Goal: Task Accomplishment & Management: Manage account settings

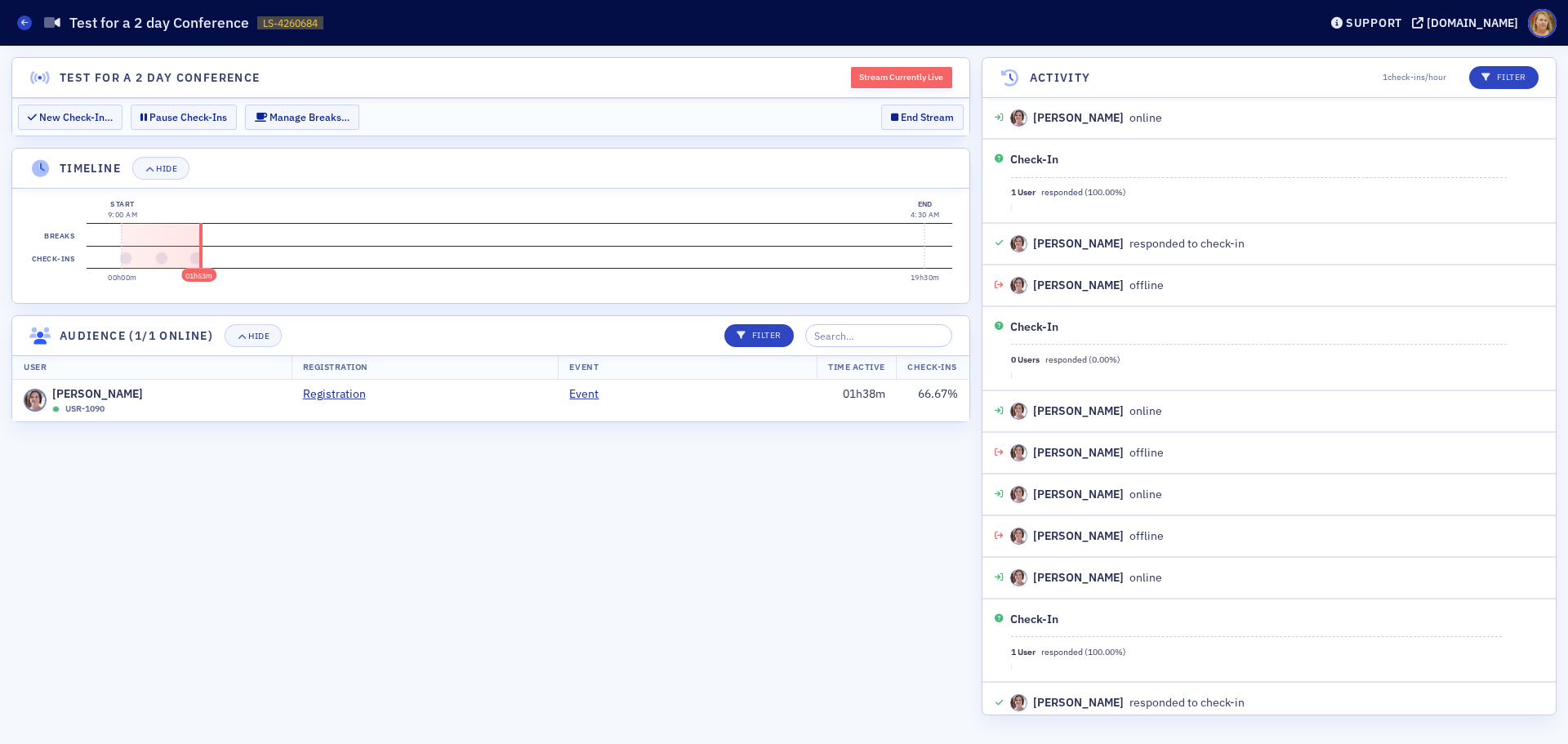
scroll to position [10, 0]
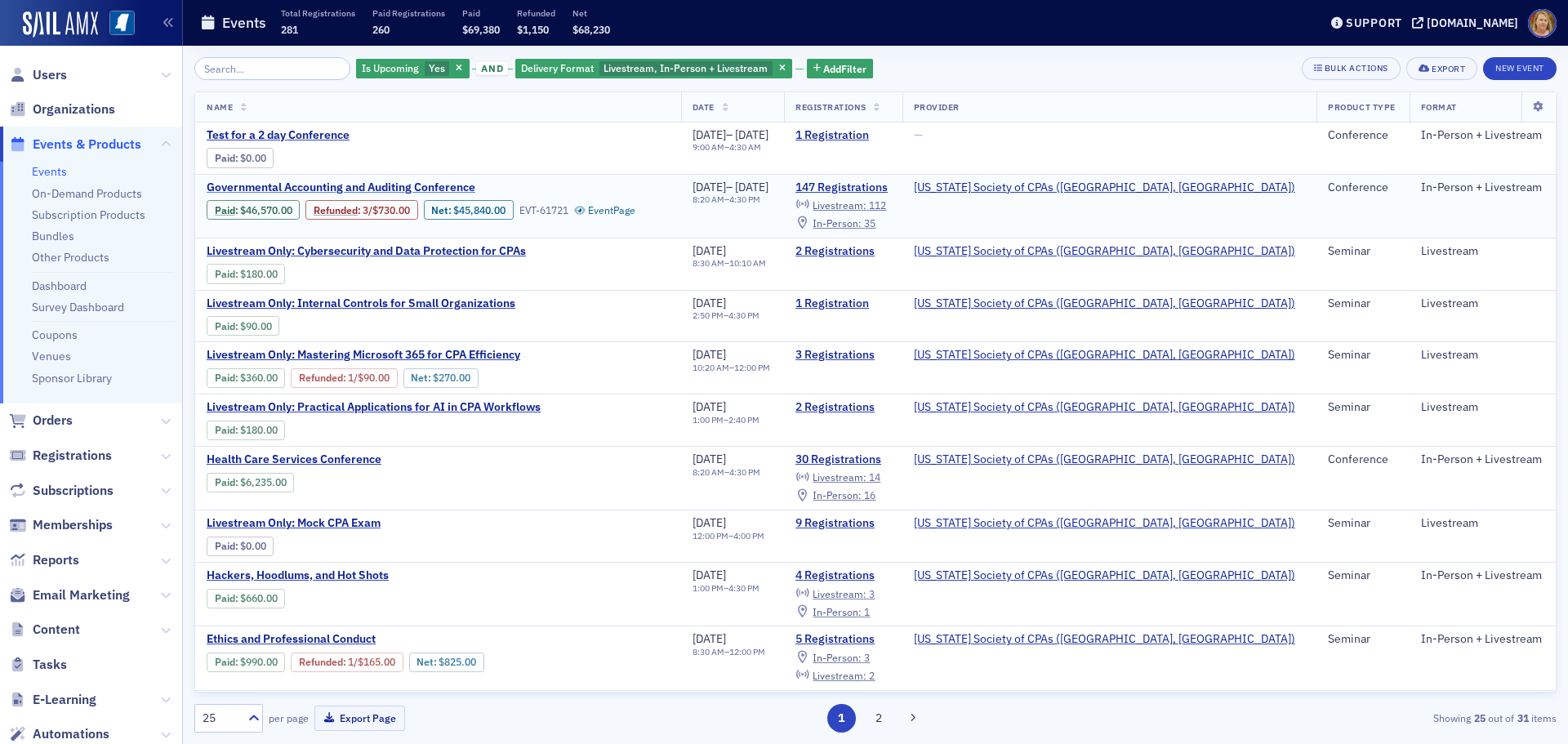
click at [329, 186] on span "Governmental Accounting and Auditing Conference" at bounding box center [344, 187] width 274 height 14
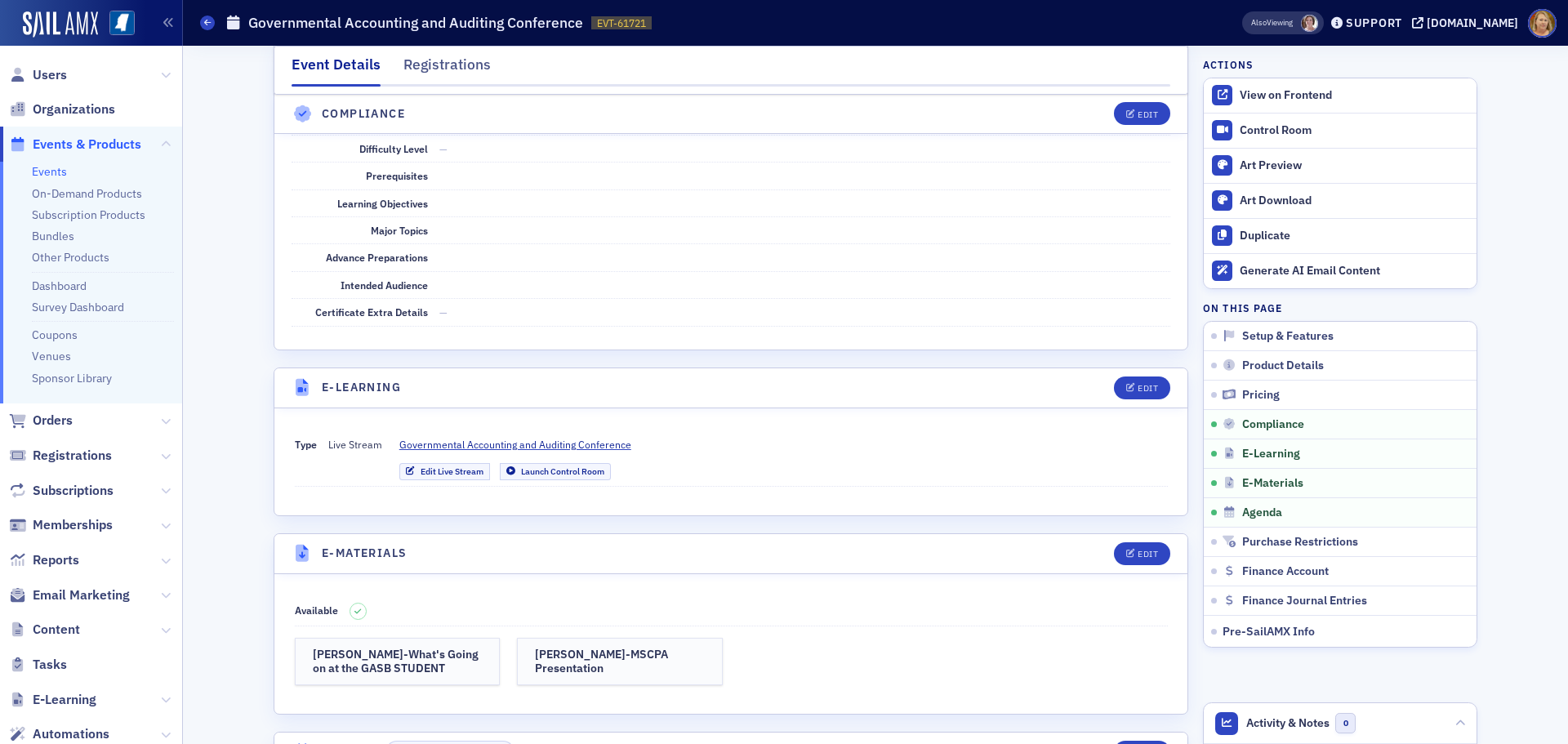
scroll to position [3022, 0]
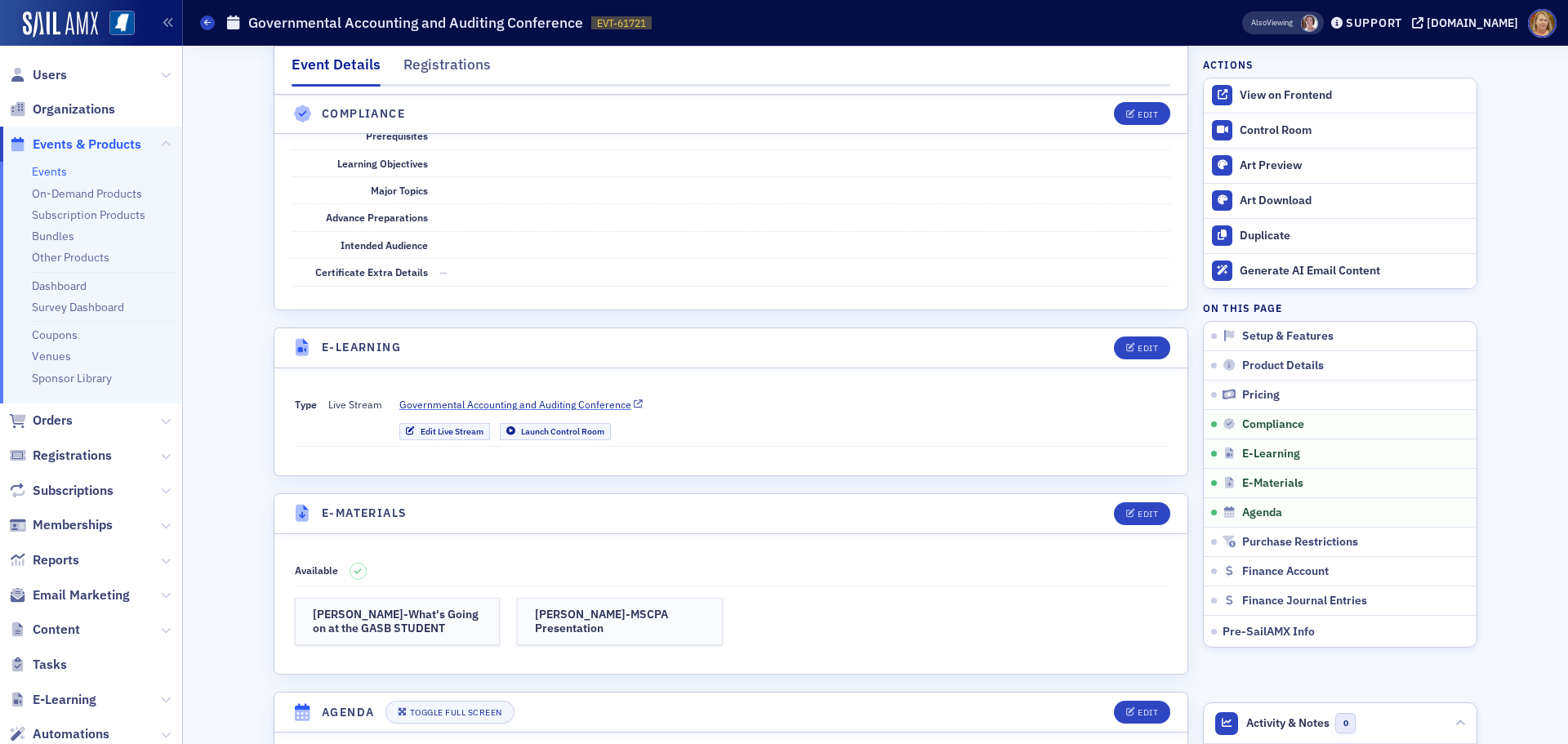
click at [585, 397] on span "Governmental Accounting and Auditing Conference" at bounding box center [515, 404] width 232 height 14
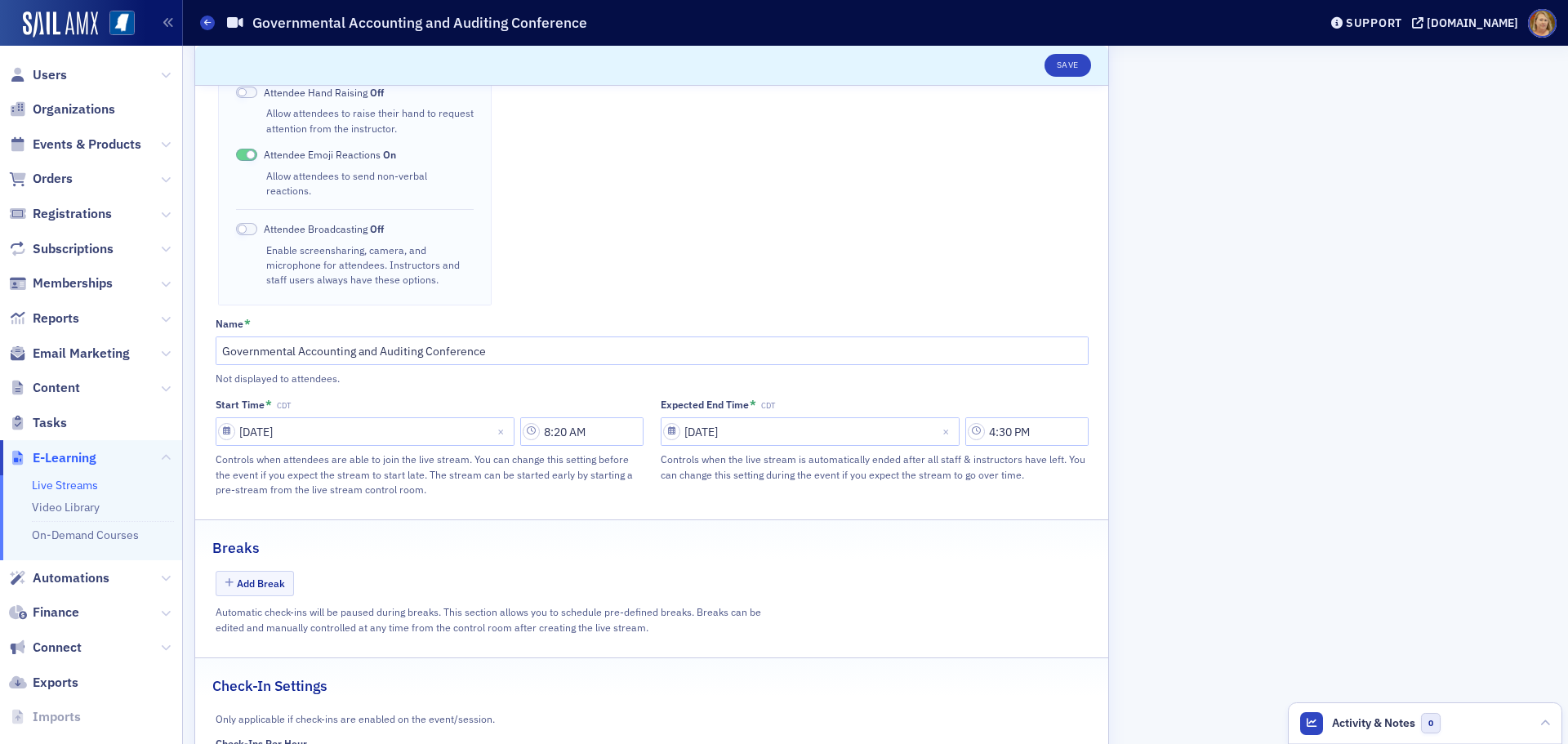
scroll to position [641, 0]
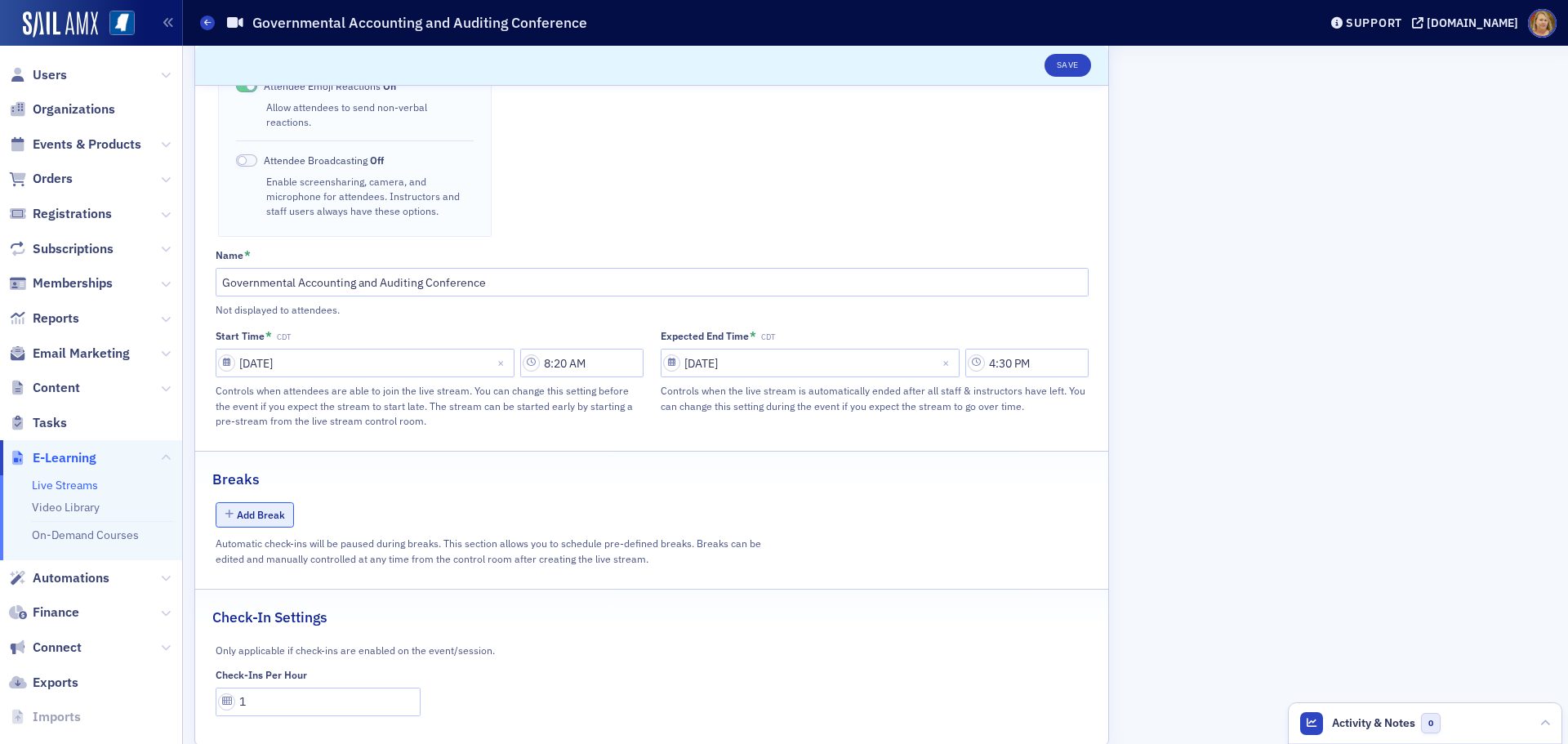
click at [260, 503] on button "Add Break" at bounding box center [255, 515] width 79 height 25
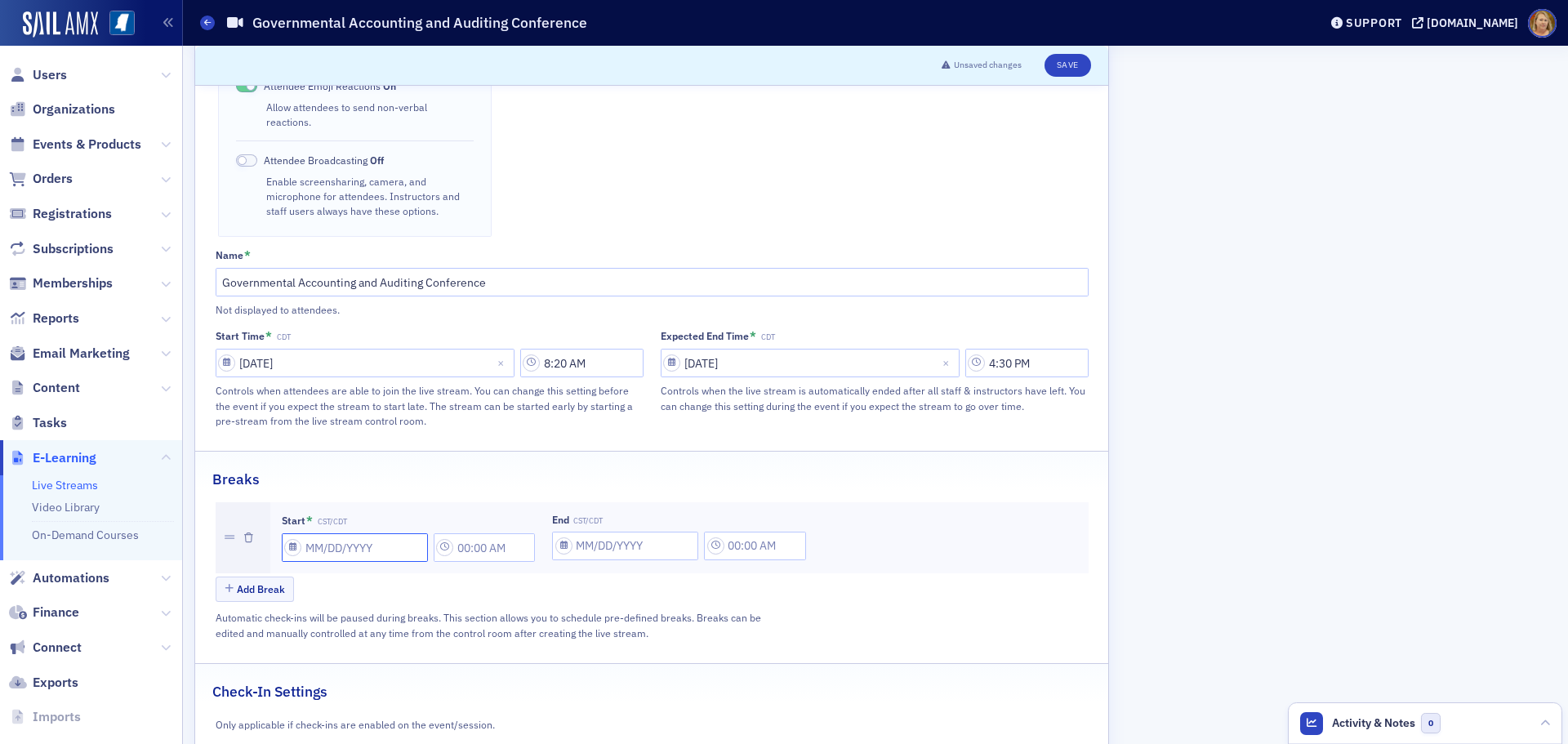
click at [318, 534] on input "Start * CST/CDT" at bounding box center [355, 548] width 146 height 29
select select "8"
select select "2025"
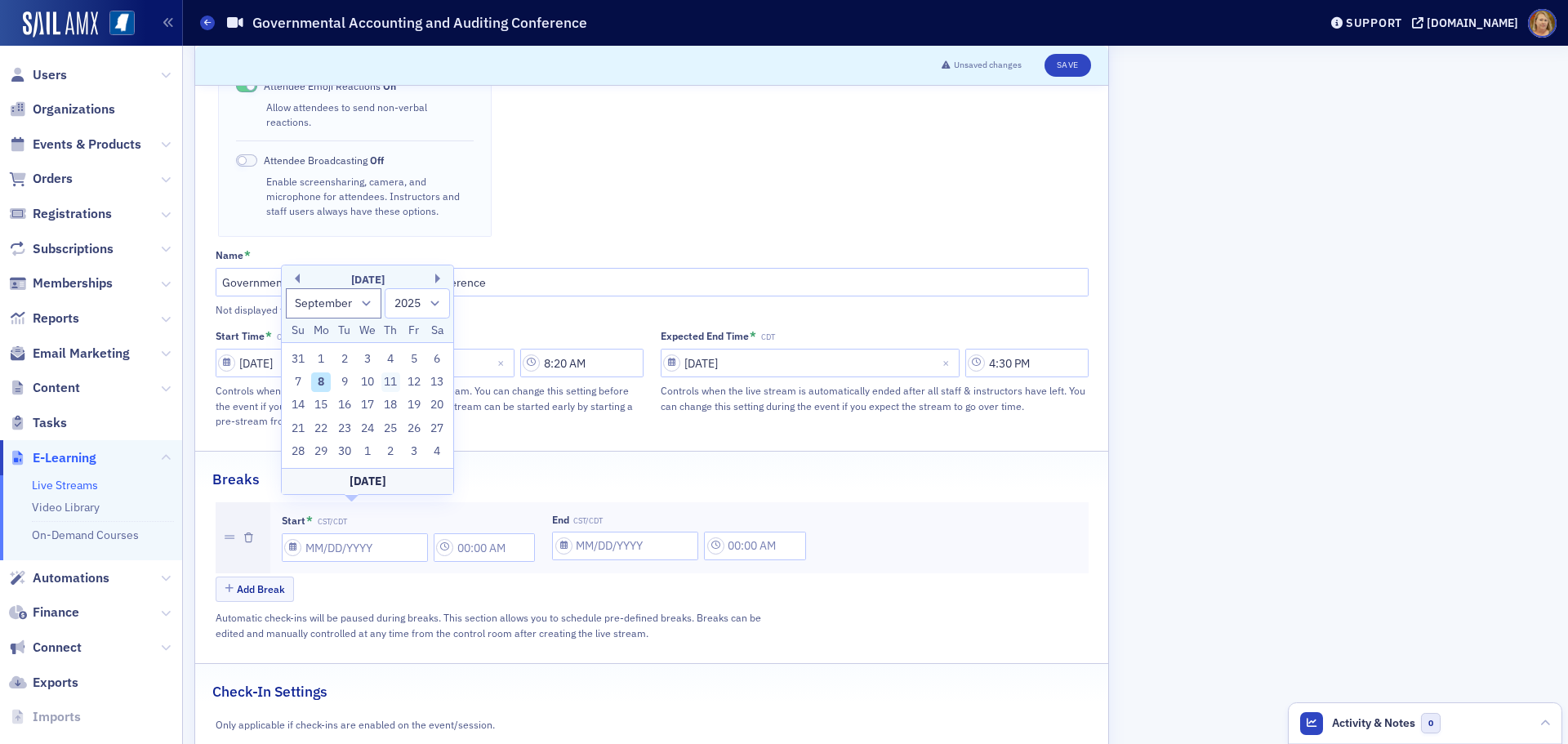
click at [394, 379] on div "11" at bounding box center [391, 382] width 19 height 19
type input "09/11/2025"
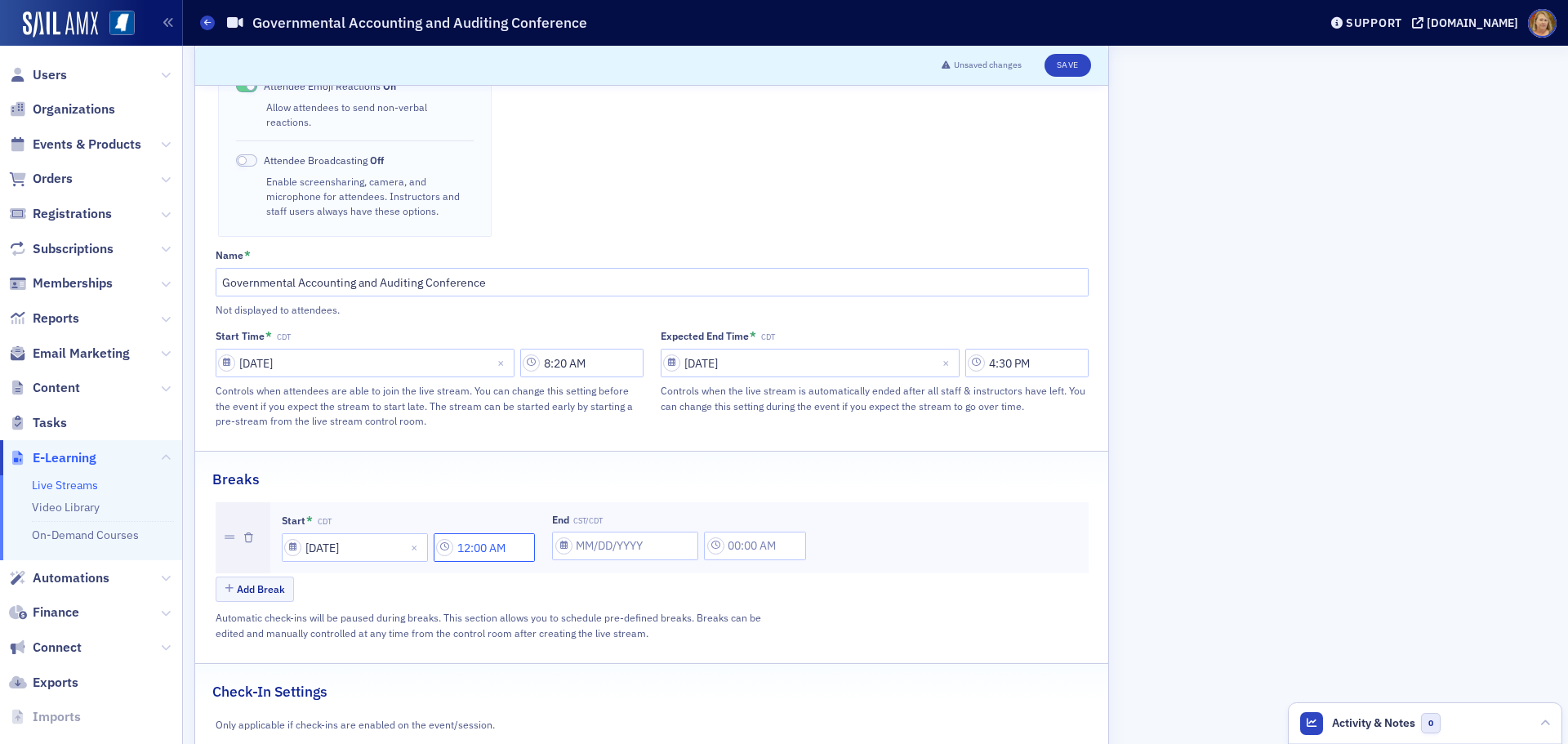
click at [468, 534] on input "12:00 AM" at bounding box center [484, 548] width 102 height 29
click at [558, 517] on div at bounding box center [565, 517] width 34 height 20
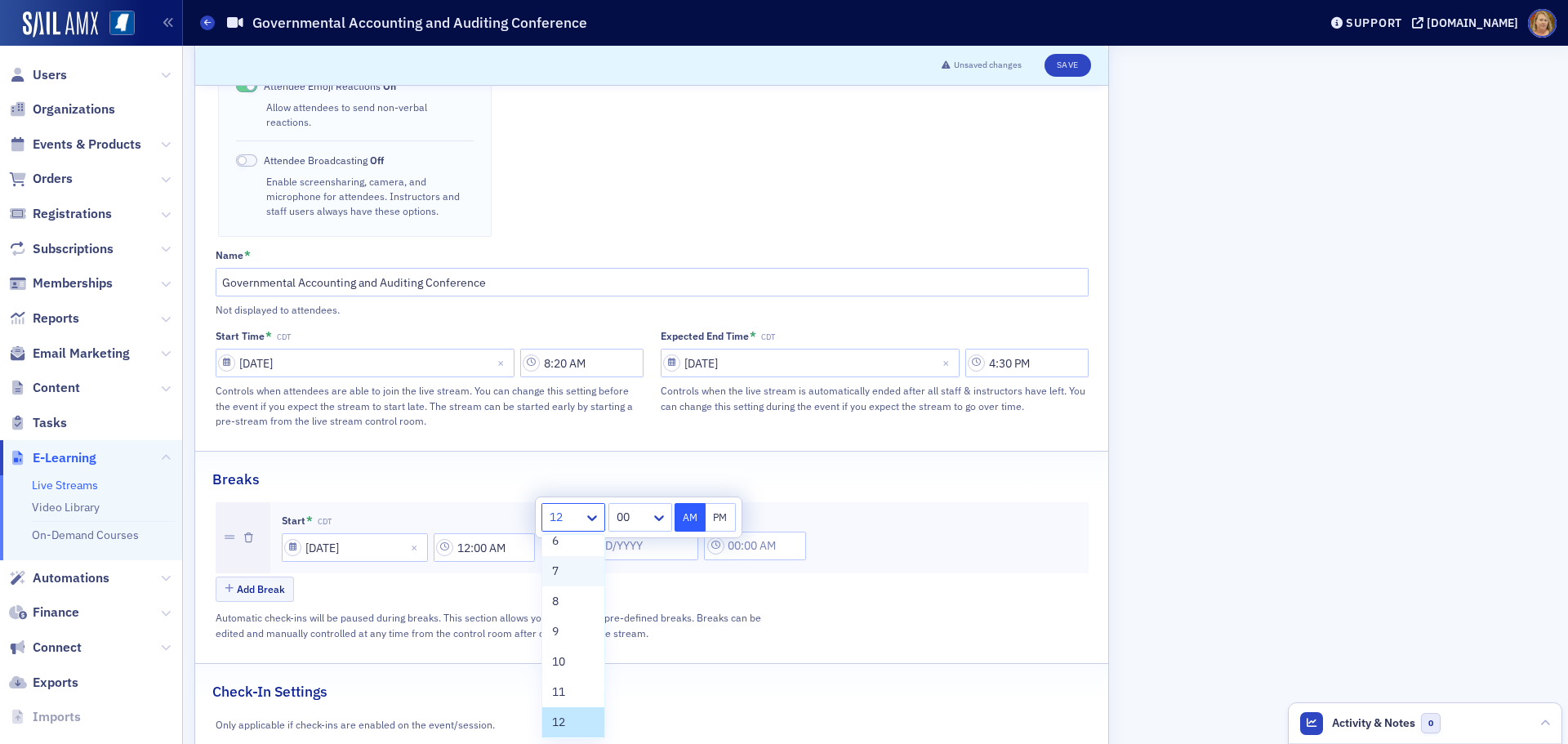
scroll to position [166, 0]
click at [561, 597] on div "8" at bounding box center [573, 599] width 43 height 17
click at [616, 515] on div at bounding box center [630, 517] width 38 height 20
click at [628, 590] on span "20" at bounding box center [622, 586] width 13 height 17
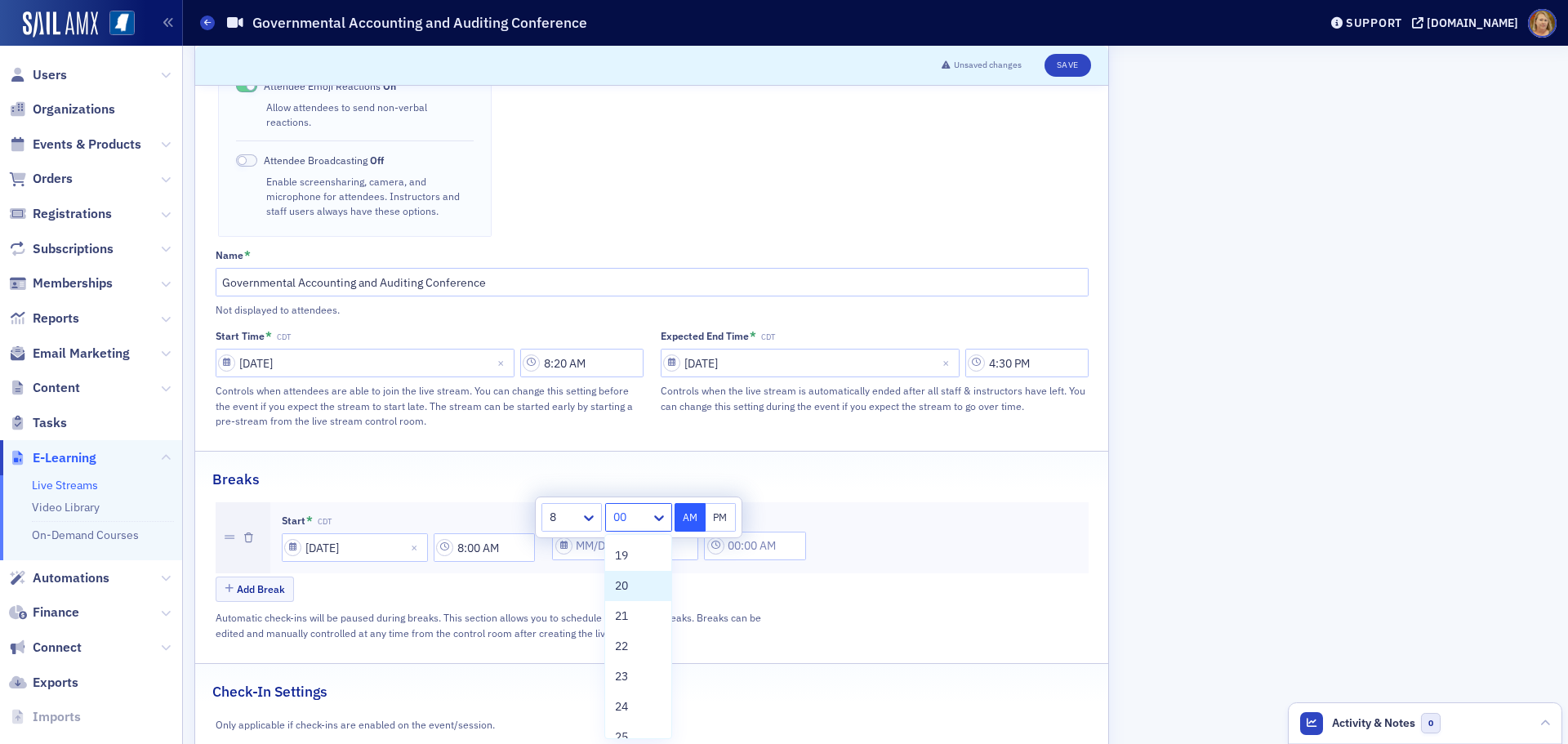
type input "8:20 AM"
click at [681, 513] on button "AM" at bounding box center [690, 518] width 31 height 29
click at [676, 577] on div "Add Break" at bounding box center [652, 591] width 873 height 29
select select "8"
select select "2025"
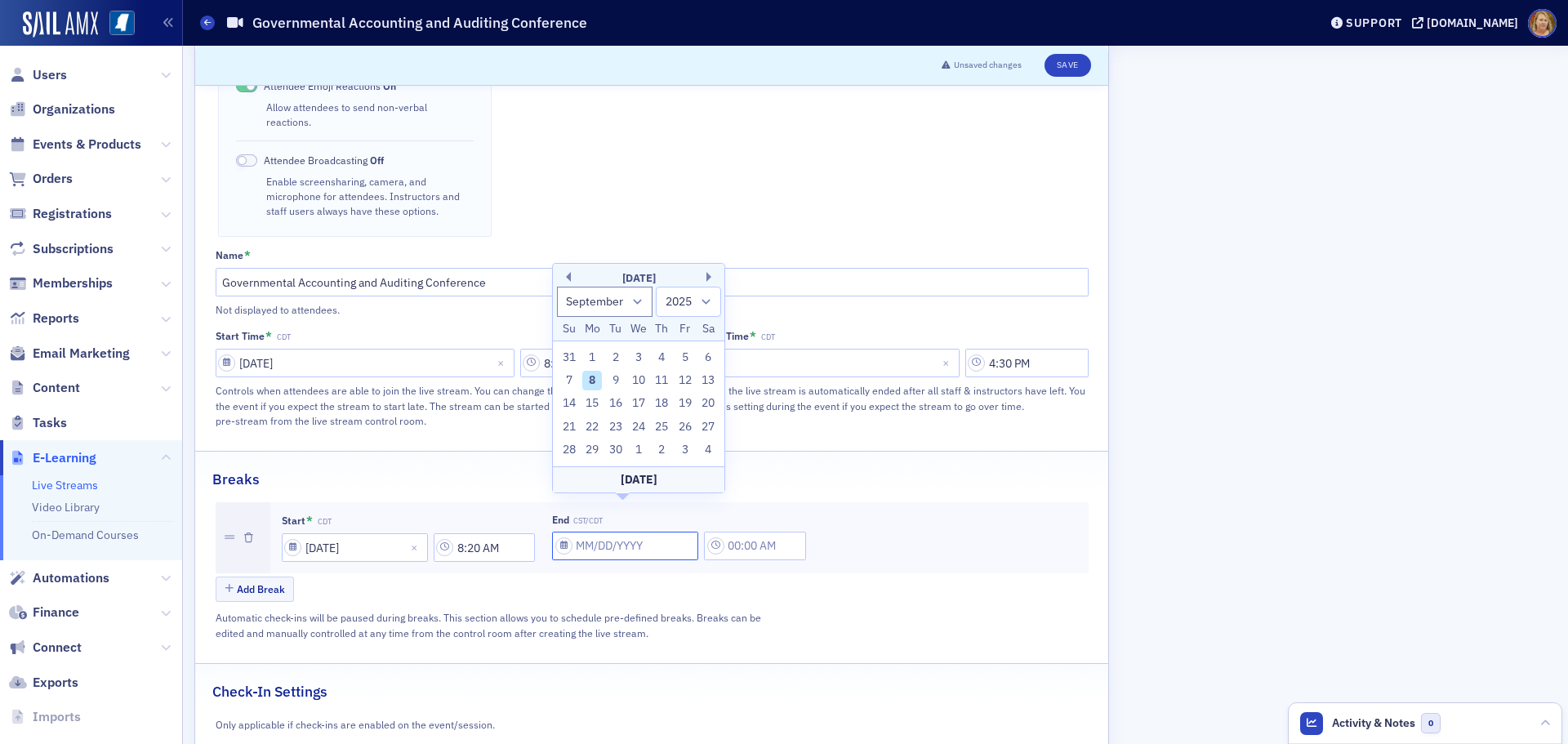
click at [602, 532] on input "End CST/CDT" at bounding box center [625, 546] width 146 height 29
click at [660, 380] on div "11" at bounding box center [661, 380] width 19 height 19
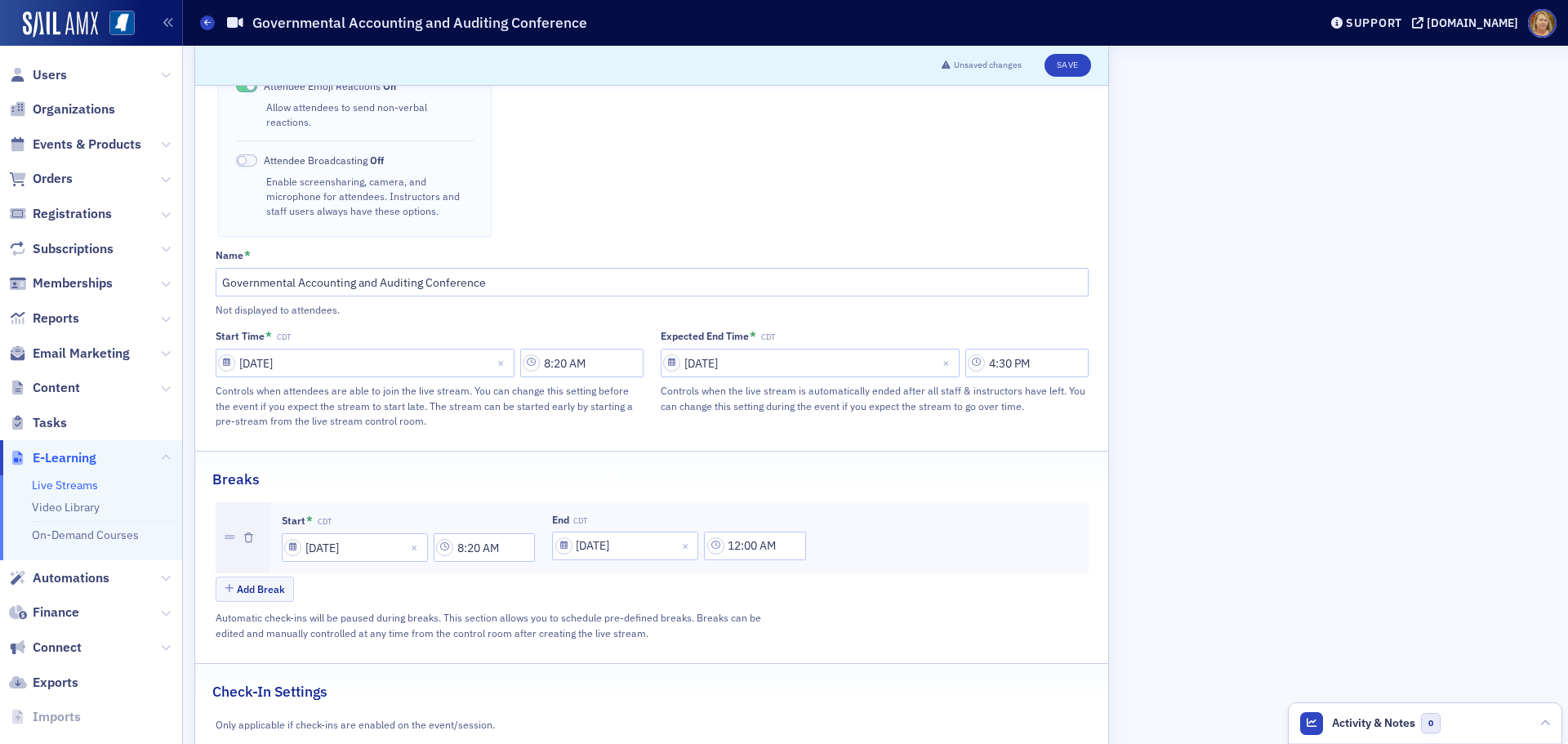
type input "09/11/2025"
click at [738, 532] on input "12:00 AM" at bounding box center [755, 546] width 102 height 29
click at [821, 516] on input "text" at bounding box center [820, 515] width 3 height 17
click at [822, 608] on div "8" at bounding box center [845, 600] width 62 height 30
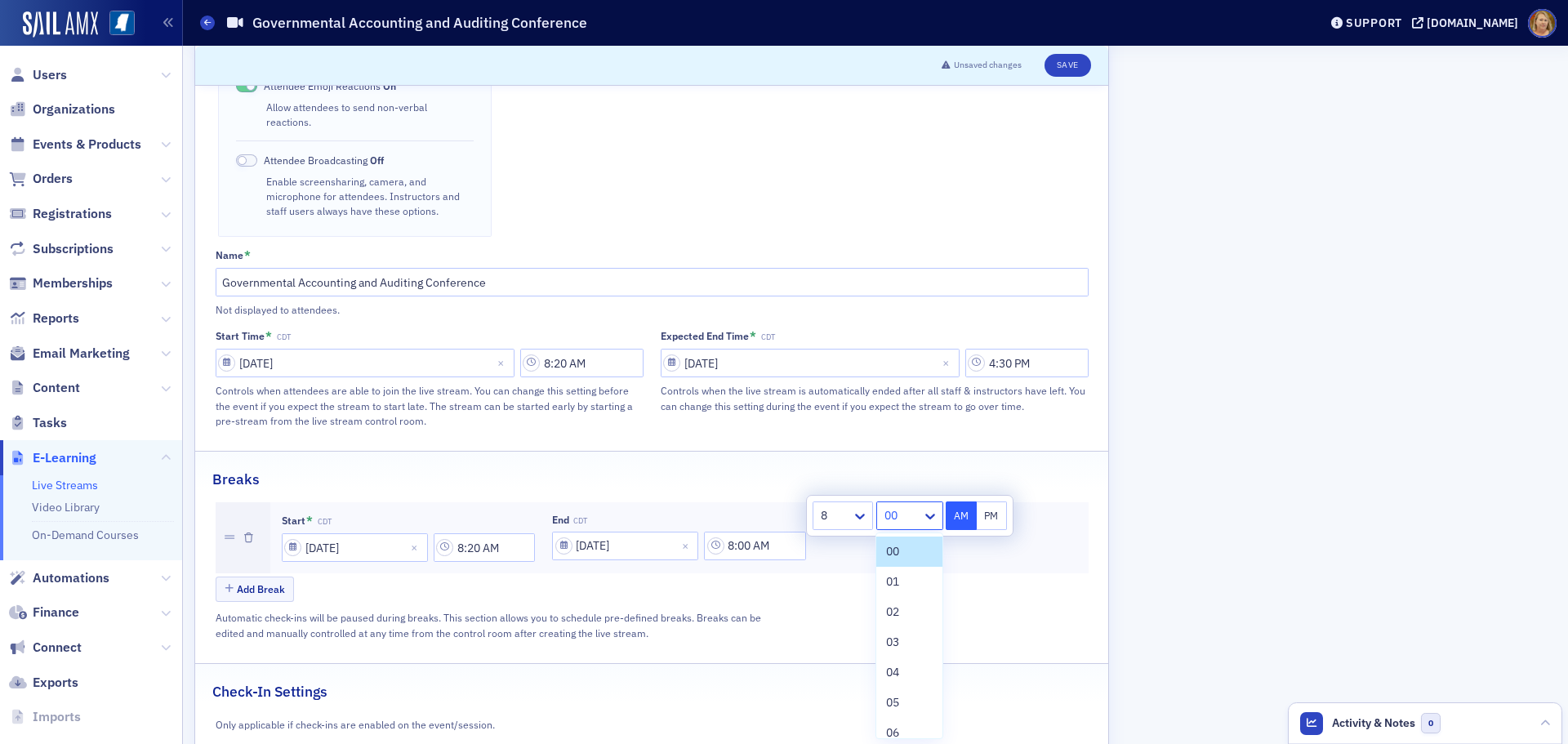
click at [886, 517] on div at bounding box center [901, 515] width 38 height 20
click at [892, 616] on span "40" at bounding box center [892, 617] width 13 height 17
type input "8:40 AM"
click at [954, 508] on button "AM" at bounding box center [960, 516] width 31 height 29
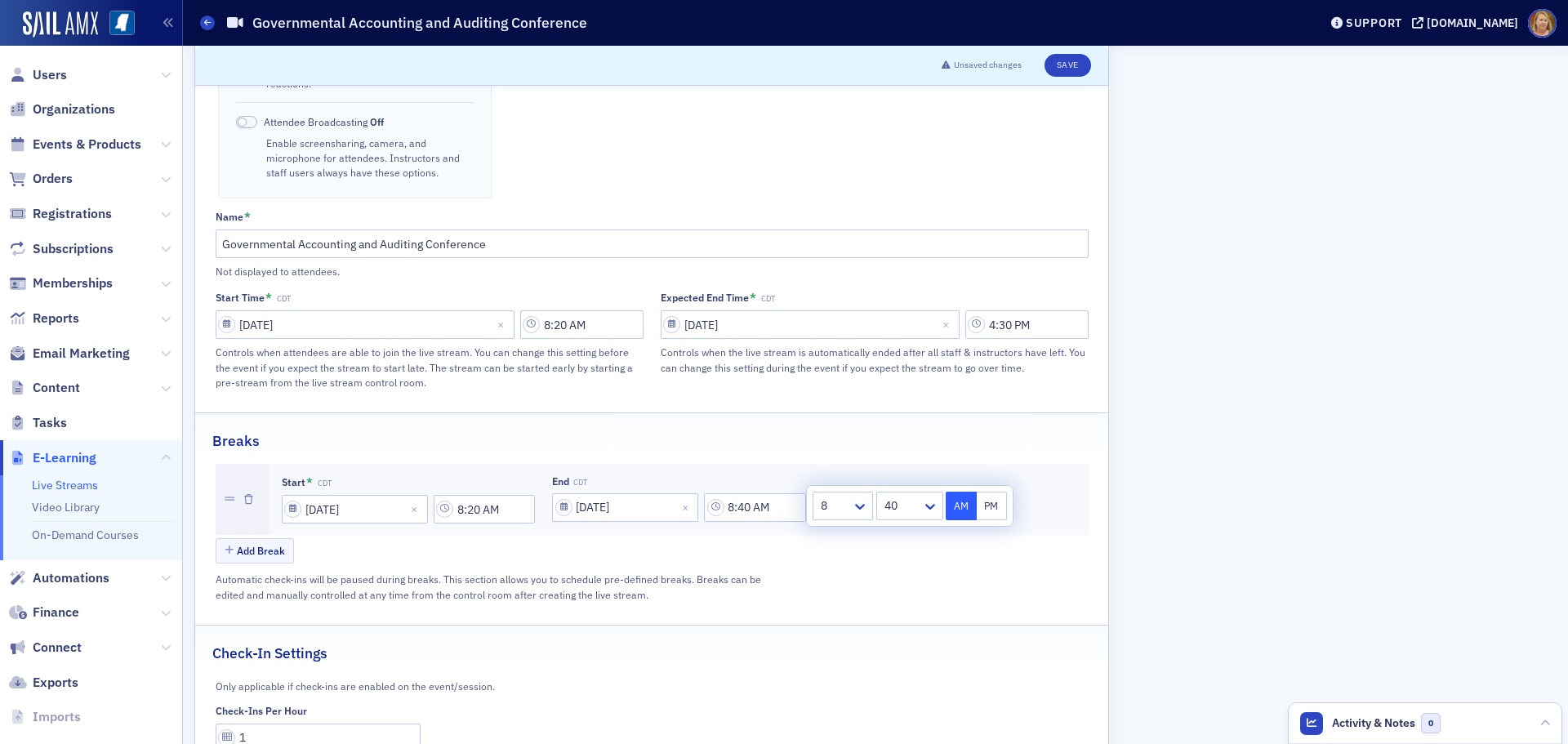
scroll to position [715, 0]
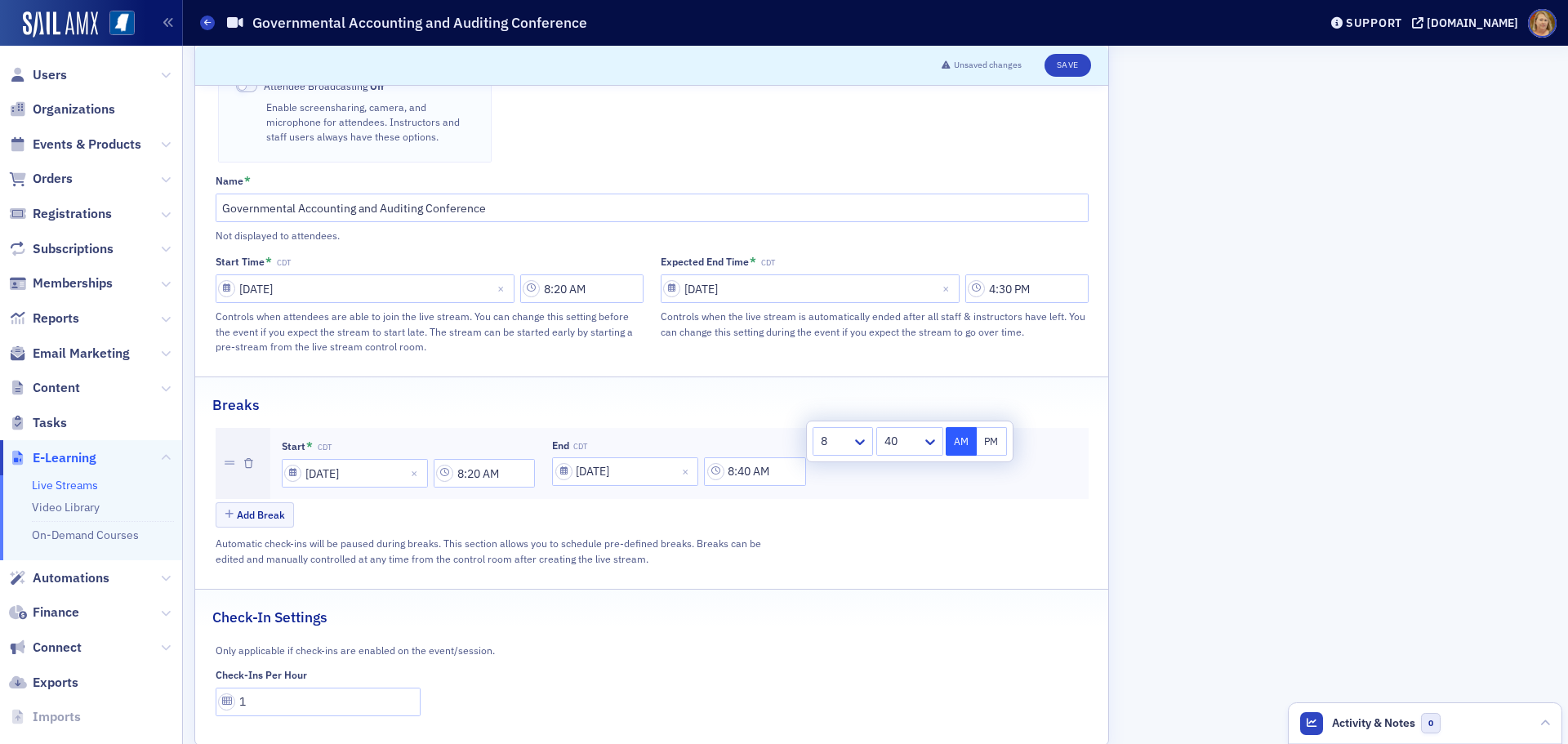
click at [366, 503] on div "Add Break" at bounding box center [652, 517] width 873 height 29
click at [266, 503] on button "Add Break" at bounding box center [255, 515] width 79 height 25
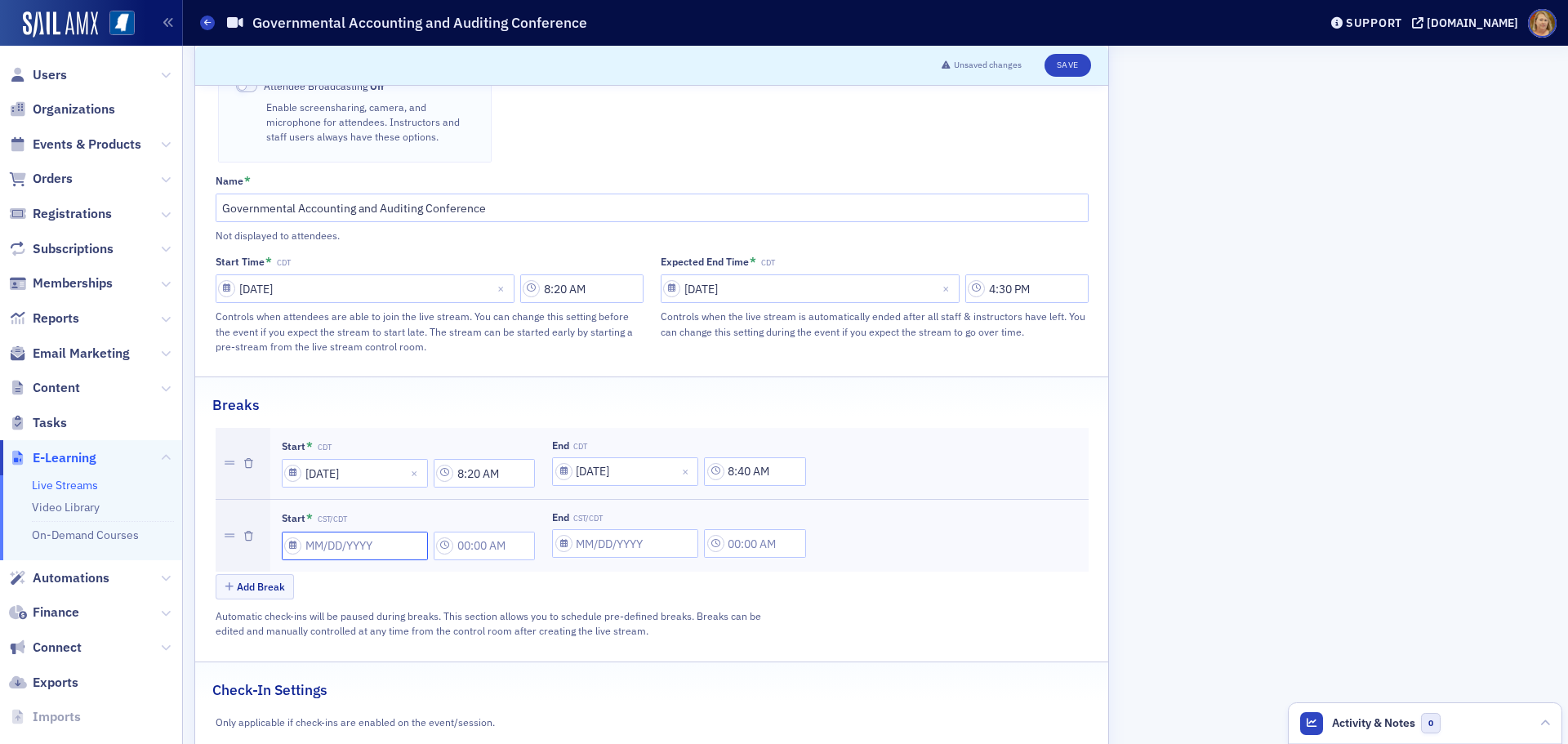
select select "8"
select select "2025"
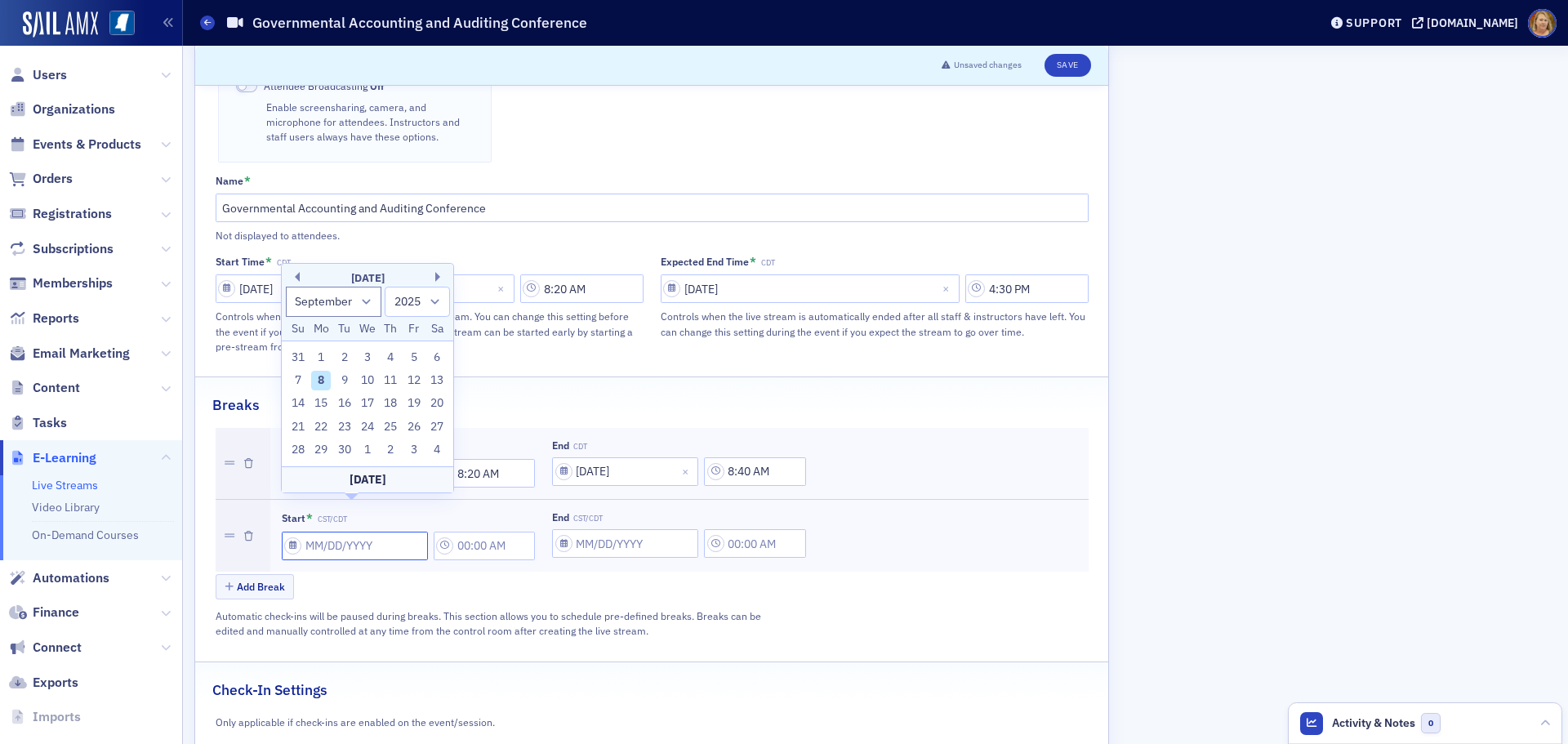
click at [300, 532] on input "Start * CST/CDT" at bounding box center [355, 546] width 146 height 29
click at [387, 384] on div "11" at bounding box center [391, 380] width 19 height 19
type input "09/11/2025"
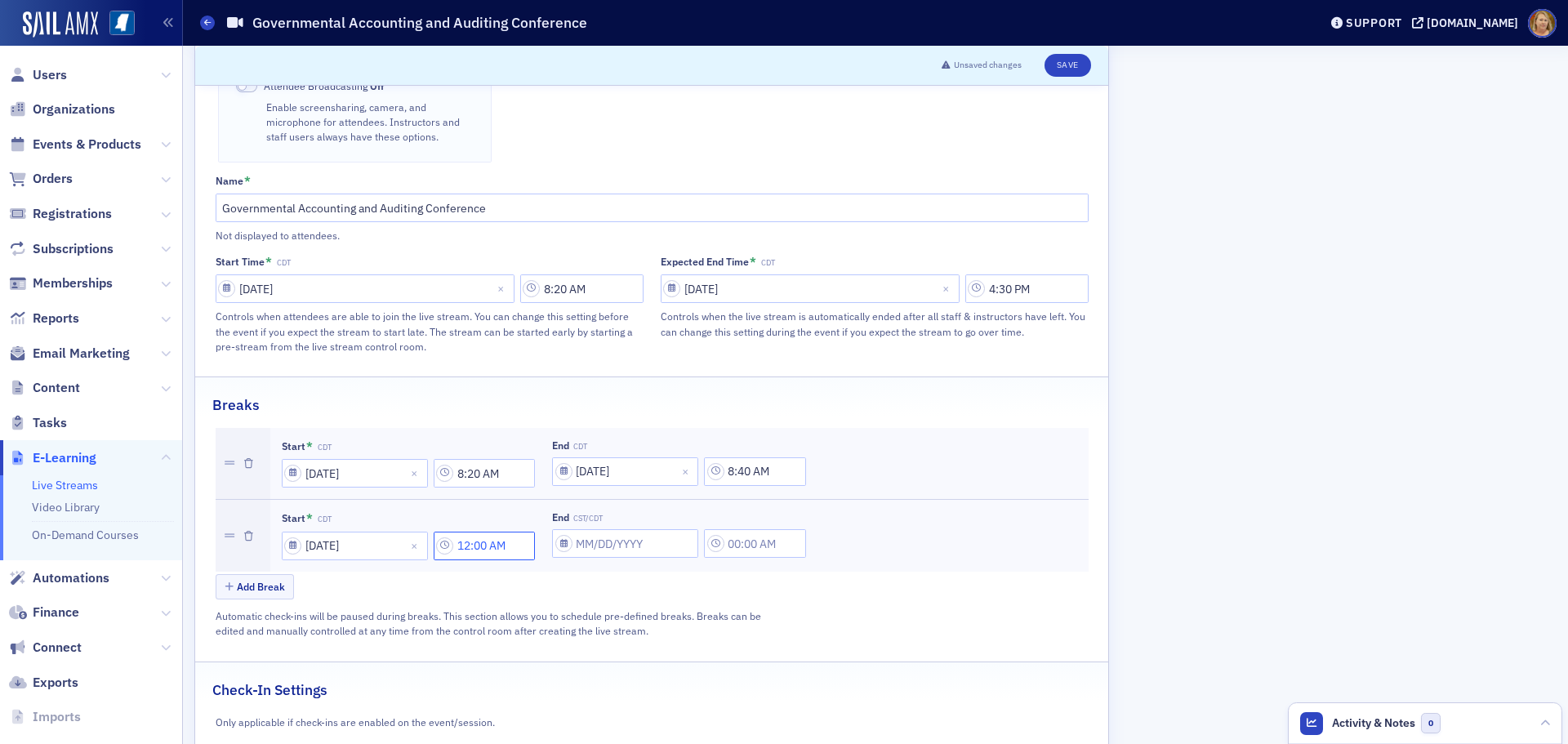
click at [475, 532] on input "12:00 AM" at bounding box center [484, 546] width 102 height 29
click at [562, 511] on div at bounding box center [565, 515] width 34 height 20
click at [564, 558] on div "1" at bounding box center [573, 551] width 43 height 17
click at [563, 514] on div at bounding box center [563, 515] width 31 height 20
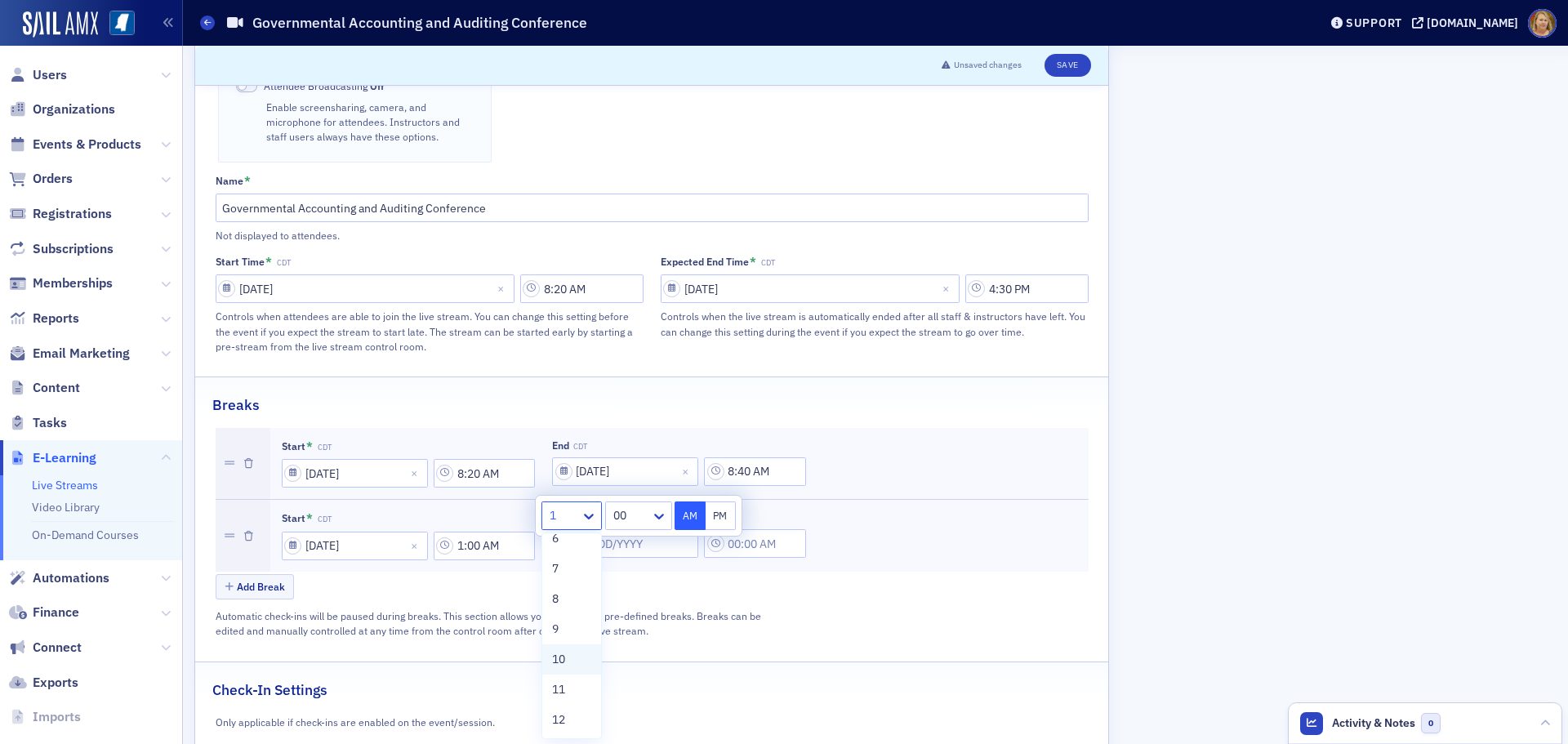
click at [575, 653] on div "10" at bounding box center [571, 659] width 39 height 17
type input "10:00 AM"
click at [627, 525] on div at bounding box center [632, 515] width 34 height 20
click at [696, 513] on button "AM" at bounding box center [690, 516] width 31 height 29
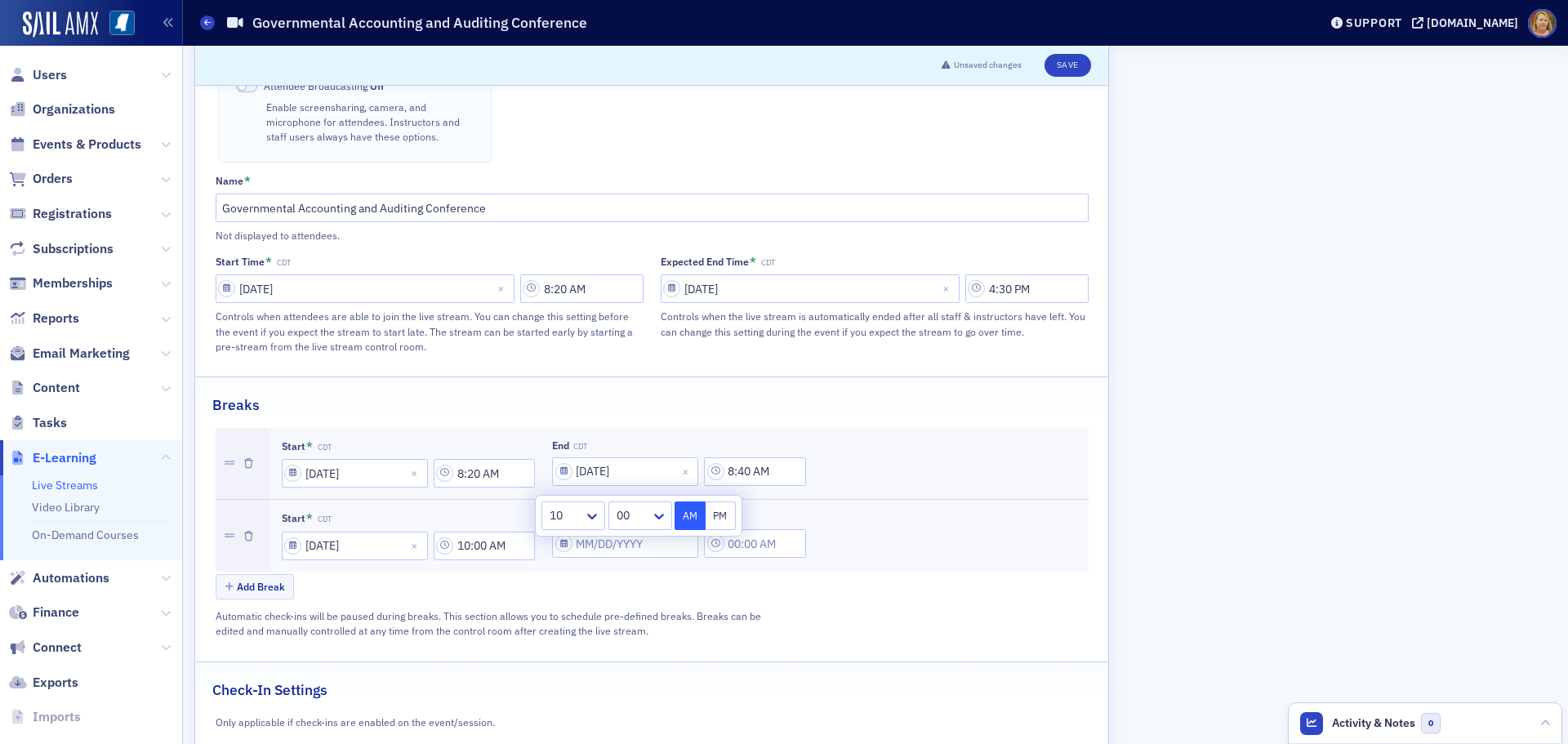
click at [703, 574] on div "Add Break" at bounding box center [652, 588] width 873 height 29
select select "8"
select select "2025"
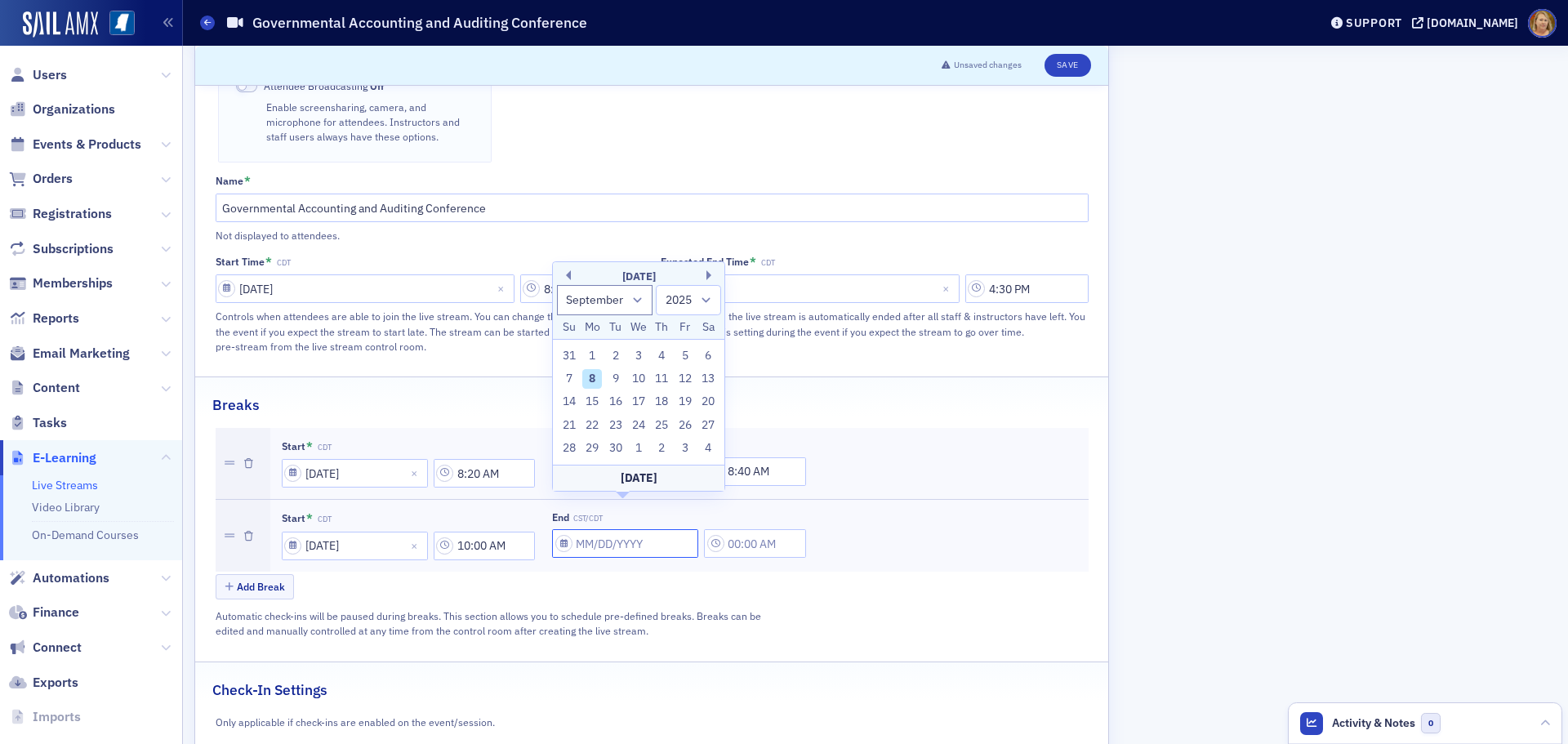
click at [615, 530] on input "End CST/CDT" at bounding box center [625, 544] width 146 height 29
click at [666, 383] on div "11" at bounding box center [661, 378] width 19 height 19
type input "09/11/2025"
click at [740, 530] on input "12:00 AM" at bounding box center [755, 544] width 102 height 29
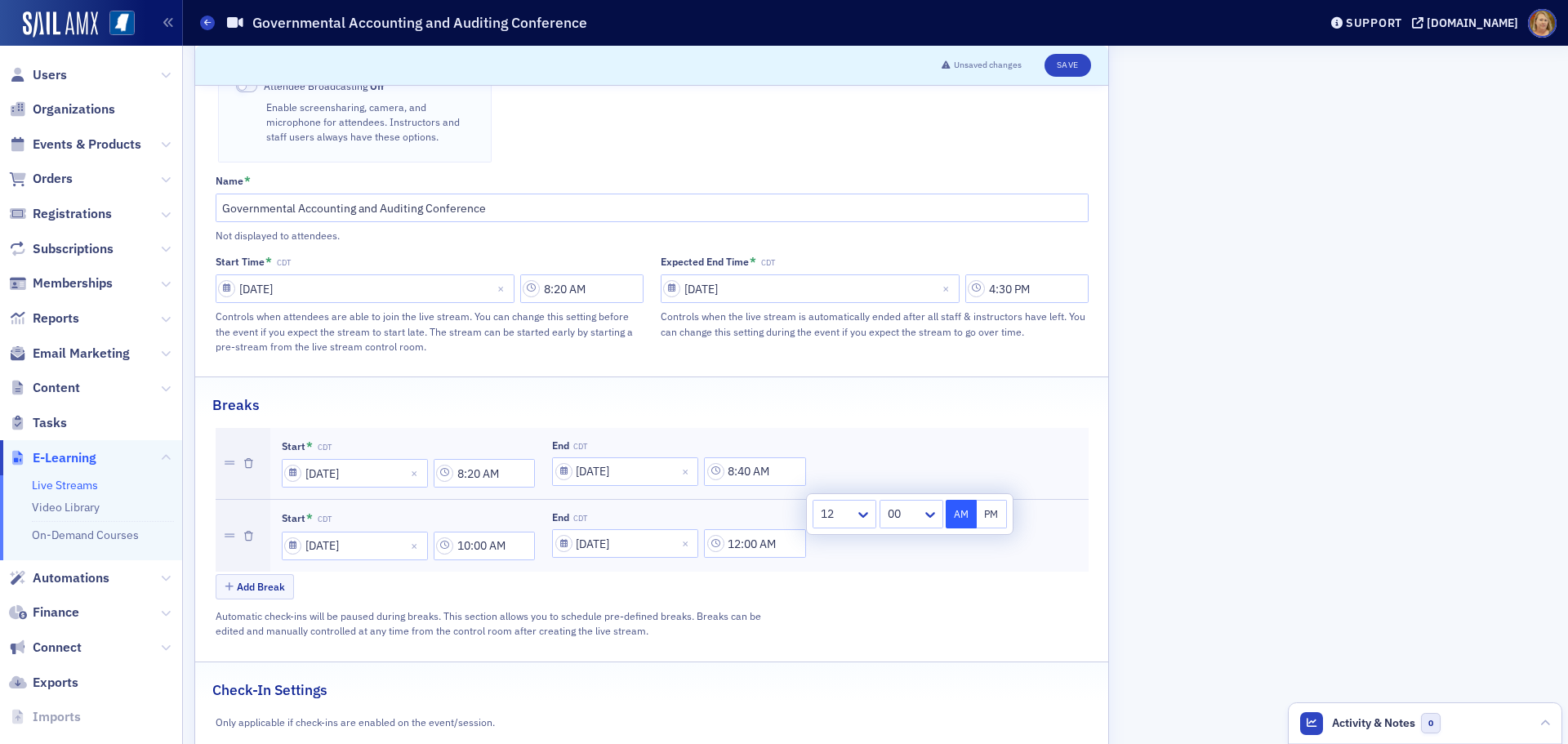
click at [829, 519] on div at bounding box center [836, 514] width 34 height 20
click at [832, 663] on span "10" at bounding box center [829, 659] width 13 height 17
click at [890, 525] on div "00" at bounding box center [901, 514] width 42 height 24
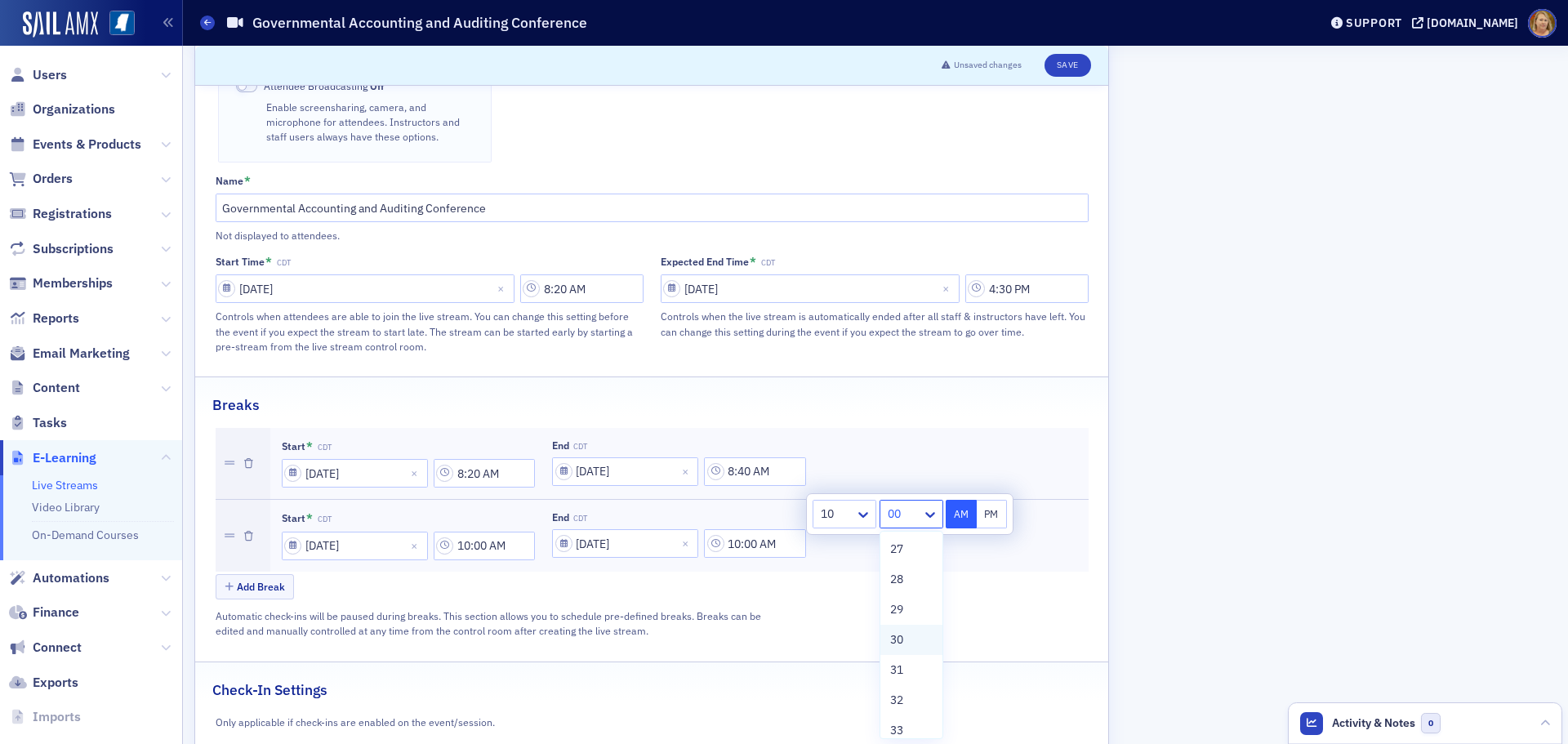
click at [899, 642] on span "30" at bounding box center [897, 640] width 13 height 17
type input "10:30 AM"
click at [952, 518] on button "AM" at bounding box center [960, 514] width 31 height 29
click at [282, 574] on button "Add Break" at bounding box center [255, 587] width 79 height 25
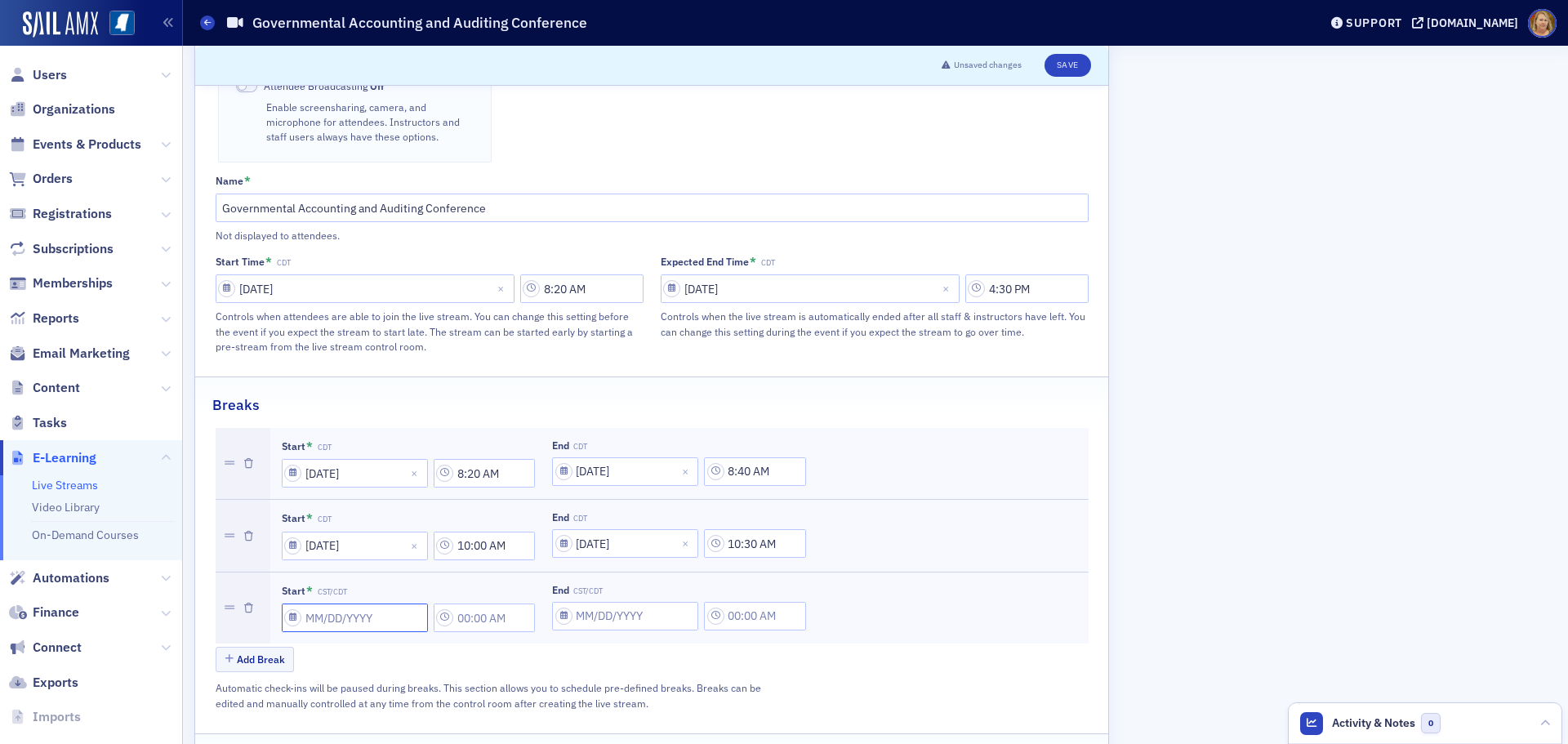
click at [317, 604] on input "Start * CST/CDT" at bounding box center [355, 618] width 146 height 29
select select "8"
select select "2025"
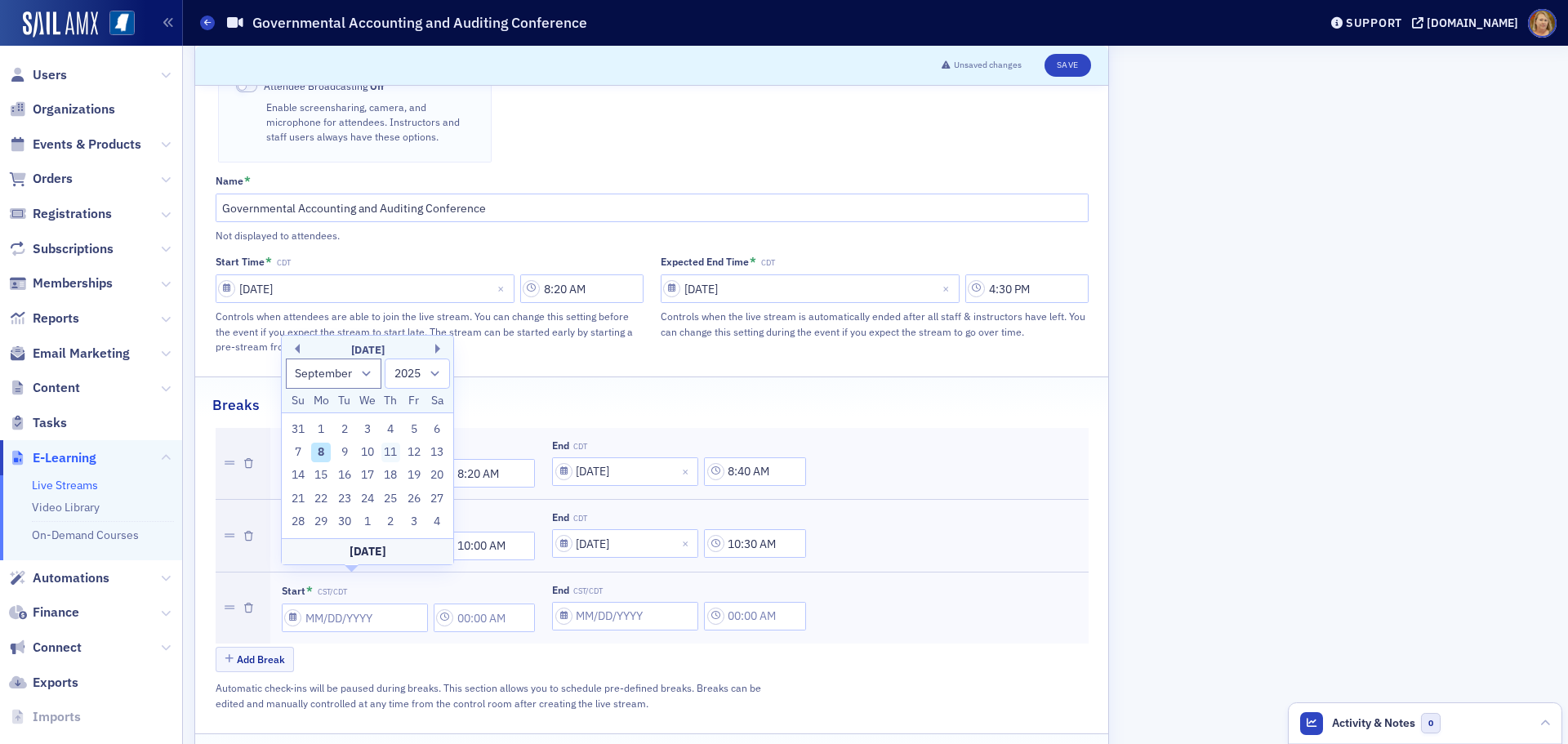
click at [390, 447] on div "11" at bounding box center [391, 452] width 19 height 19
type input "09/11/2025"
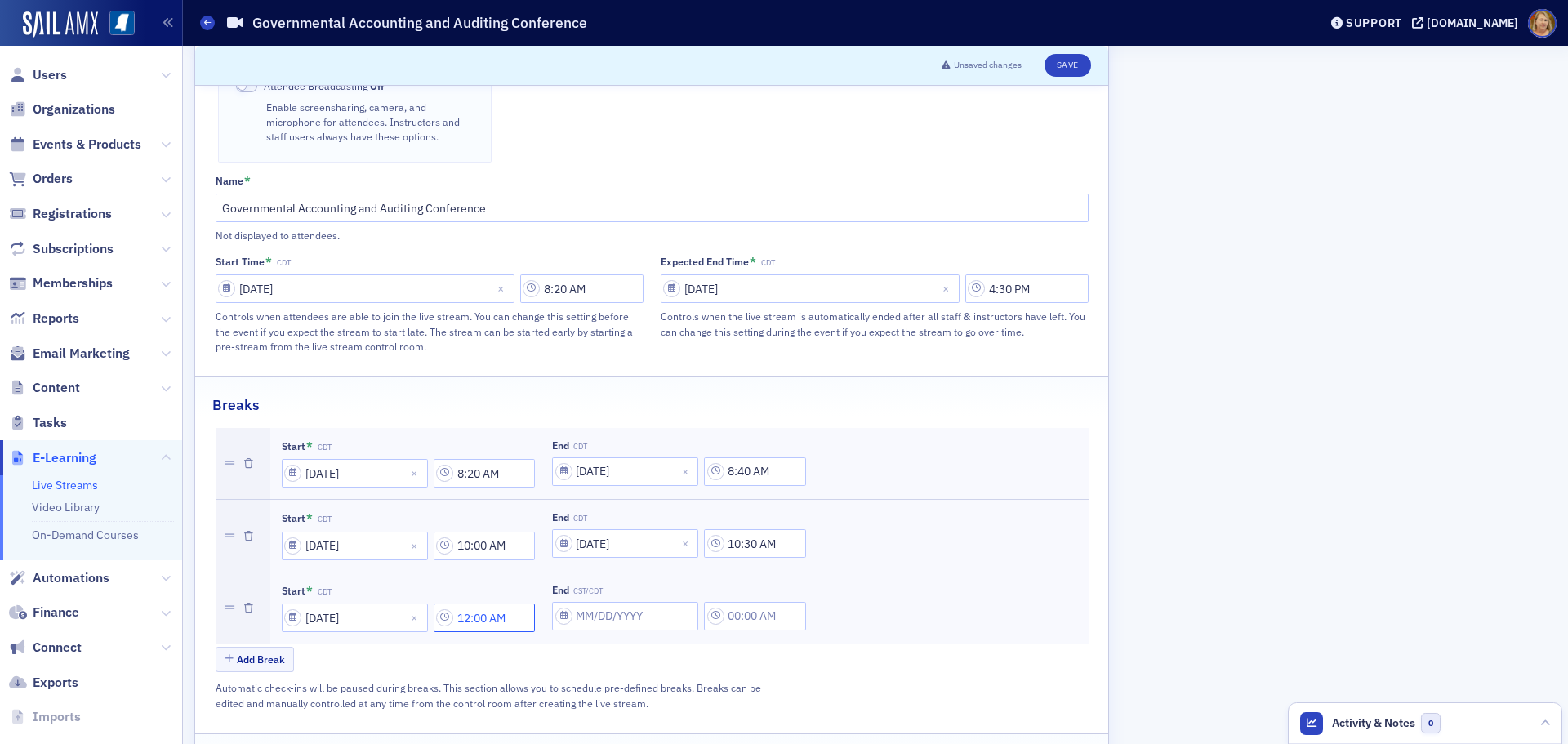
click at [476, 604] on input "12:00 AM" at bounding box center [484, 618] width 102 height 29
click at [581, 591] on div at bounding box center [565, 588] width 34 height 20
click at [566, 686] on div "11" at bounding box center [573, 689] width 43 height 17
click at [630, 596] on div at bounding box center [632, 588] width 34 height 20
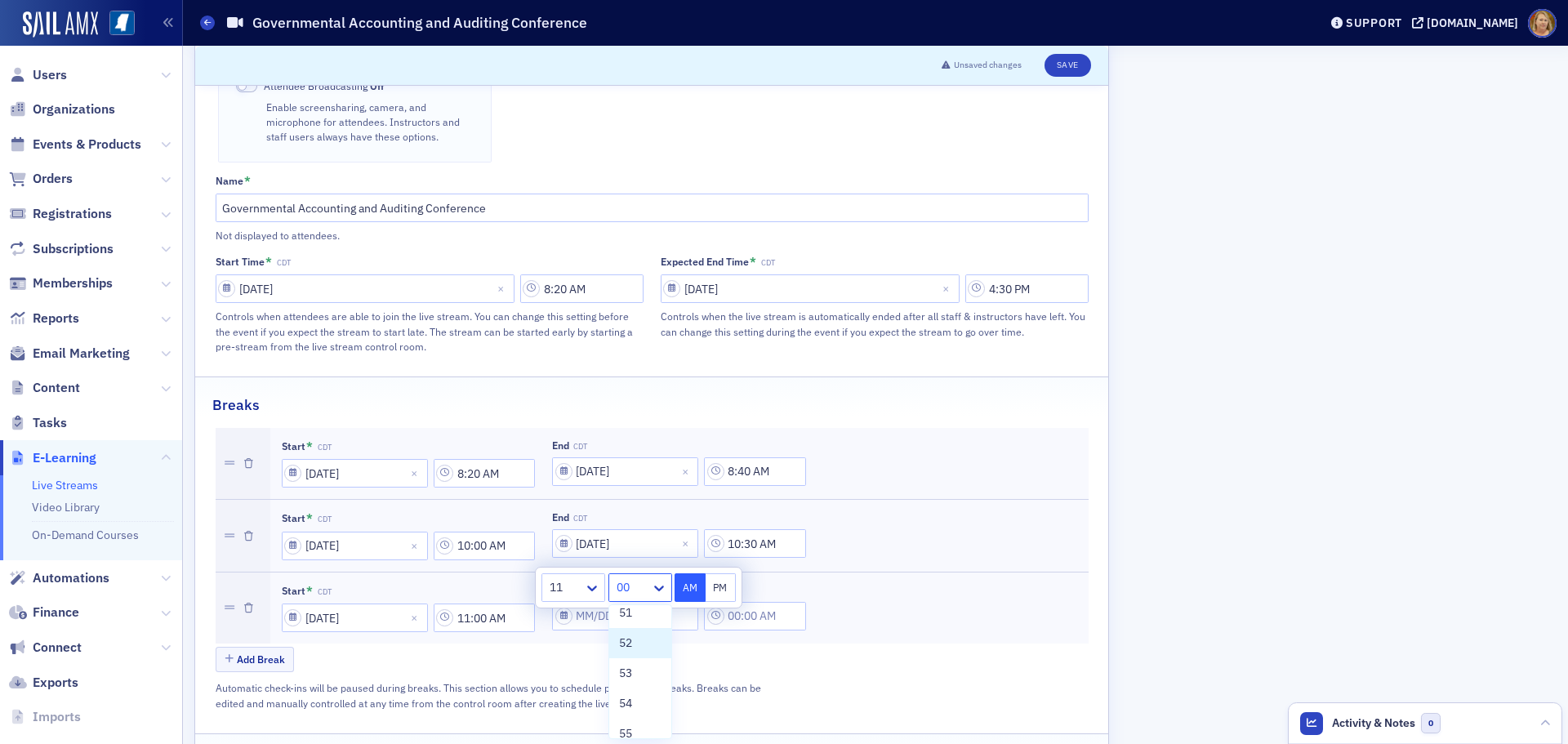
scroll to position [1633, 0]
click at [637, 646] on div "55" at bounding box center [640, 652] width 43 height 17
type input "11:55 AM"
click at [696, 583] on button "AM" at bounding box center [690, 588] width 31 height 29
click at [682, 647] on div "Add Break" at bounding box center [652, 662] width 873 height 29
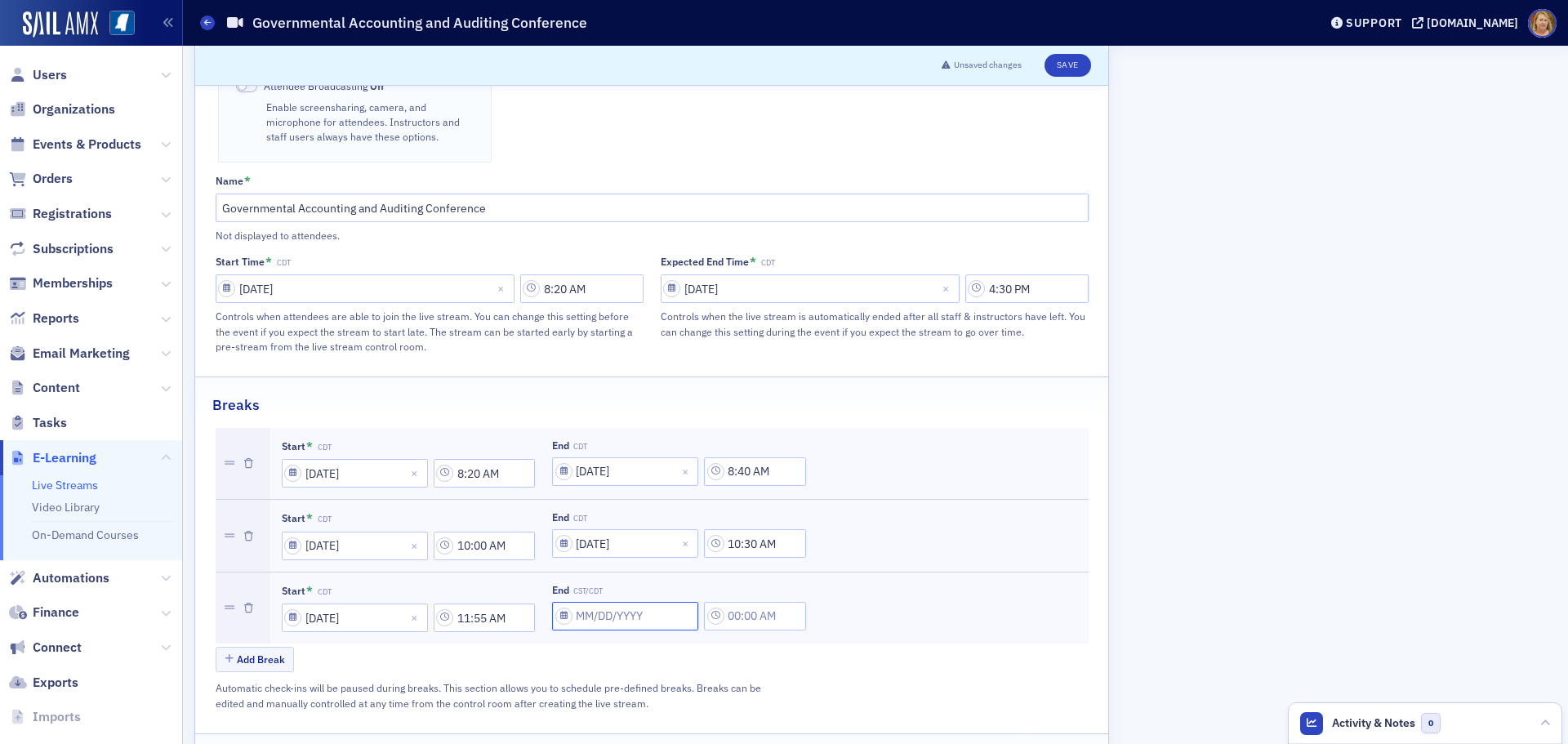
select select "8"
select select "2025"
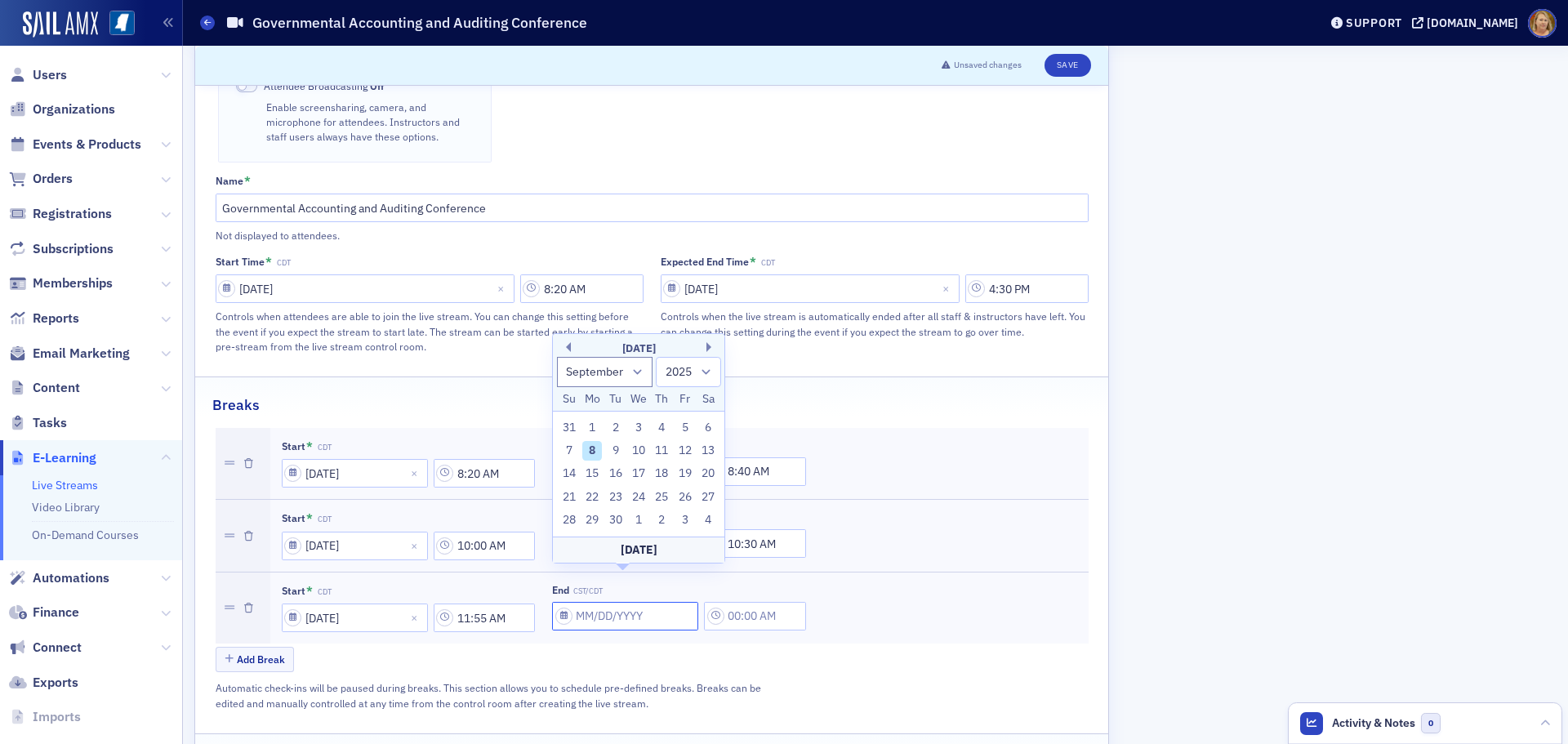
click at [613, 602] on input "End CST/CDT" at bounding box center [625, 616] width 146 height 29
click at [662, 443] on div "11" at bounding box center [661, 451] width 19 height 19
type input "09/11/2025"
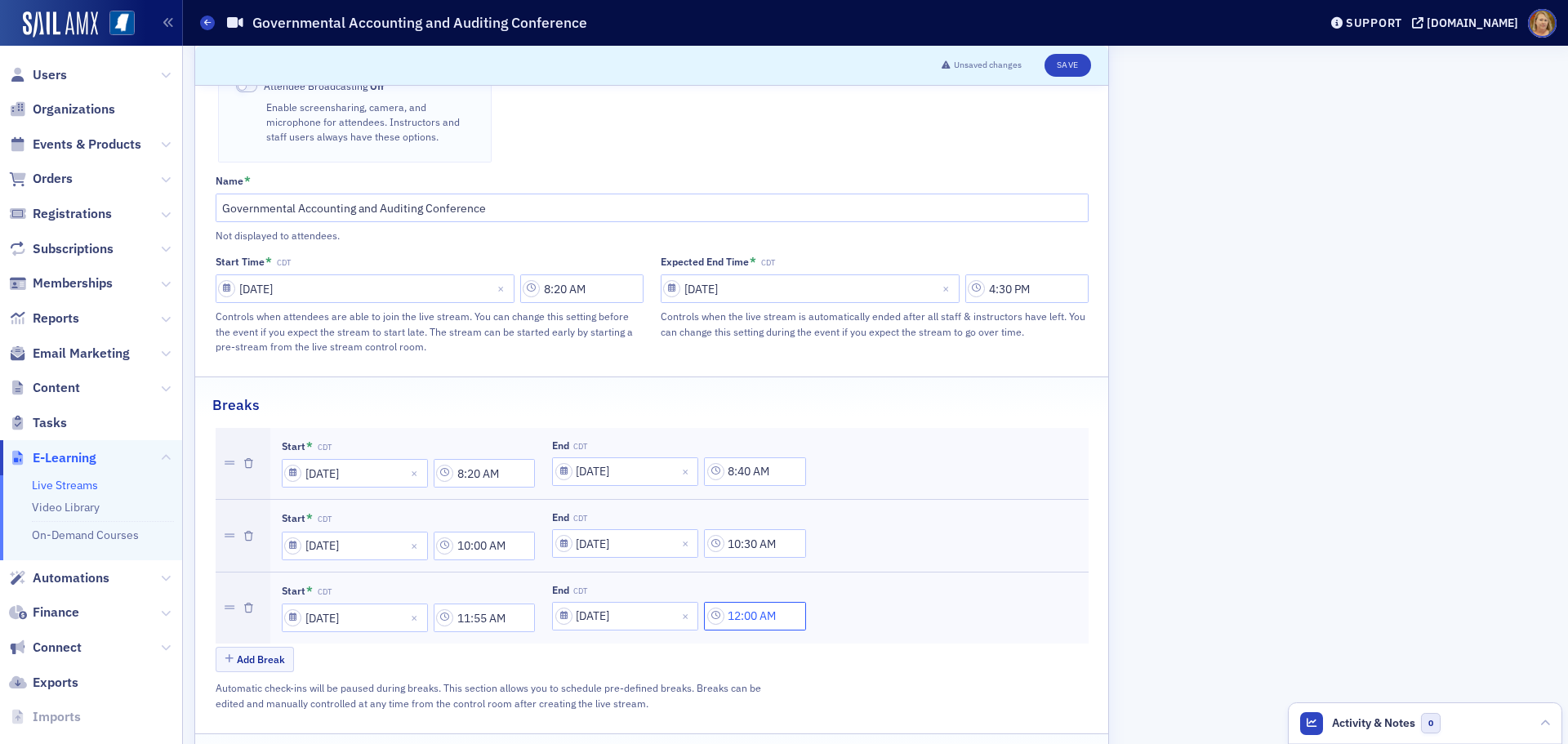
click at [739, 602] on input "12:00 AM" at bounding box center [755, 616] width 102 height 29
click at [815, 586] on div "12" at bounding box center [834, 586] width 42 height 24
click at [820, 615] on div "1" at bounding box center [845, 622] width 62 height 30
click at [984, 580] on button "PM" at bounding box center [992, 586] width 31 height 29
type input "1:00 PM"
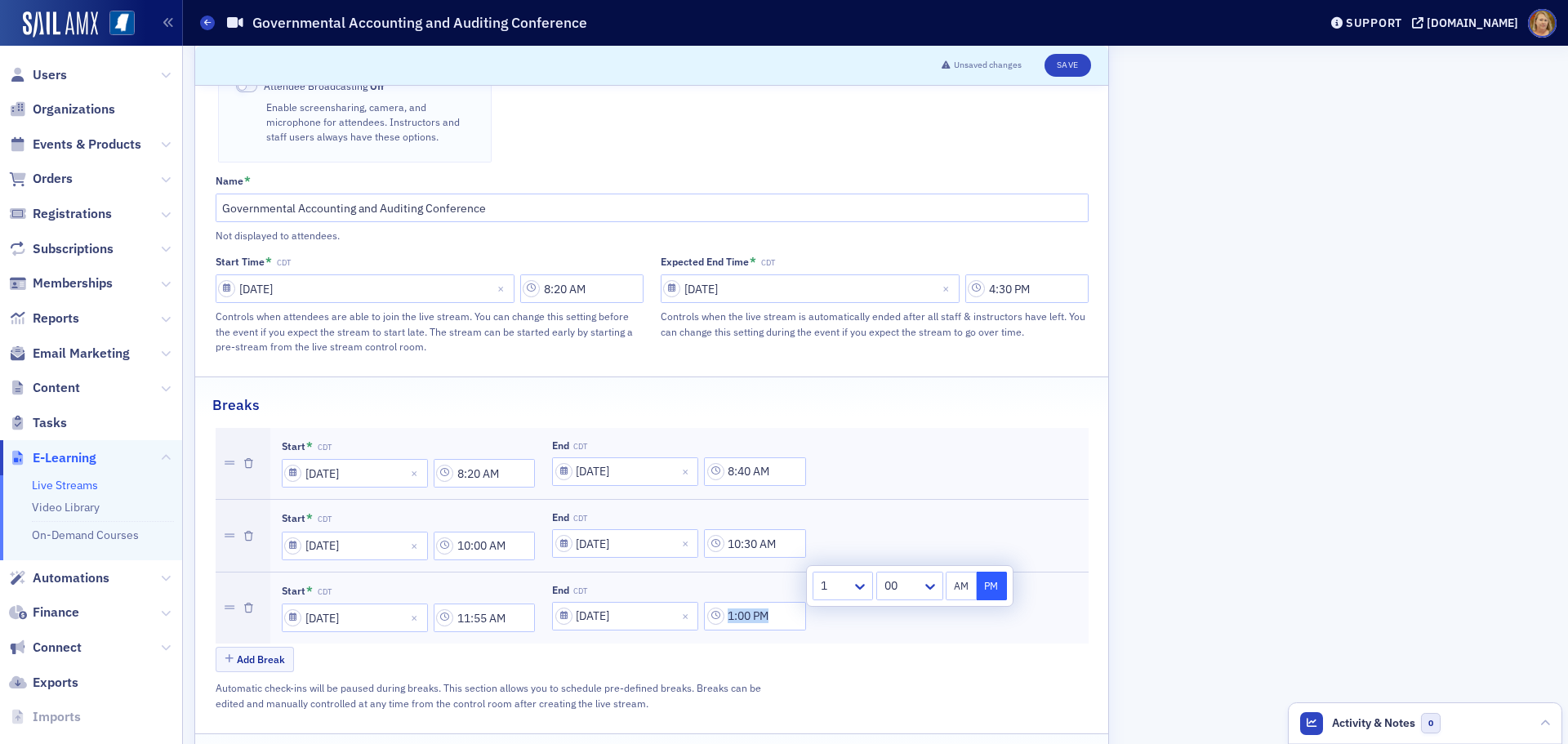
drag, startPoint x: 629, startPoint y: 616, endPoint x: 620, endPoint y: 618, distance: 9.2
click at [623, 618] on div "Start * CDT 09/11/2025 8:20 AM End CDT 09/11/2025 8:40 AM Start * CDT 09/11/202…" at bounding box center [652, 551] width 873 height 247
click at [273, 647] on button "Add Break" at bounding box center [255, 660] width 79 height 25
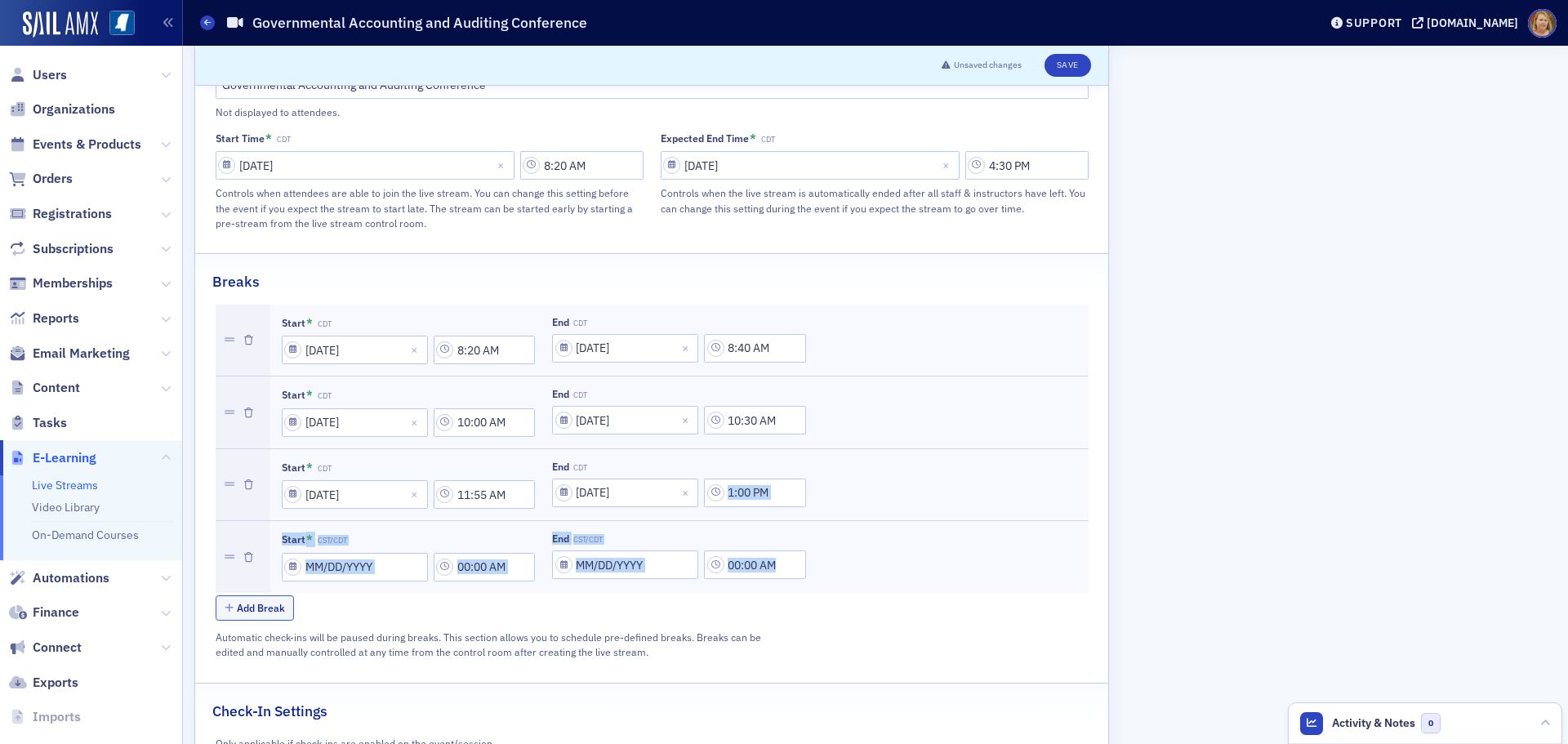
scroll to position [931, 0]
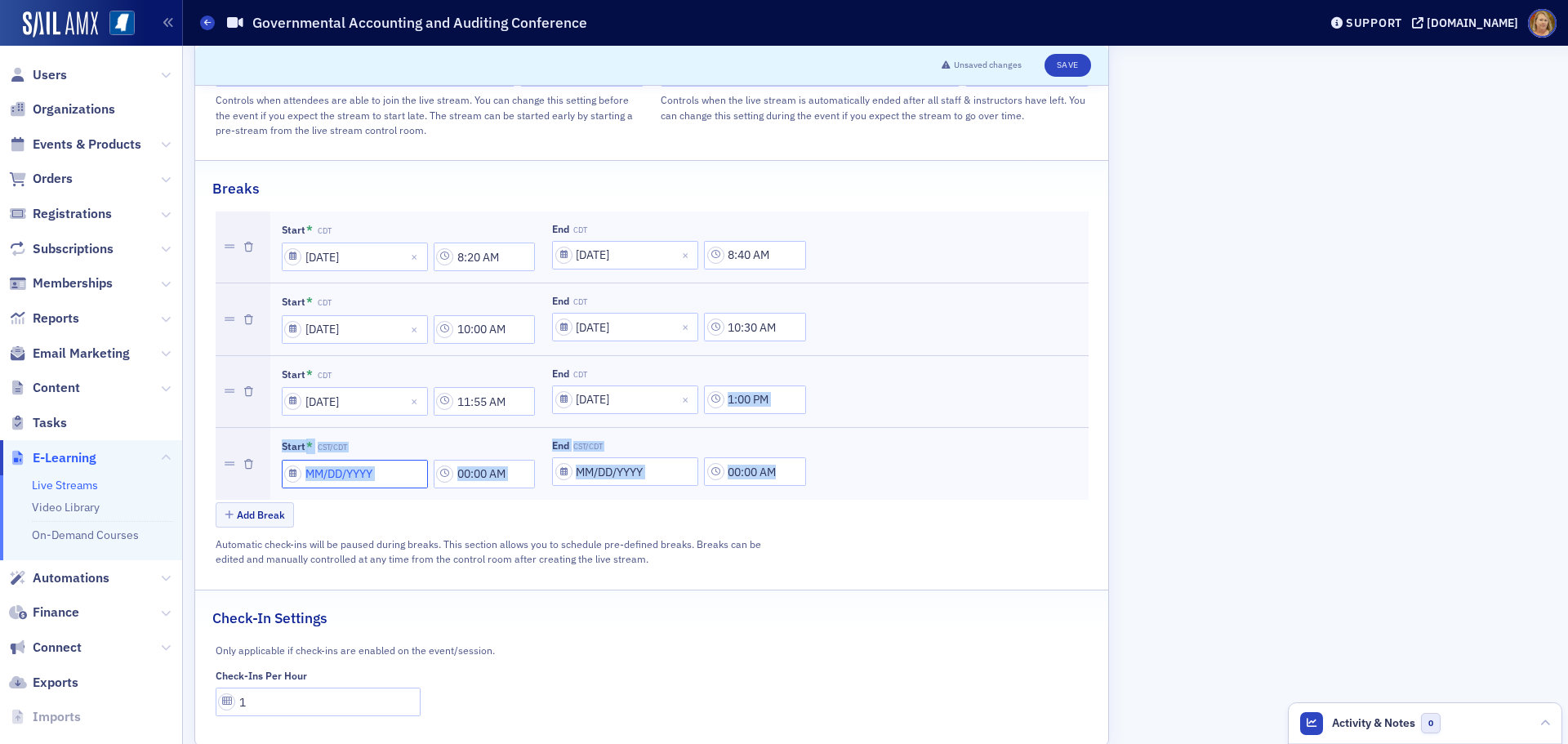
select select "8"
select select "2025"
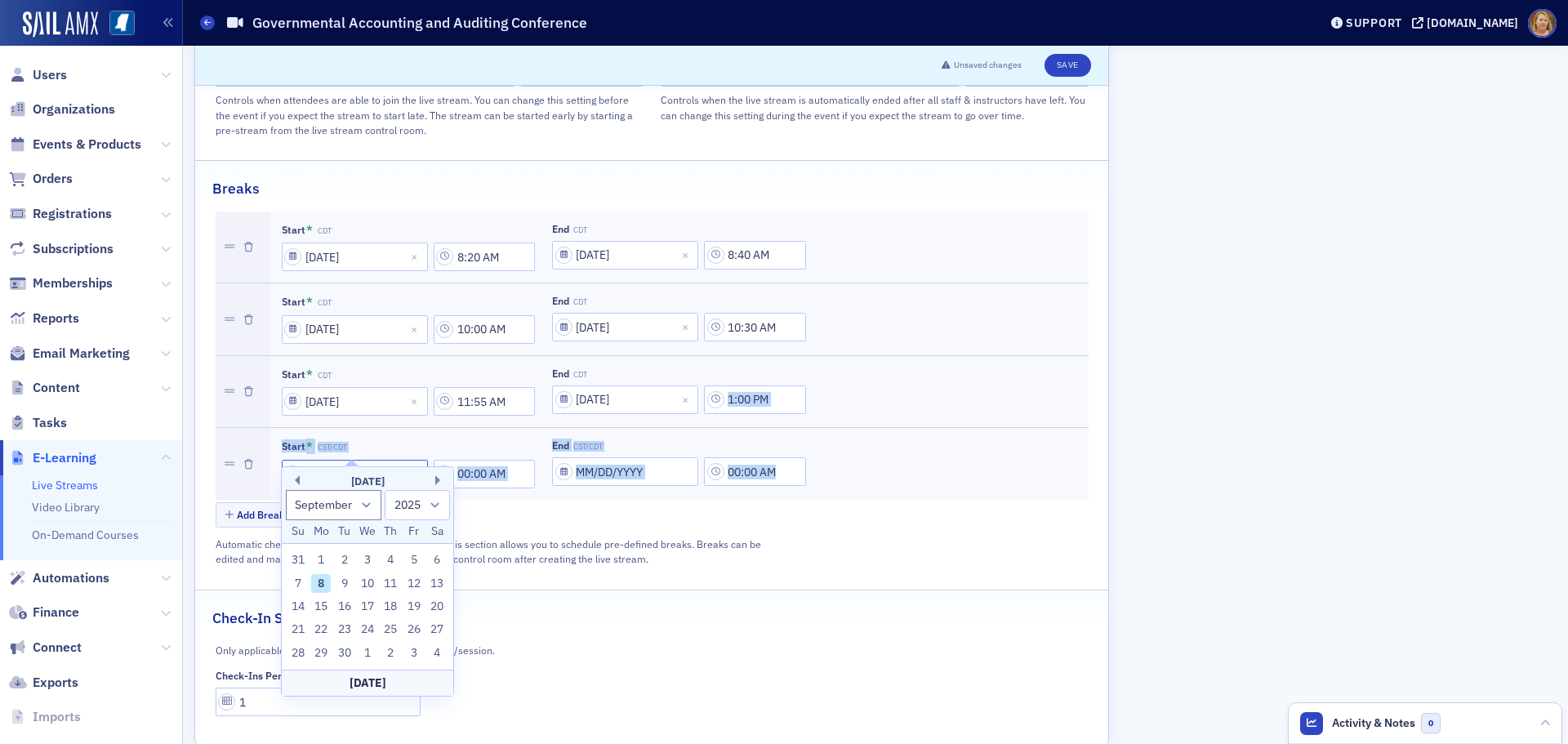
click at [324, 460] on input "Start * CST/CDT" at bounding box center [355, 474] width 146 height 29
click at [392, 583] on div "11" at bounding box center [391, 583] width 19 height 19
type input "09/11/2025"
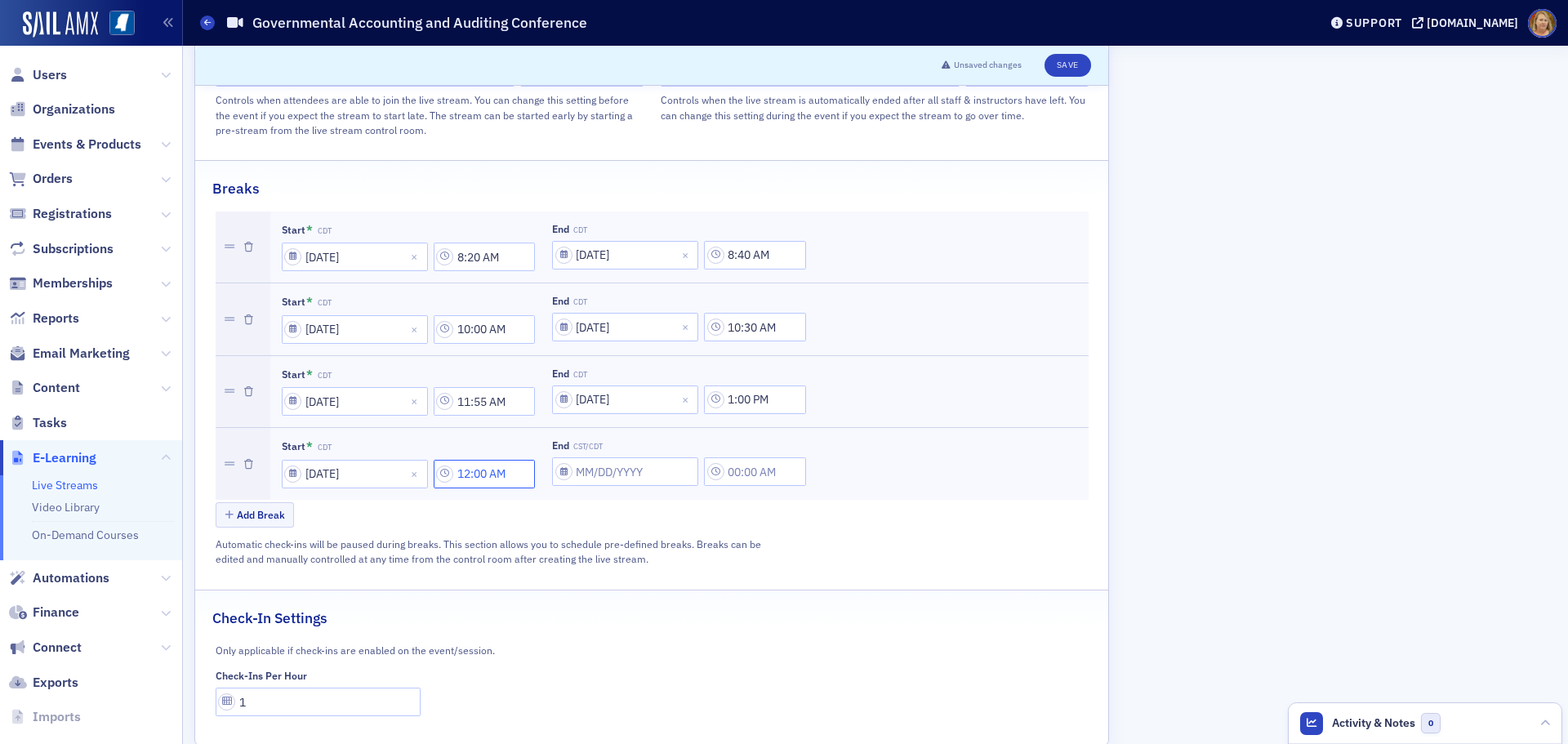
click at [467, 460] on input "12:00 AM" at bounding box center [484, 474] width 102 height 29
click at [581, 444] on div at bounding box center [565, 444] width 34 height 20
click at [572, 516] on div "2" at bounding box center [573, 510] width 43 height 17
click at [622, 447] on div at bounding box center [630, 444] width 38 height 20
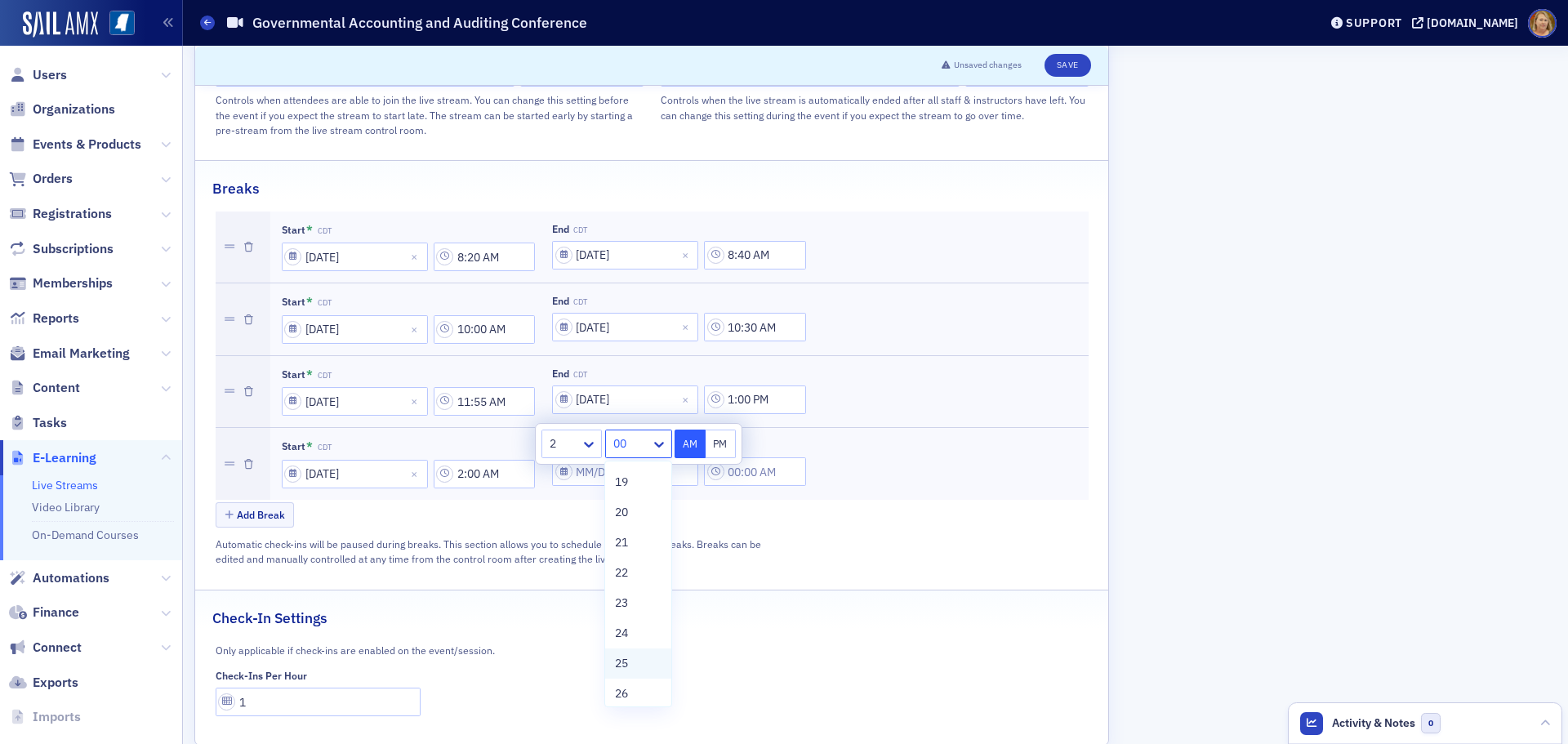
click at [625, 661] on span "25" at bounding box center [622, 663] width 13 height 17
click at [713, 448] on button "PM" at bounding box center [721, 444] width 31 height 29
type input "2:25 PM"
click at [669, 503] on div "Add Break" at bounding box center [652, 517] width 873 height 29
select select "8"
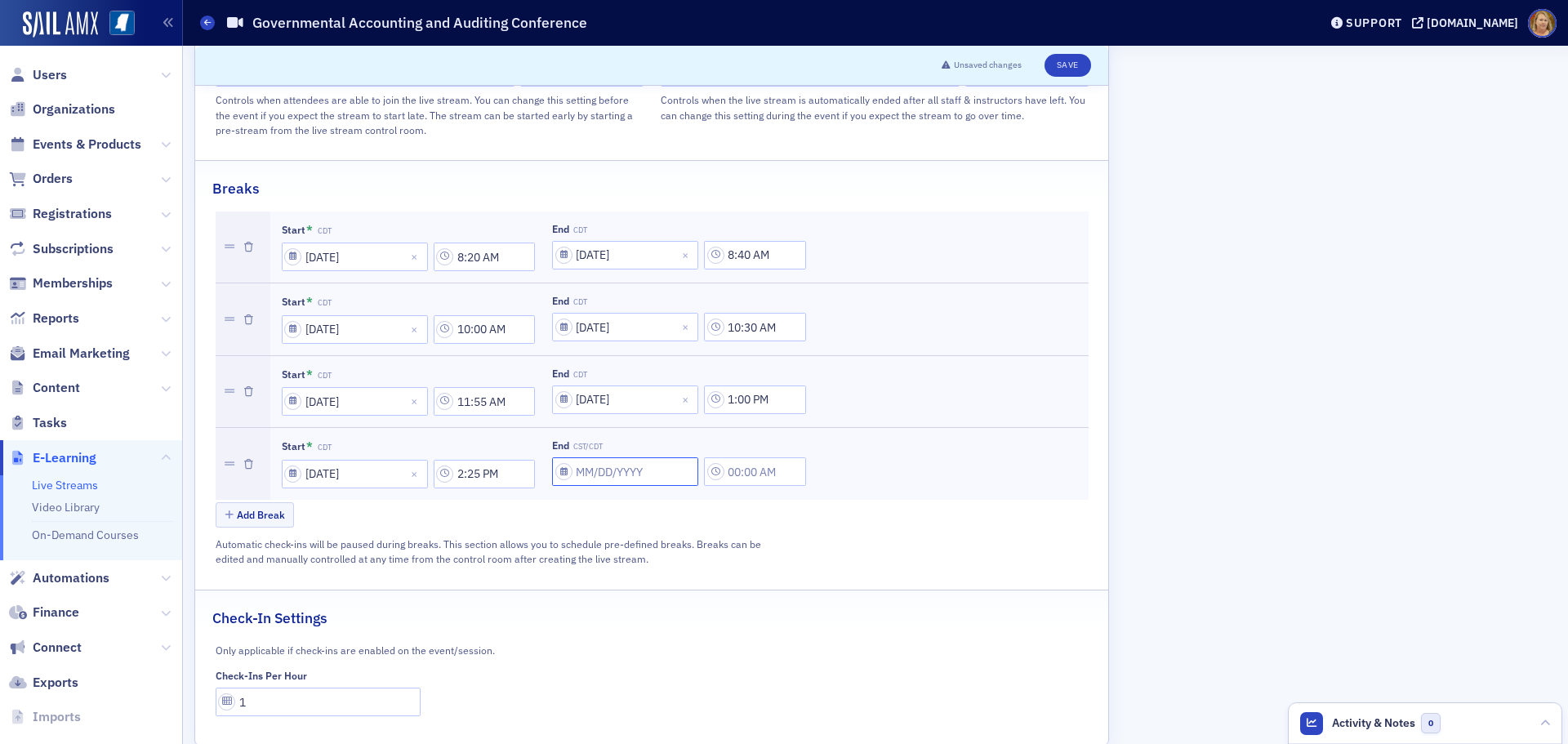
select select "2025"
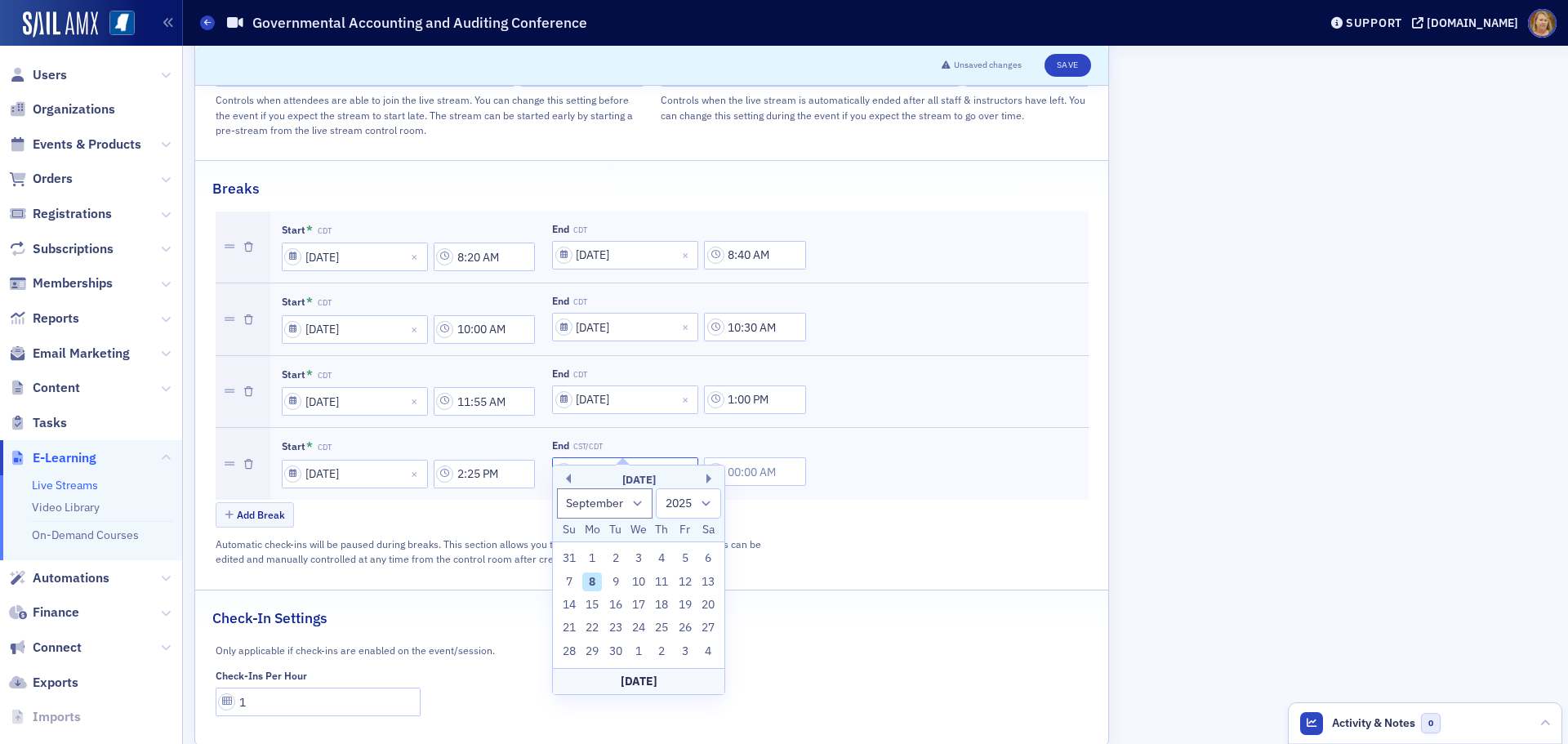
click at [584, 457] on input "End CST/CDT" at bounding box center [625, 472] width 146 height 29
click at [660, 588] on div "11" at bounding box center [661, 582] width 19 height 19
type input "09/11/2025"
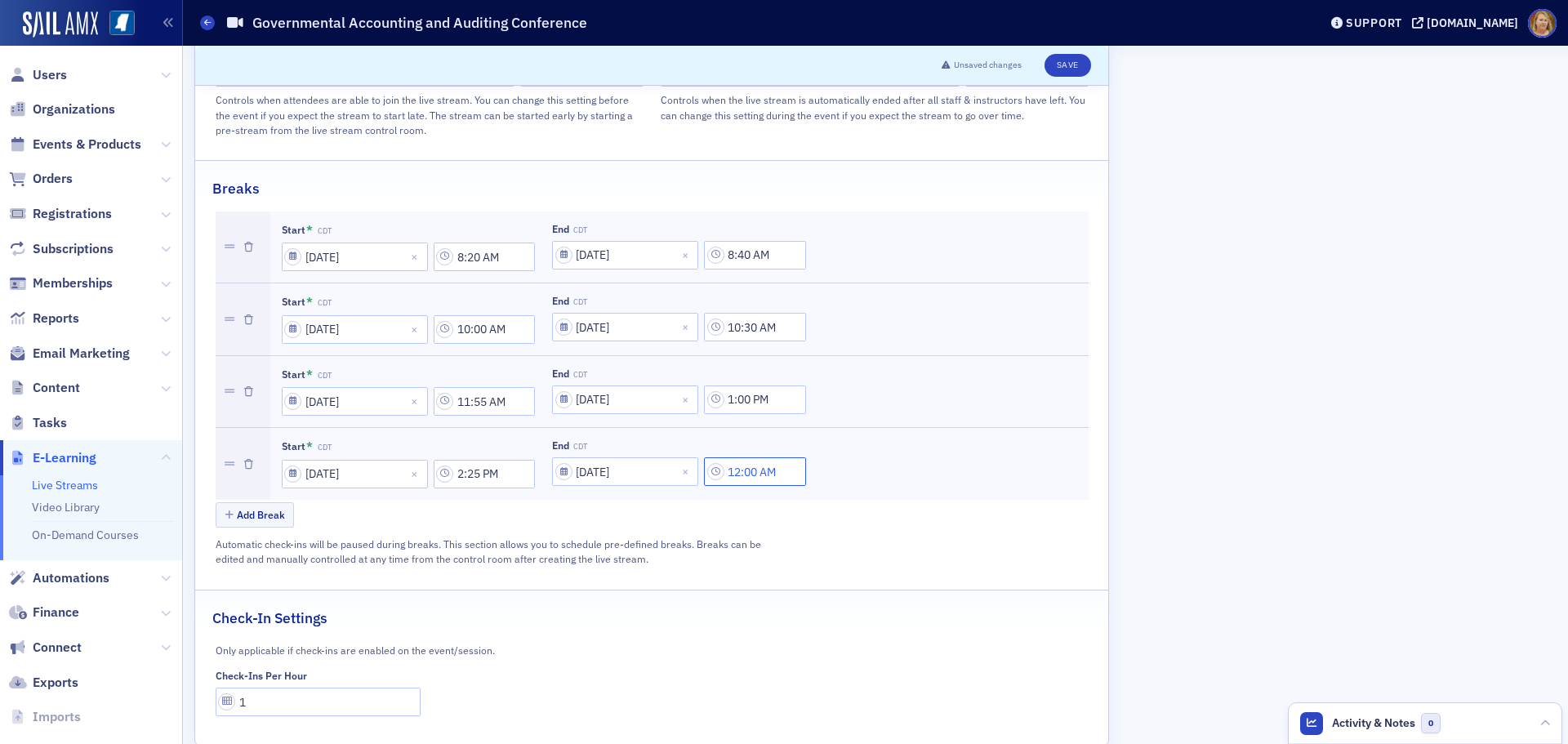
click at [741, 457] on input "12:00 AM" at bounding box center [755, 472] width 102 height 29
click at [829, 442] on div at bounding box center [836, 442] width 34 height 20
click at [848, 511] on div "2" at bounding box center [844, 509] width 43 height 17
click at [880, 450] on div "00" at bounding box center [899, 442] width 45 height 24
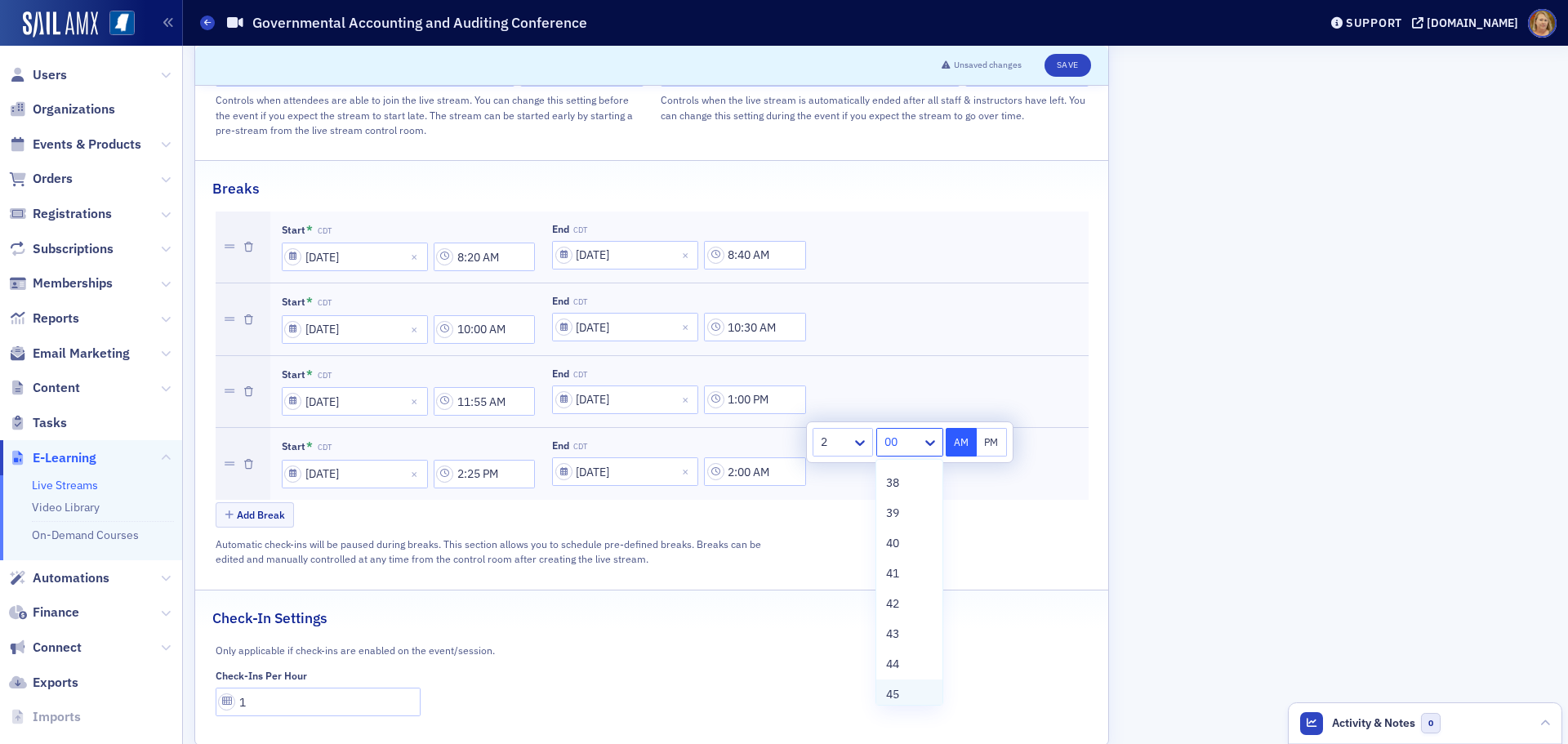
click at [890, 687] on span "45" at bounding box center [892, 694] width 13 height 17
click at [985, 447] on button "PM" at bounding box center [992, 442] width 31 height 29
type input "2:45 PM"
click at [385, 503] on div "Add Break" at bounding box center [652, 517] width 873 height 29
click at [275, 503] on button "Add Break" at bounding box center [255, 515] width 79 height 25
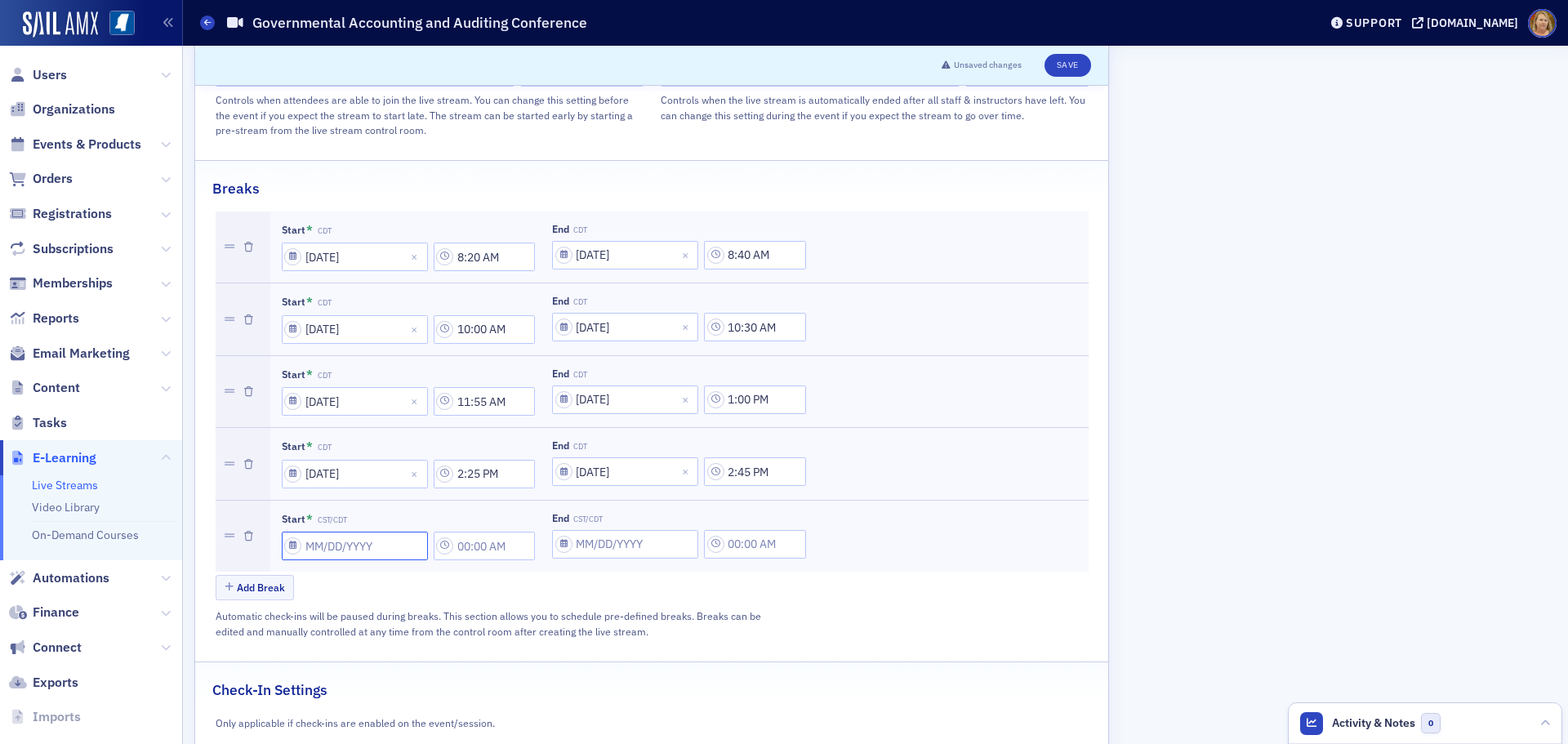
select select "8"
select select "2025"
click at [317, 532] on input "Start * CST/CDT" at bounding box center [355, 546] width 146 height 29
click at [418, 380] on div "12" at bounding box center [413, 380] width 19 height 19
type input "09/12/2025"
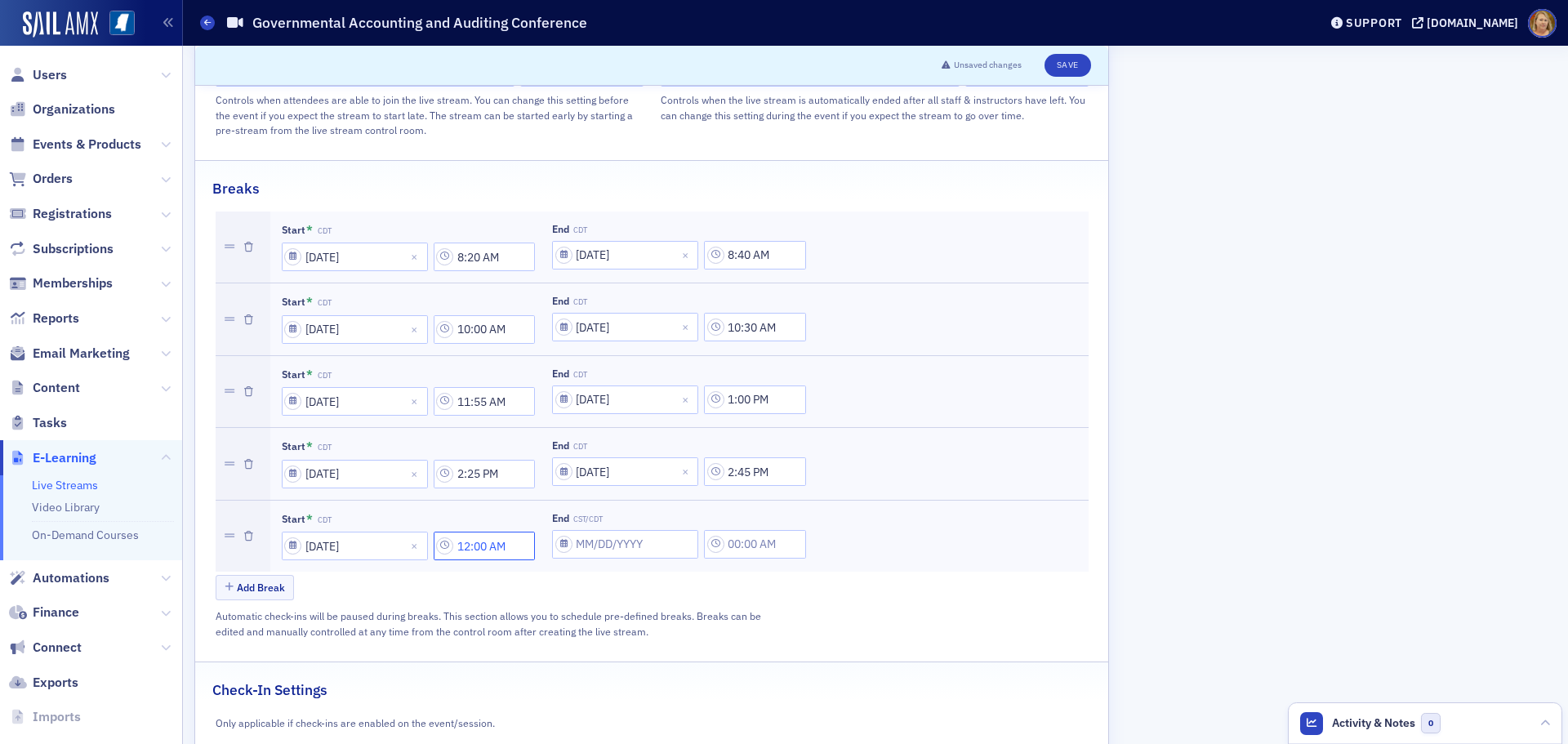
click at [465, 532] on input "12:00 AM" at bounding box center [484, 546] width 102 height 29
click at [550, 515] on input "text" at bounding box center [549, 515] width 3 height 17
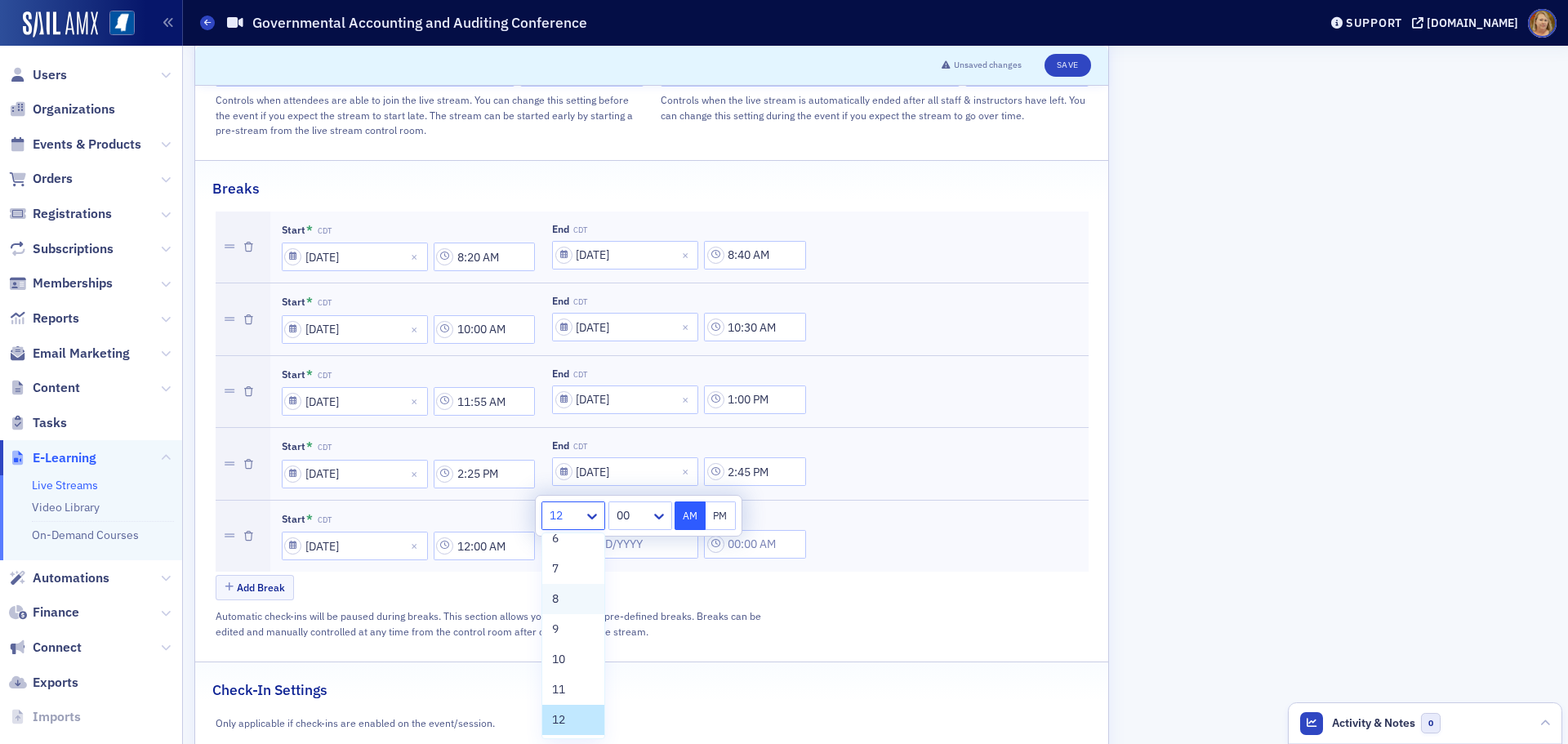
click at [562, 604] on div "8" at bounding box center [573, 599] width 43 height 17
click at [628, 520] on div at bounding box center [630, 515] width 38 height 20
click at [631, 590] on div "20" at bounding box center [638, 584] width 45 height 17
type input "8:20 AM"
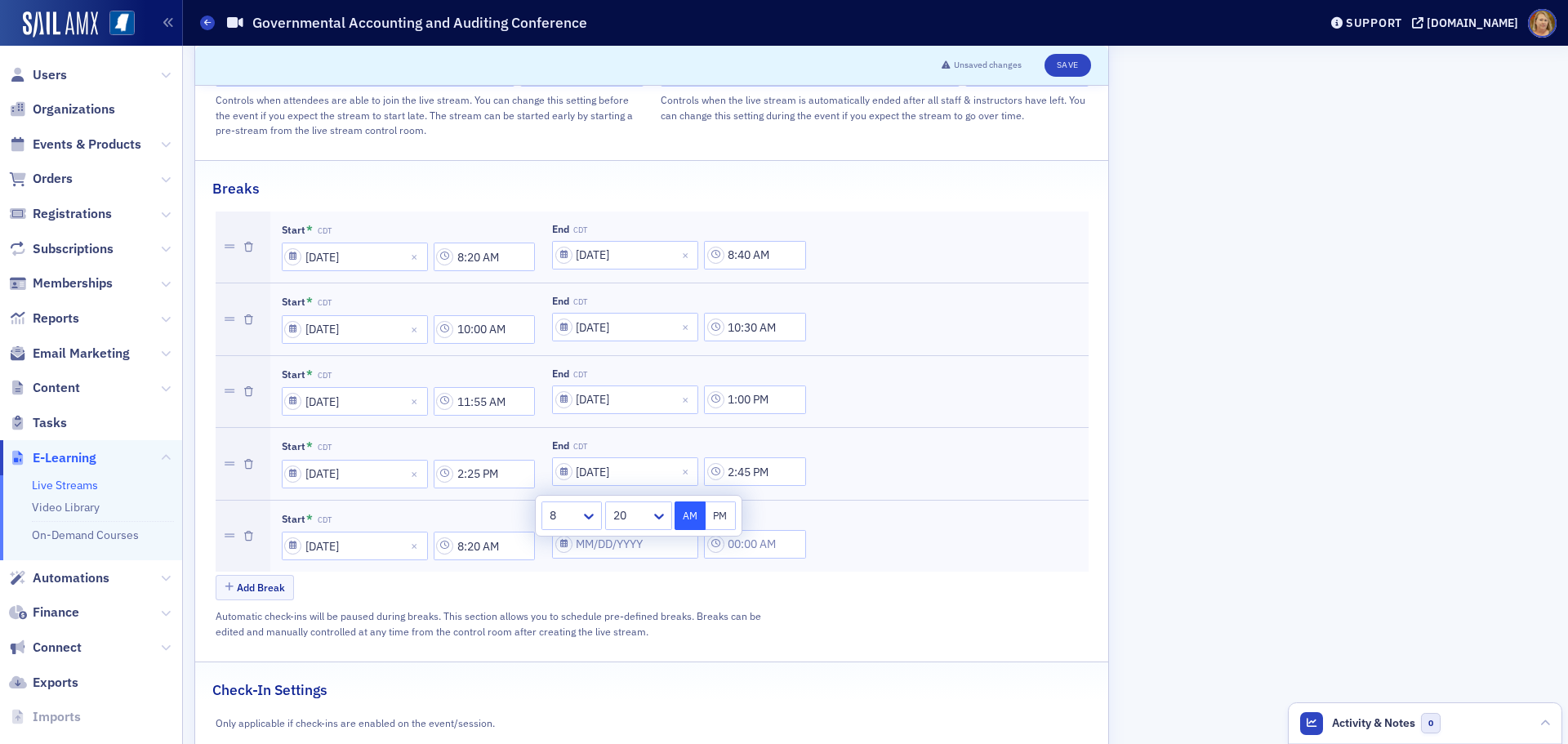
click at [695, 517] on button "AM" at bounding box center [690, 516] width 31 height 29
click at [697, 575] on div "Add Break" at bounding box center [652, 589] width 873 height 29
select select "8"
select select "2025"
click at [605, 530] on input "End CST/CDT" at bounding box center [625, 545] width 146 height 29
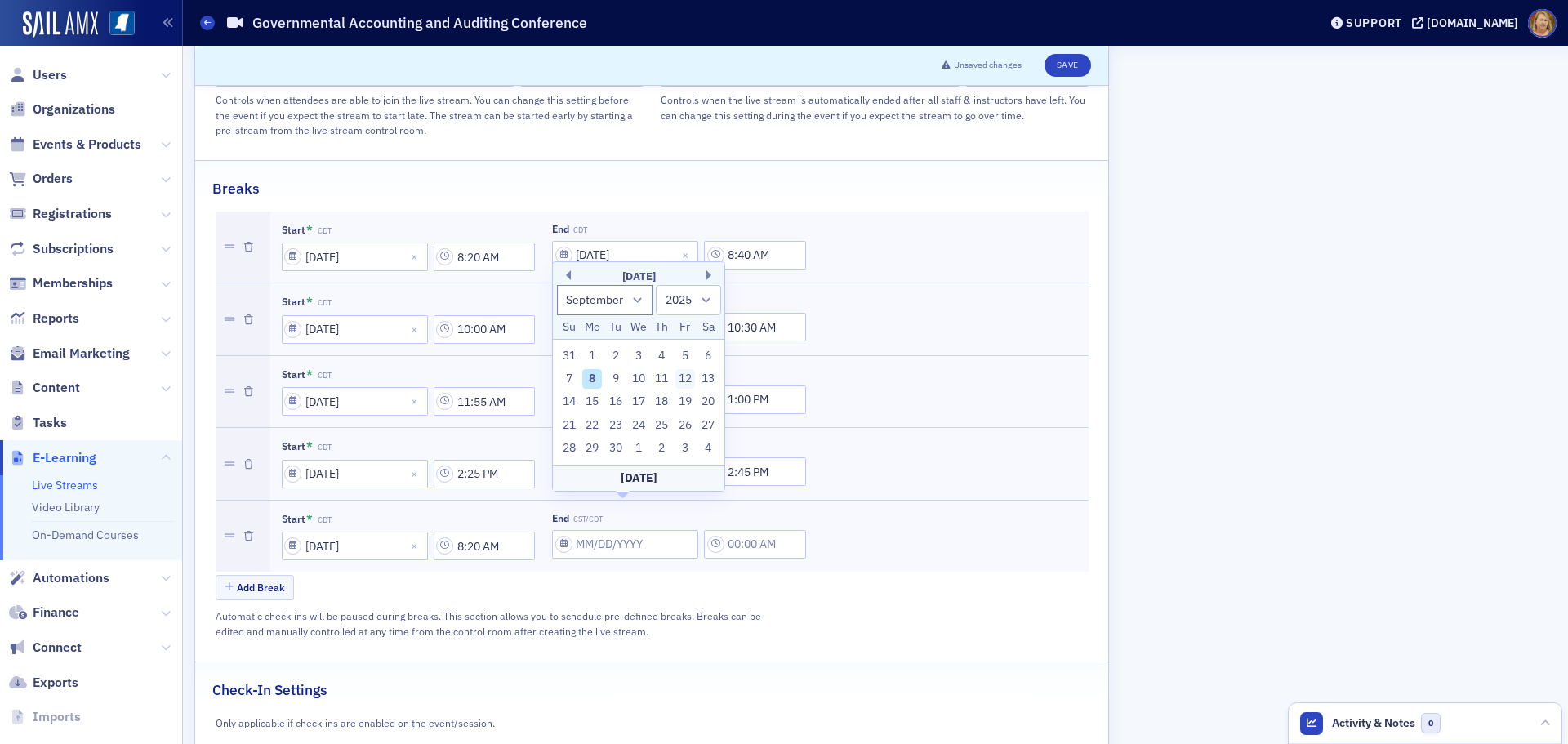
click at [683, 380] on div "12" at bounding box center [685, 378] width 19 height 19
type input "09/12/2025"
click at [746, 530] on input "12:00 AM" at bounding box center [755, 545] width 102 height 29
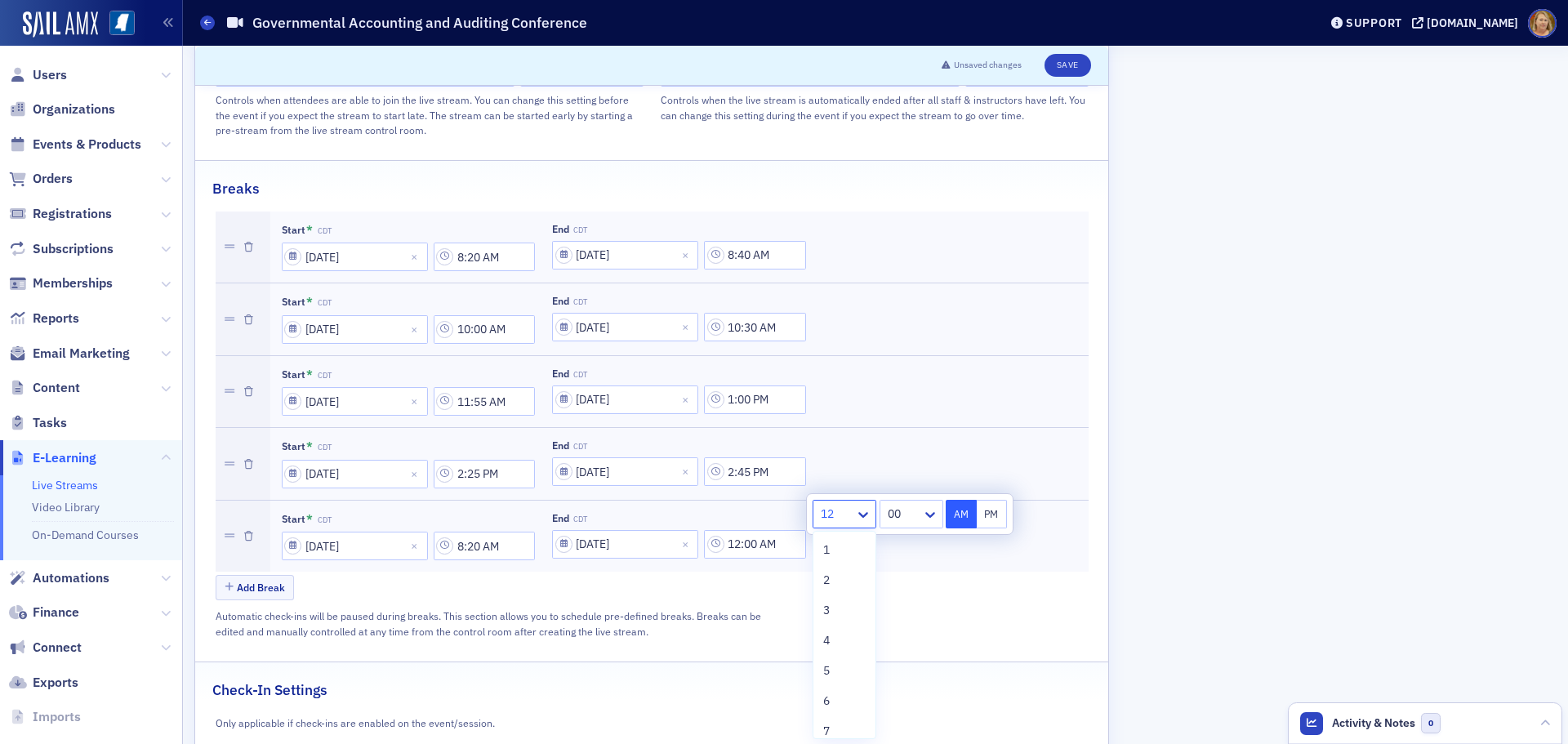
click at [823, 524] on div at bounding box center [836, 514] width 34 height 20
click at [833, 606] on div "8" at bounding box center [844, 599] width 43 height 17
click at [892, 520] on div at bounding box center [901, 514] width 38 height 20
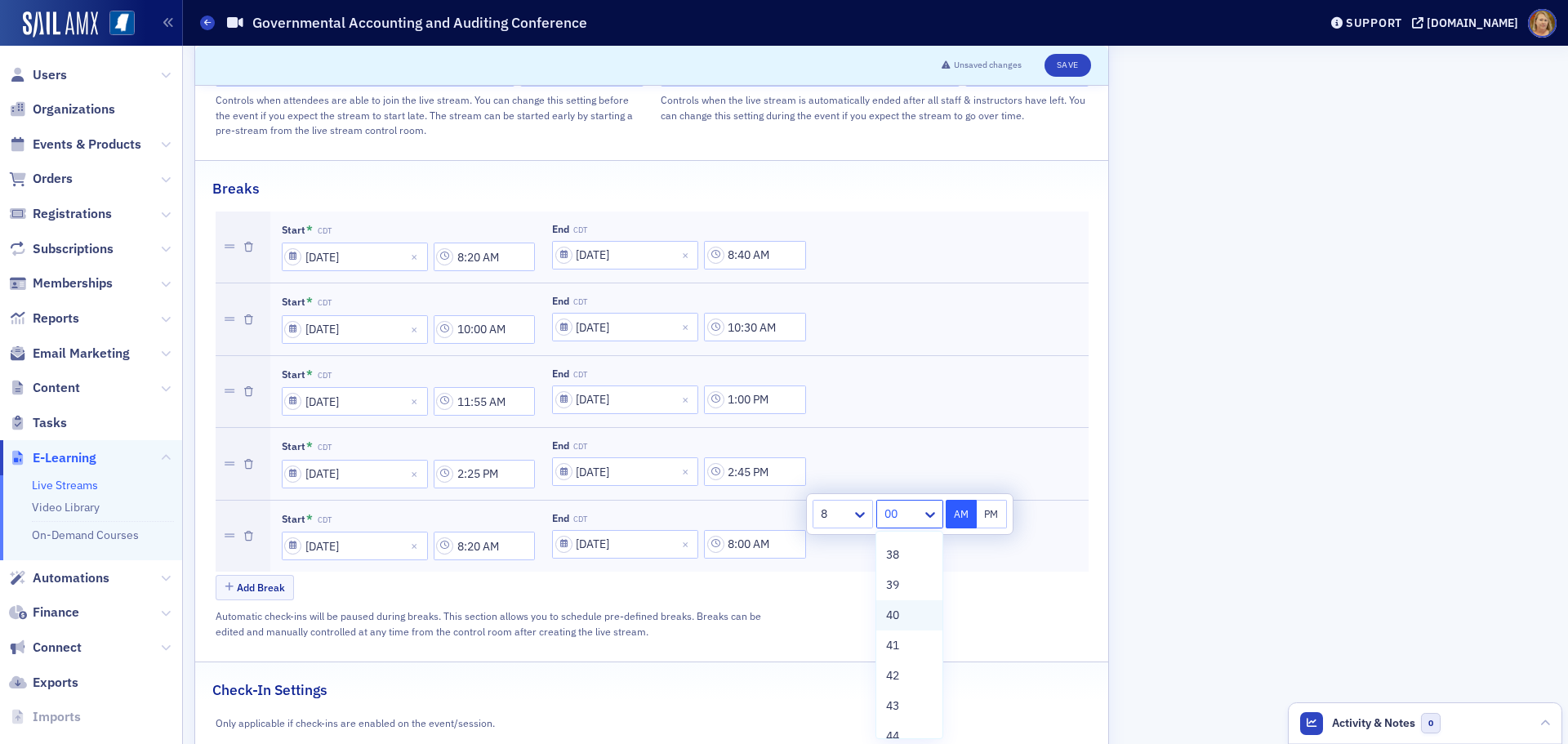
click at [908, 618] on div "40" at bounding box center [908, 615] width 45 height 17
type input "8:40 AM"
click at [953, 517] on button "AM" at bounding box center [960, 514] width 31 height 29
click at [269, 575] on button "Add Break" at bounding box center [255, 588] width 79 height 25
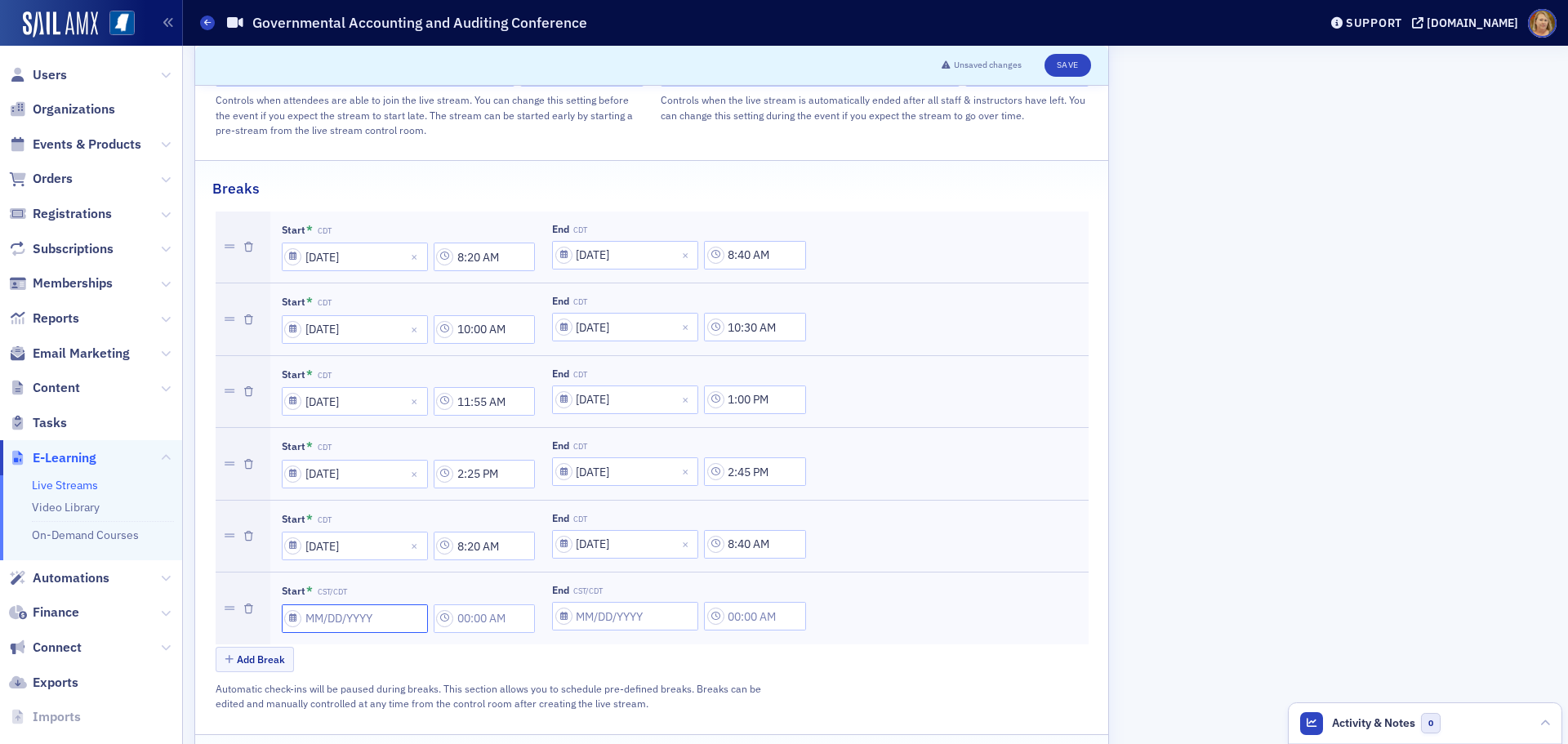
select select "8"
select select "2025"
click at [318, 604] on input "Start * CST/CDT" at bounding box center [355, 619] width 146 height 29
click at [416, 458] on div "12" at bounding box center [413, 453] width 19 height 19
type input "09/12/2025"
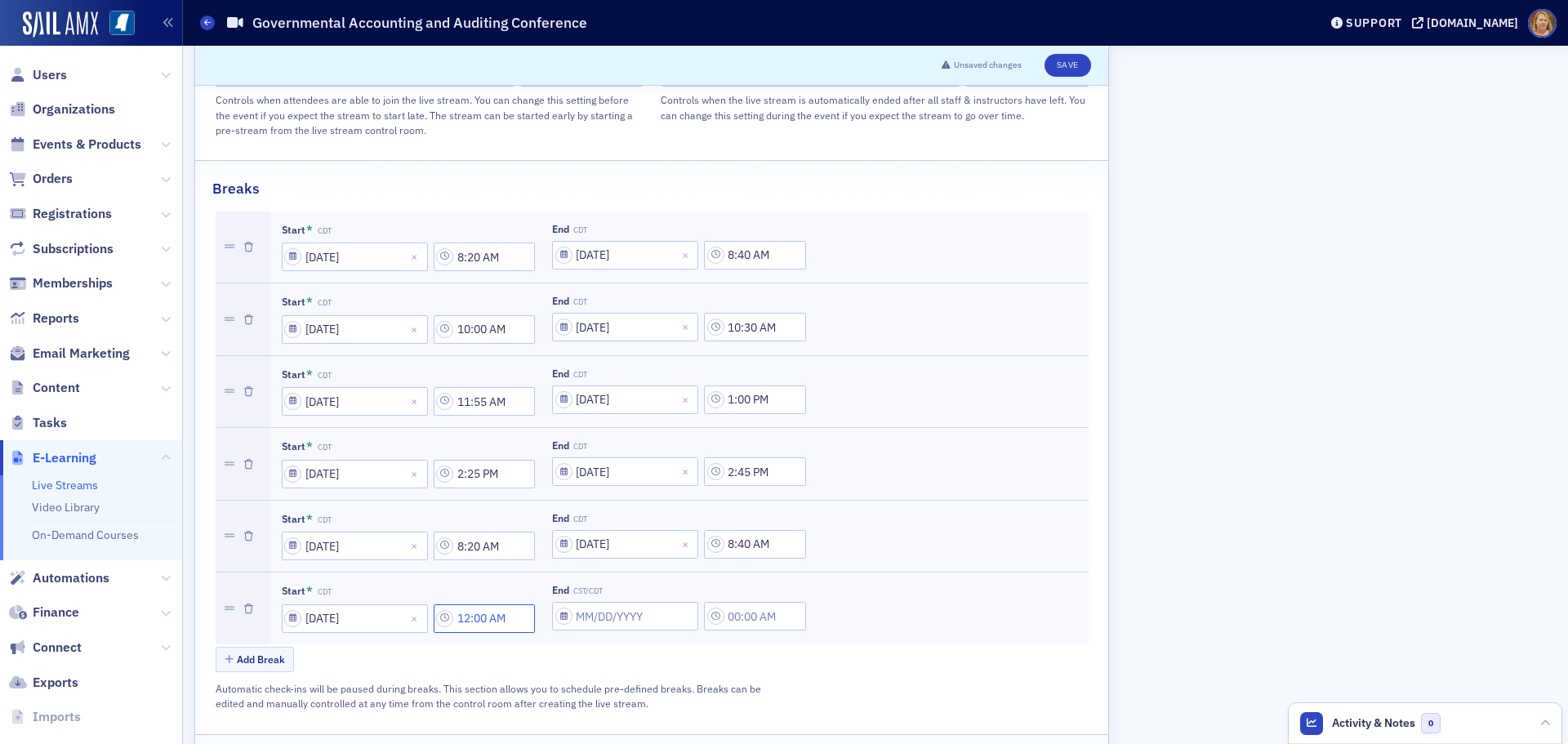
click at [463, 604] on input "12:00 AM" at bounding box center [484, 619] width 102 height 29
click at [547, 592] on div "12" at bounding box center [563, 588] width 42 height 24
click at [570, 655] on div "10" at bounding box center [573, 659] width 43 height 17
type input "10:00 AM"
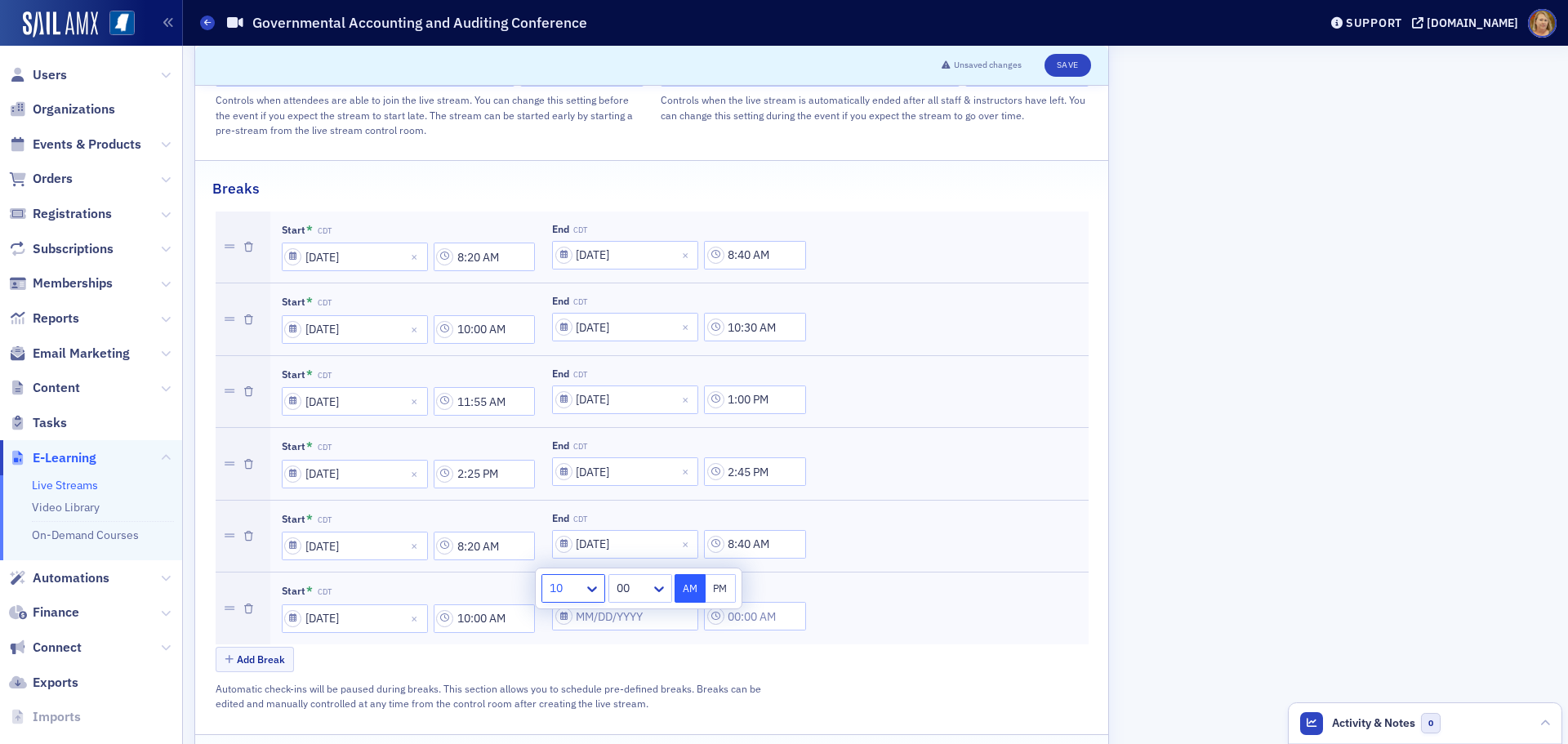
click at [688, 600] on button "AM" at bounding box center [690, 588] width 31 height 29
click at [674, 647] on div "Add Break" at bounding box center [652, 662] width 873 height 29
select select "8"
select select "2025"
click at [601, 602] on input "End CST/CDT" at bounding box center [625, 616] width 146 height 29
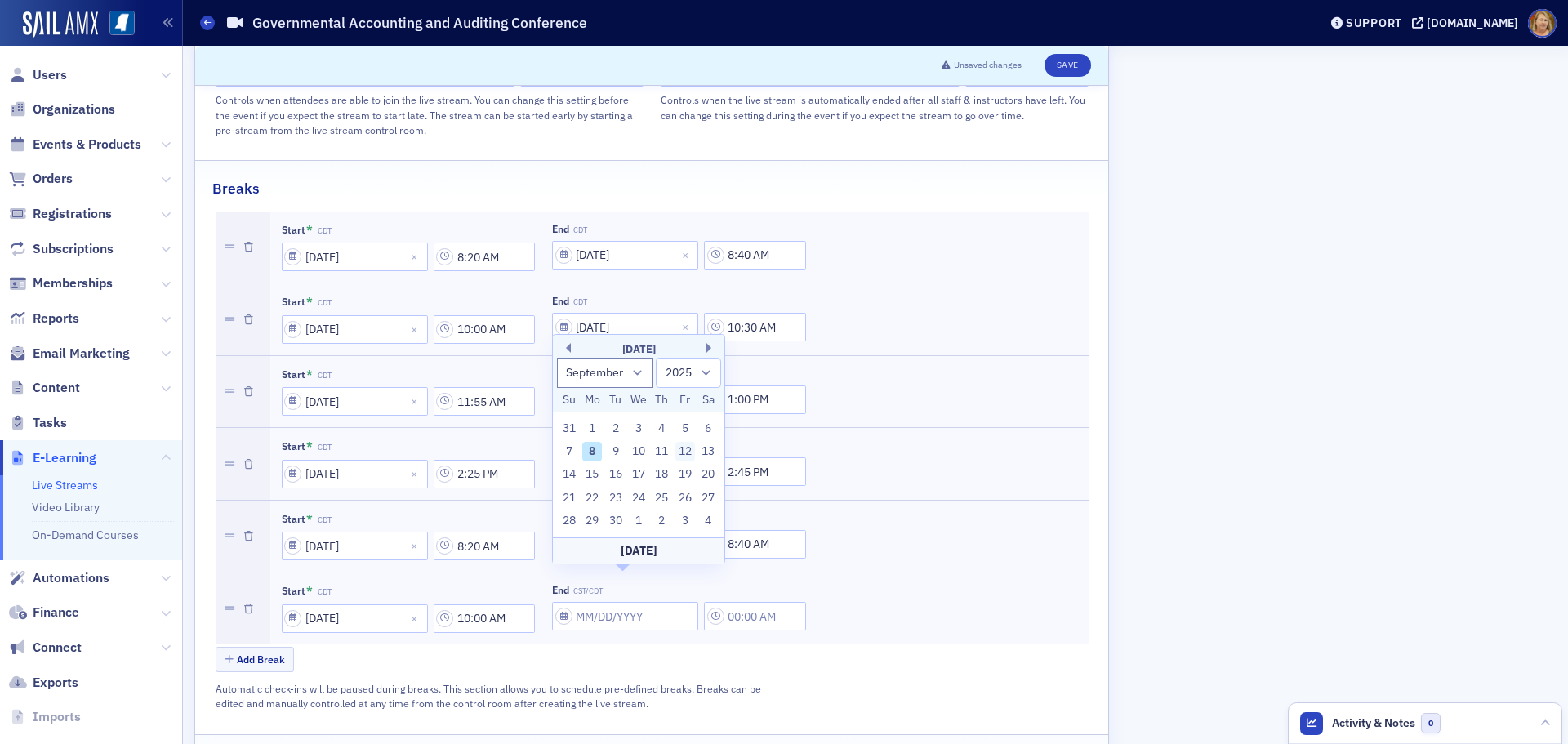
click at [686, 447] on div "12" at bounding box center [685, 451] width 19 height 19
type input "09/12/2025"
click at [753, 602] on input "12:00 AM" at bounding box center [755, 616] width 102 height 29
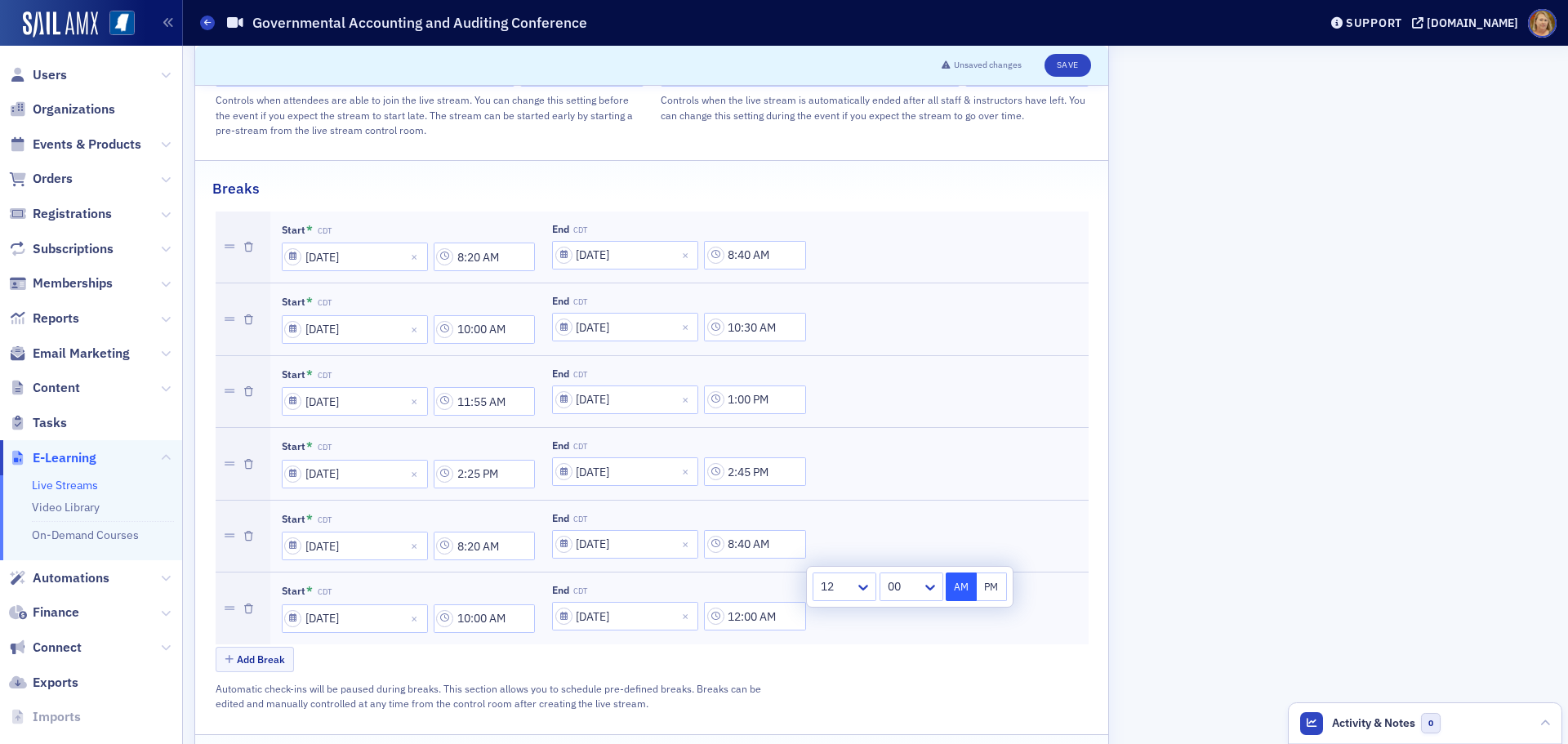
click at [822, 590] on div at bounding box center [836, 587] width 34 height 20
click at [830, 652] on span "10" at bounding box center [829, 659] width 13 height 17
click at [890, 594] on div at bounding box center [902, 587] width 34 height 20
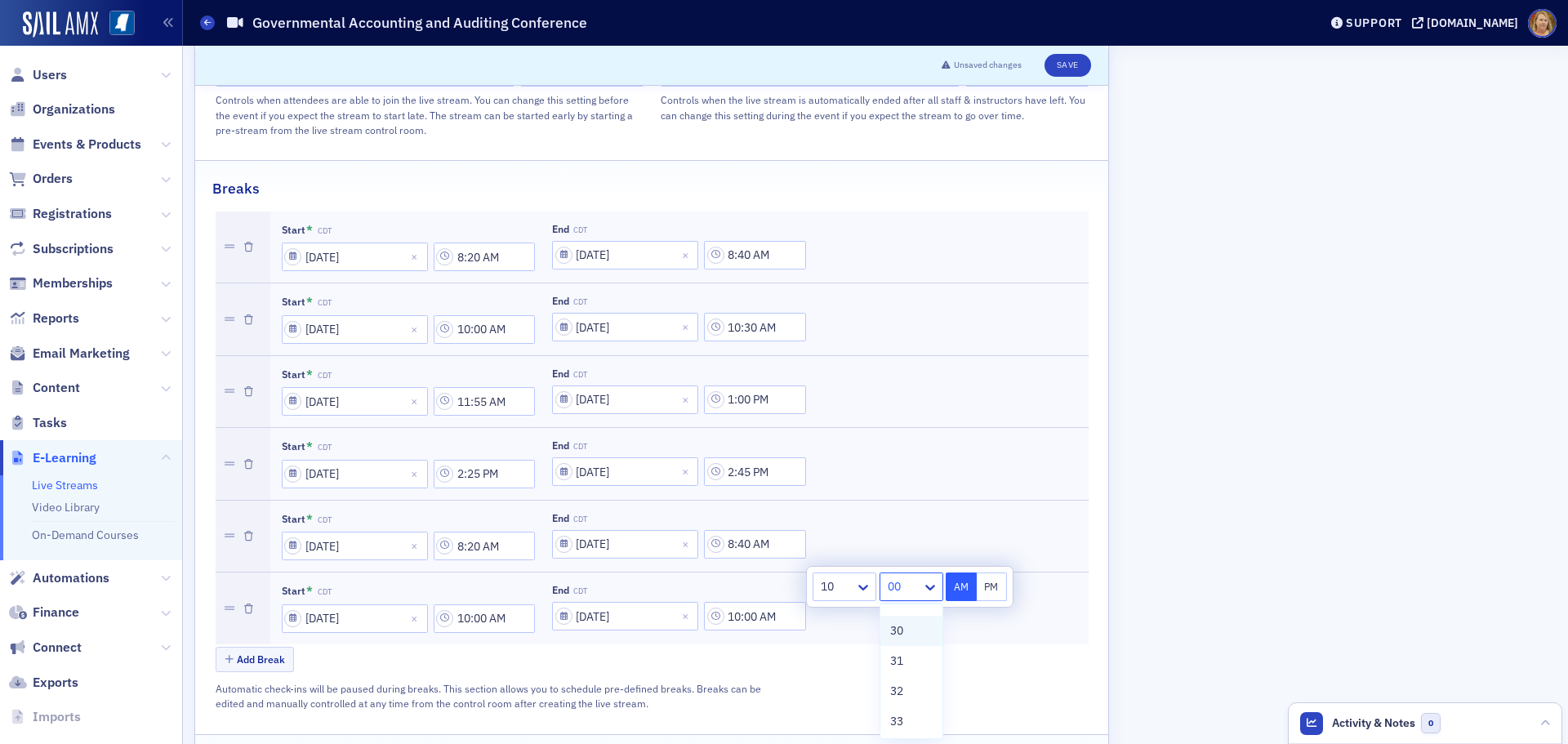
click at [908, 633] on div "30" at bounding box center [911, 631] width 43 height 17
type input "10:30 AM"
click at [951, 590] on button "AM" at bounding box center [960, 587] width 31 height 29
click at [379, 647] on div "Add Break" at bounding box center [652, 662] width 873 height 29
click at [238, 647] on button "Add Break" at bounding box center [255, 660] width 79 height 25
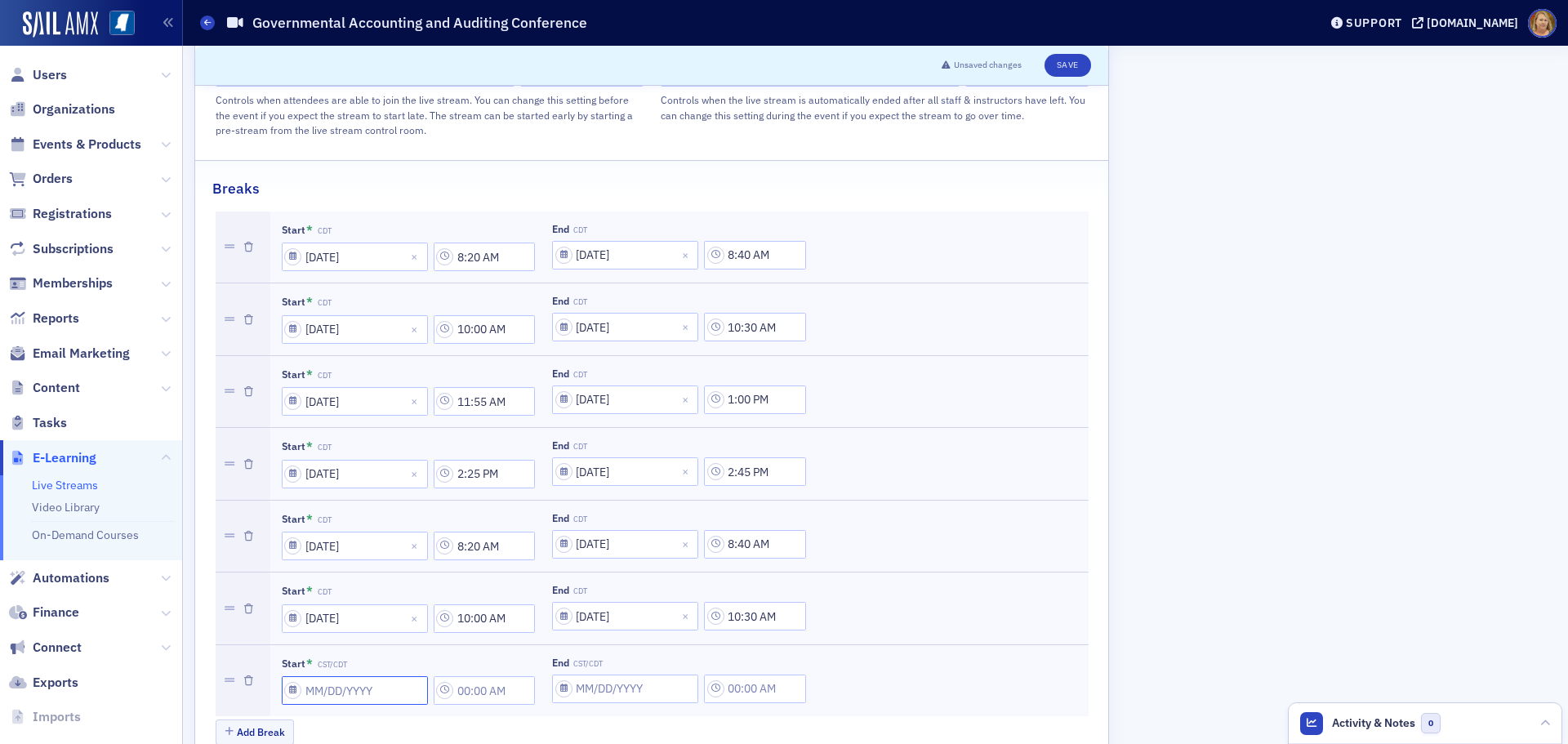
click at [324, 677] on input "Start * CST/CDT" at bounding box center [355, 691] width 146 height 29
select select "8"
select select "2025"
click at [418, 531] on div "12" at bounding box center [413, 525] width 19 height 19
type input "09/12/2025"
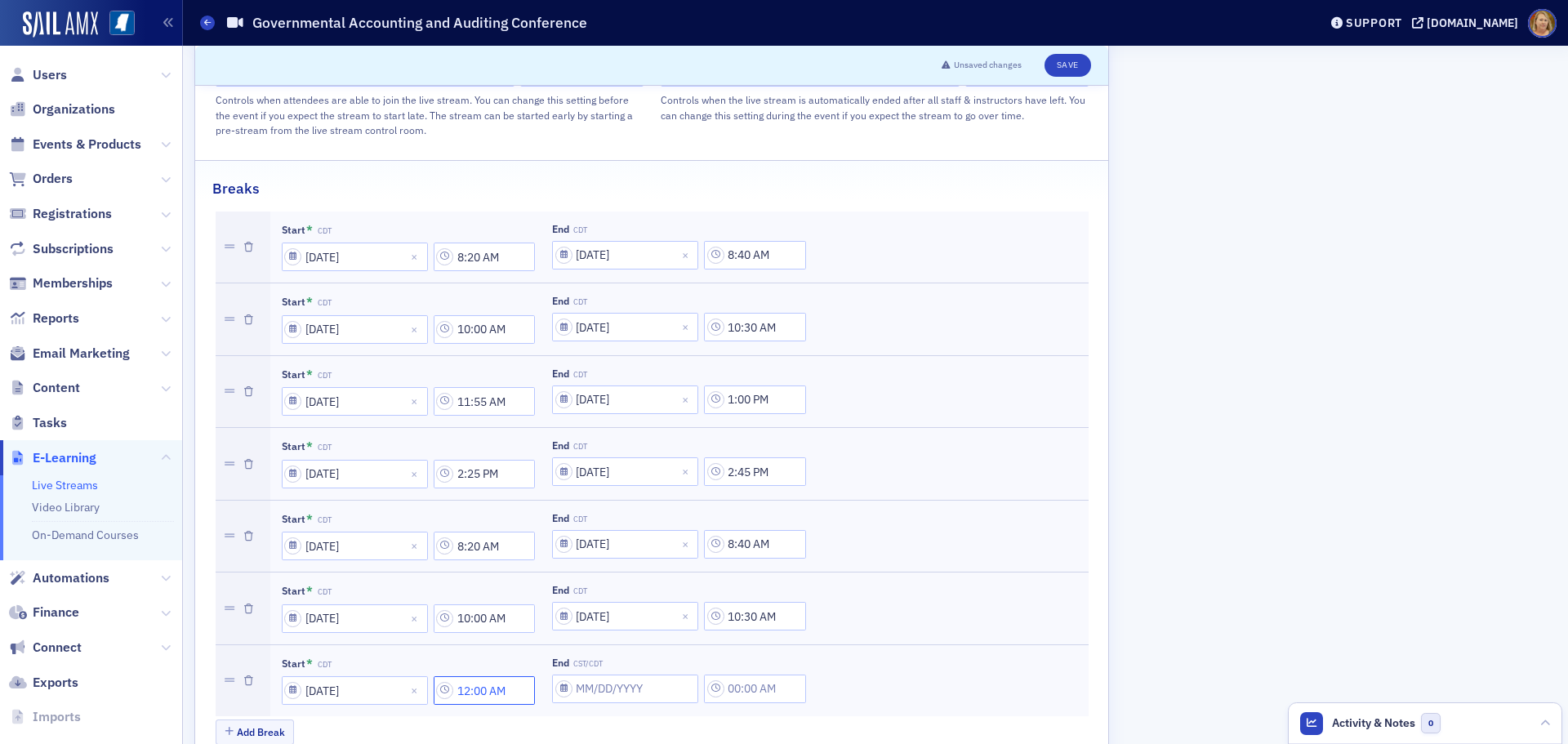
click at [466, 677] on input "12:00 AM" at bounding box center [484, 691] width 102 height 29
click at [570, 666] on div at bounding box center [565, 660] width 34 height 20
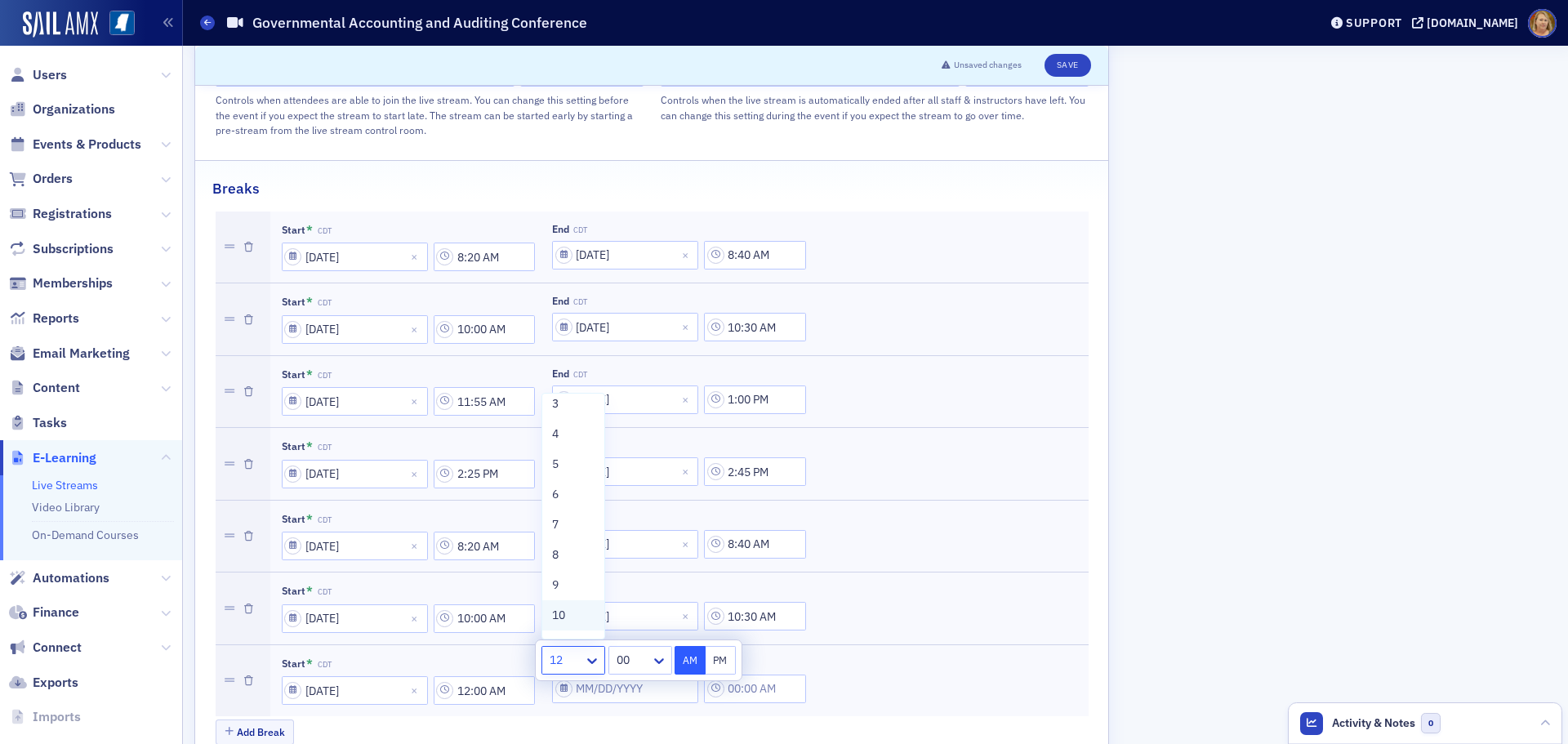
scroll to position [124, 0]
click at [566, 596] on div "11" at bounding box center [573, 590] width 43 height 17
click at [624, 655] on div at bounding box center [632, 660] width 34 height 20
click at [634, 492] on div "55" at bounding box center [640, 499] width 43 height 17
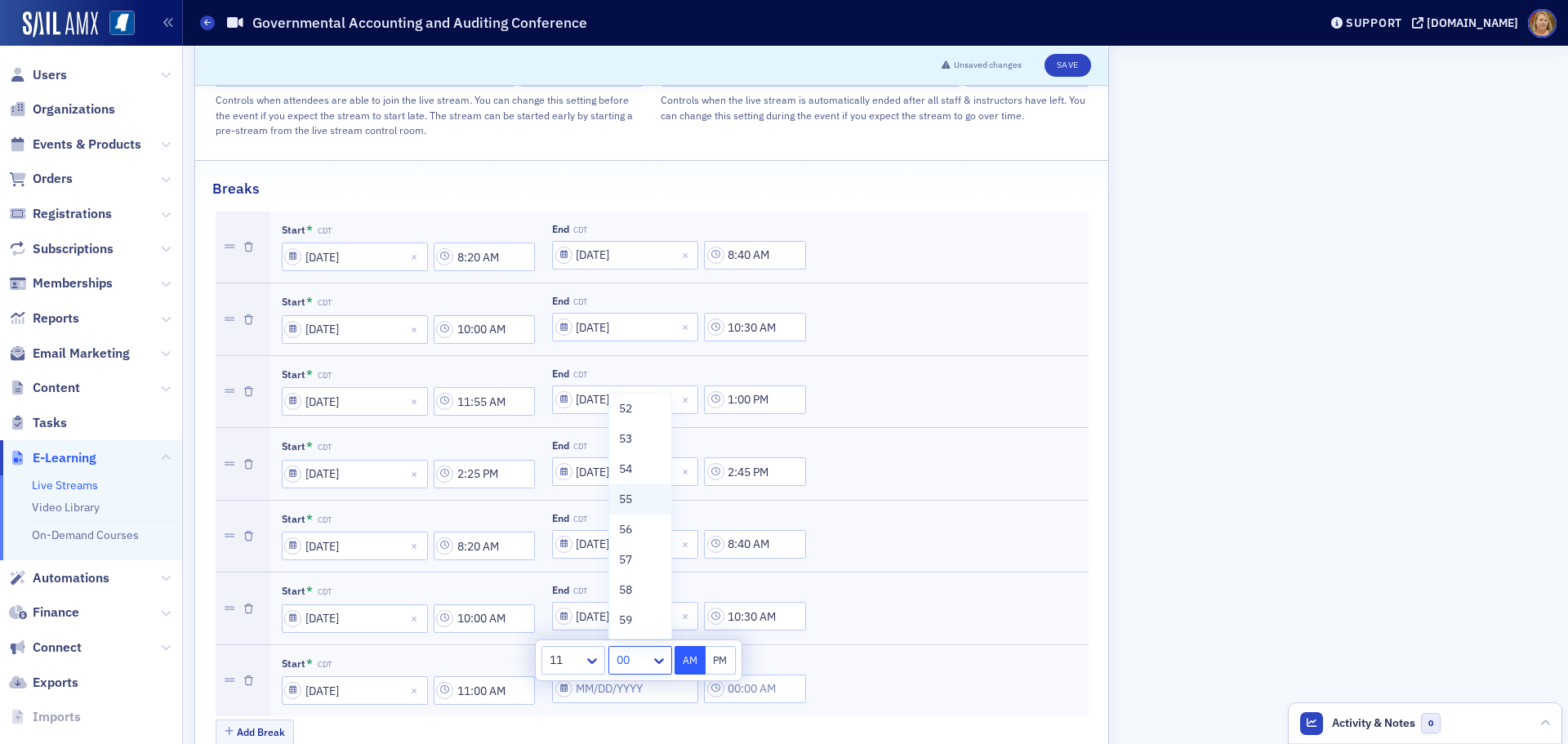
type input "11:55 AM"
click at [680, 659] on button "AM" at bounding box center [690, 661] width 31 height 29
click at [672, 720] on div "Add Break" at bounding box center [652, 734] width 873 height 29
click at [602, 675] on input "End CST/CDT" at bounding box center [625, 689] width 146 height 29
select select "8"
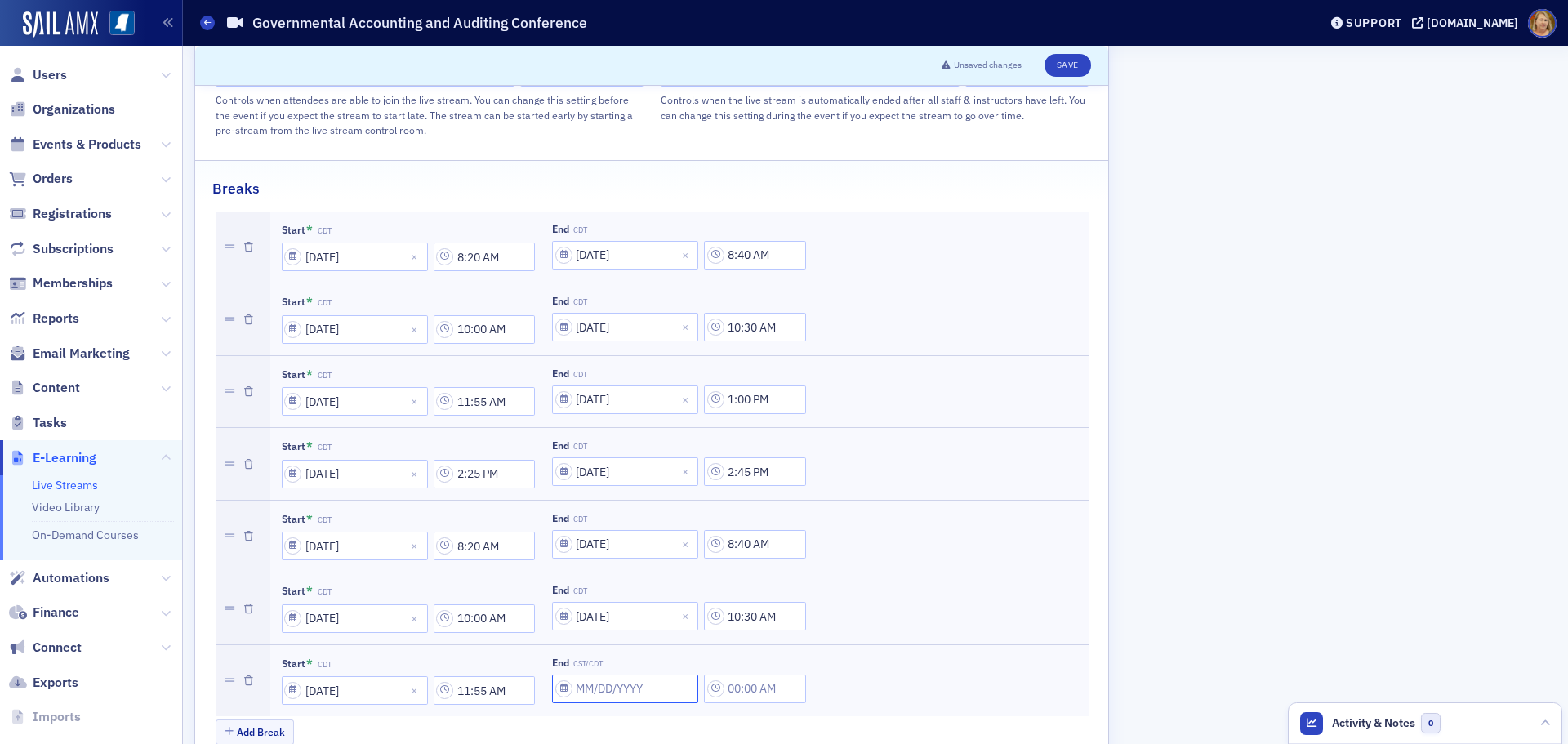
select select "2025"
click at [688, 525] on div "12" at bounding box center [685, 523] width 19 height 19
type input "09/12/2025"
click at [734, 675] on input "12:00 AM" at bounding box center [755, 689] width 102 height 29
click at [712, 621] on icon at bounding box center [712, 624] width 16 height 16
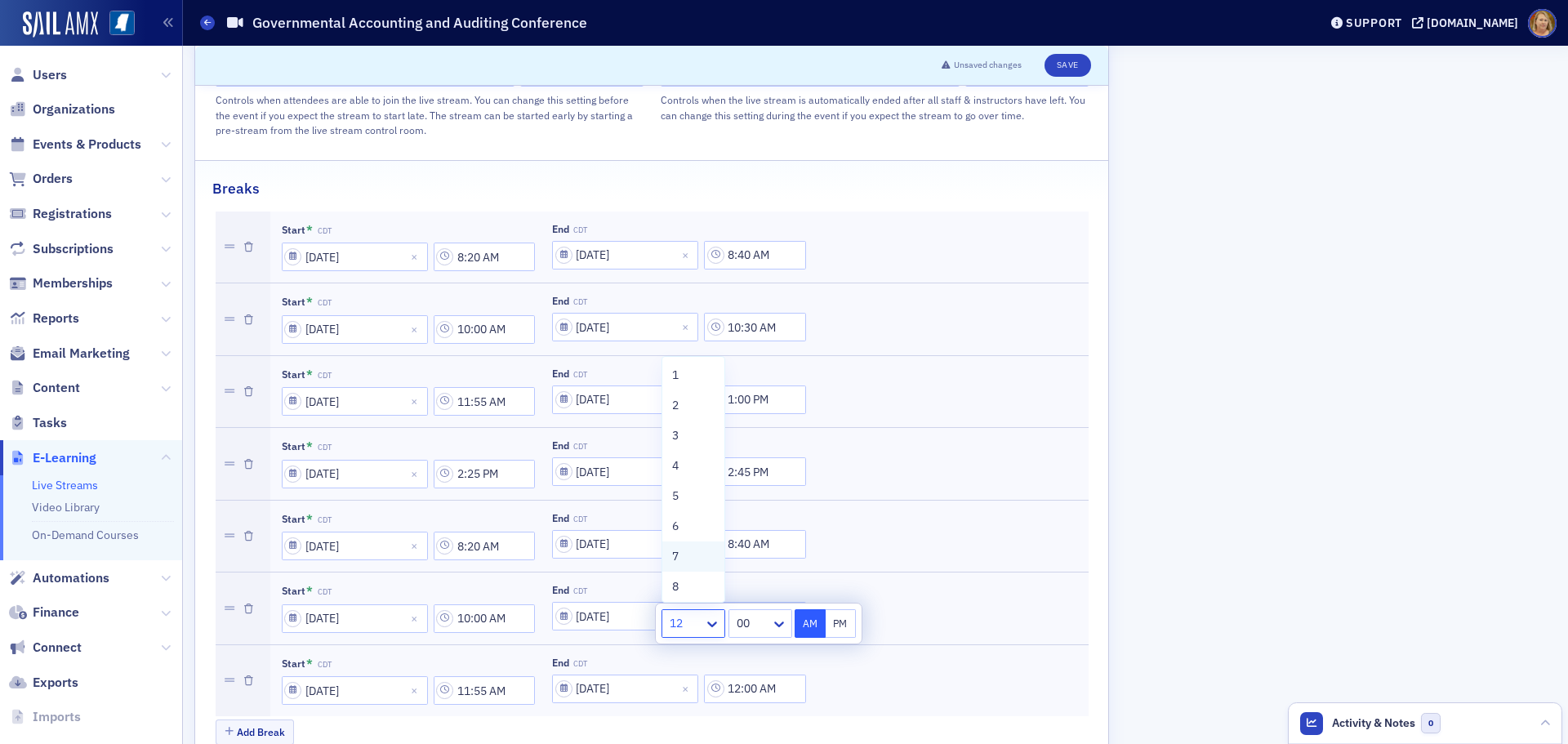
scroll to position [10, 0]
click at [677, 368] on span "1" at bounding box center [676, 366] width 7 height 17
click at [835, 620] on button "PM" at bounding box center [840, 624] width 31 height 29
type input "1:00 PM"
click at [282, 720] on button "Add Break" at bounding box center [255, 732] width 79 height 25
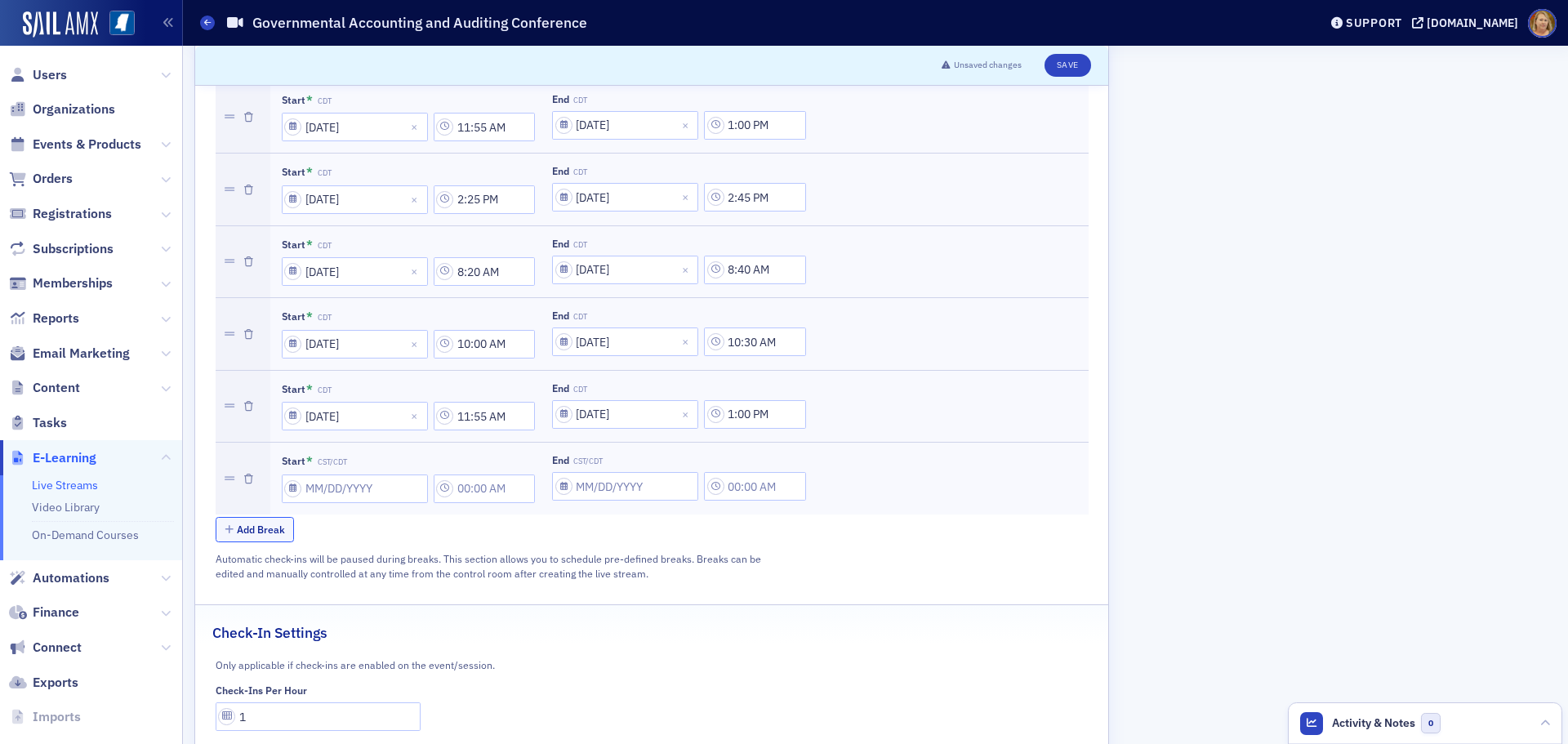
scroll to position [1221, 0]
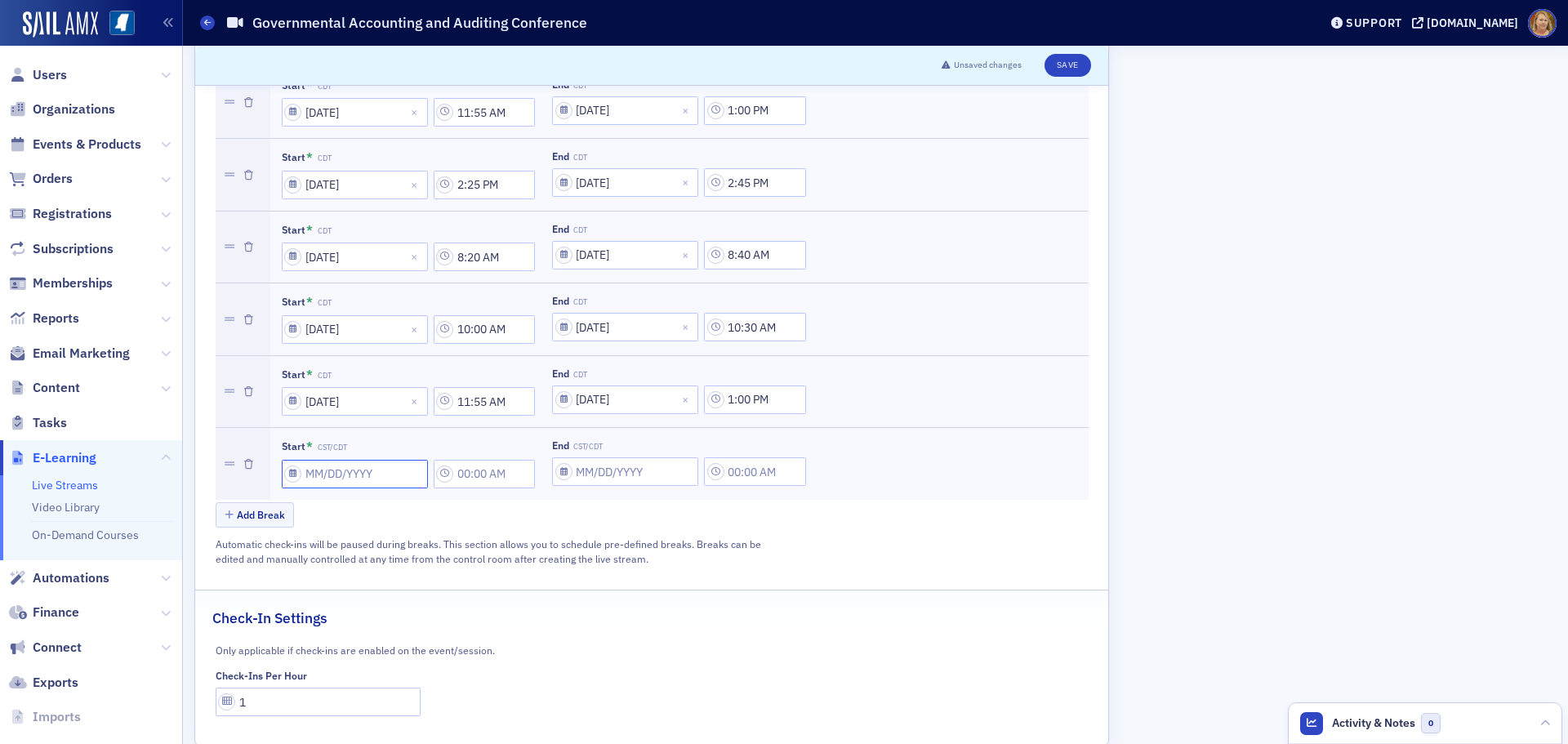
click at [318, 460] on input "Start * CST/CDT" at bounding box center [355, 474] width 146 height 29
select select "8"
select select "2025"
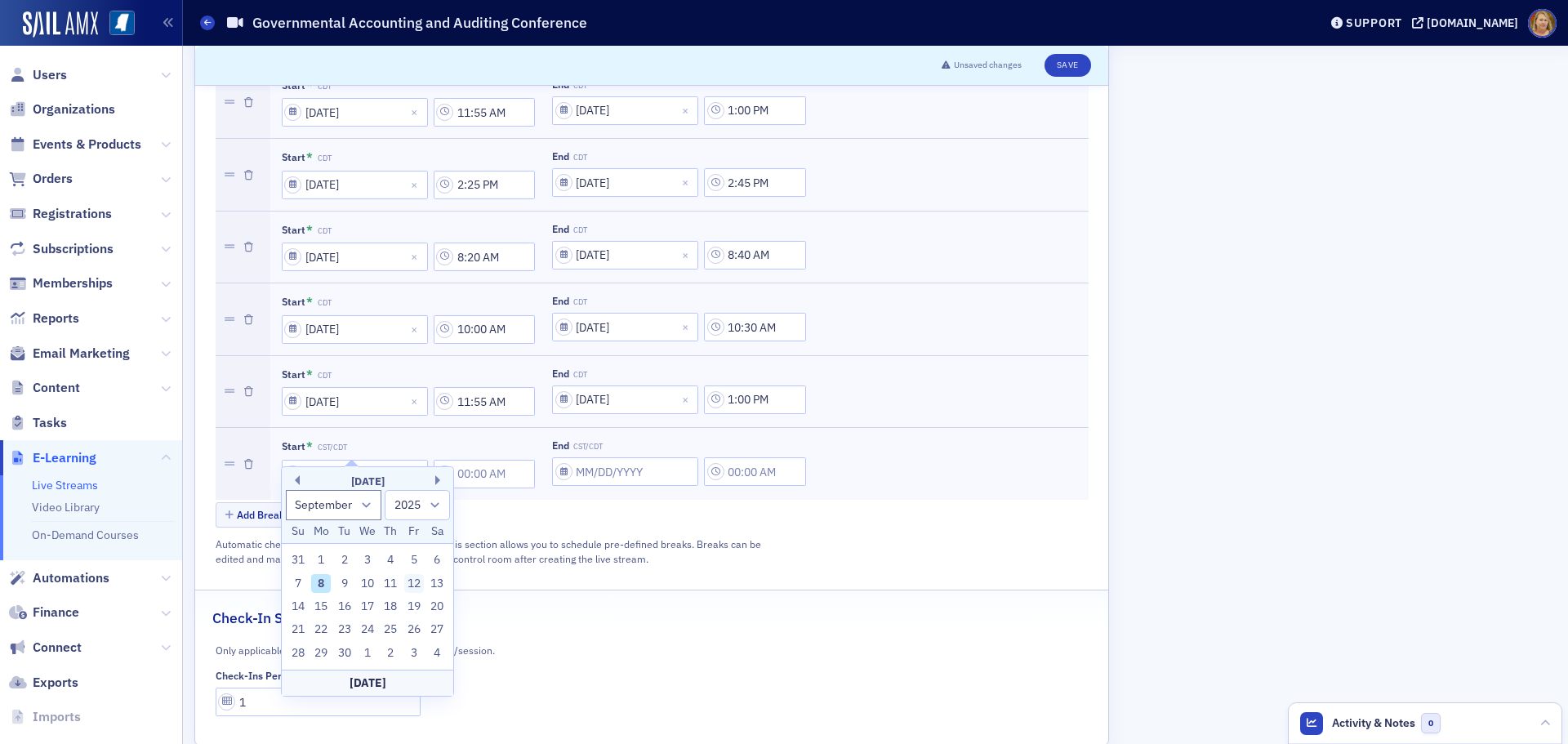
click at [418, 586] on div "12" at bounding box center [413, 583] width 19 height 19
type input "09/12/2025"
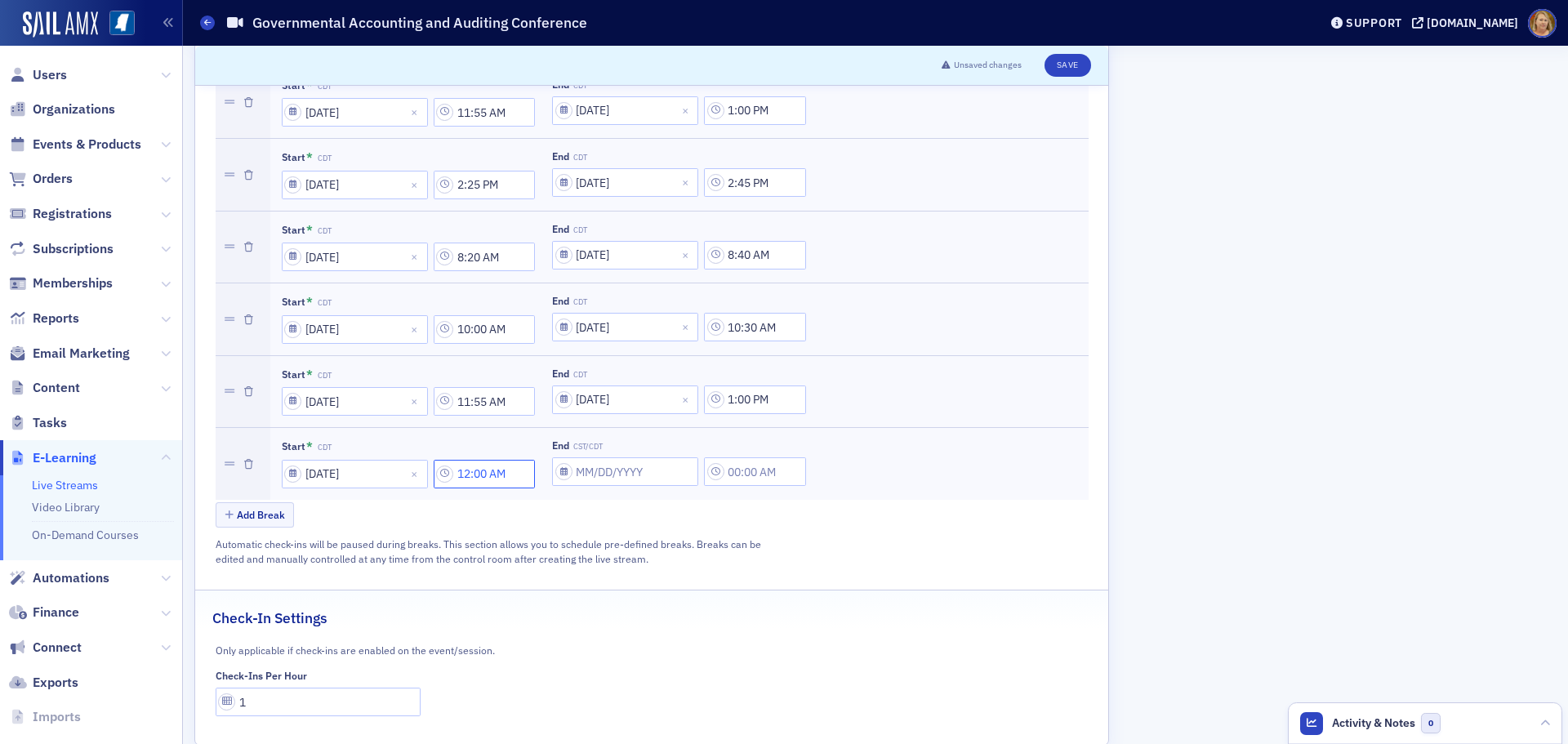
click at [476, 460] on input "12:00 AM" at bounding box center [484, 474] width 102 height 29
click at [553, 447] on div at bounding box center [565, 444] width 34 height 20
click at [557, 505] on span "2" at bounding box center [555, 510] width 7 height 17
click at [716, 438] on button "PM" at bounding box center [721, 444] width 31 height 29
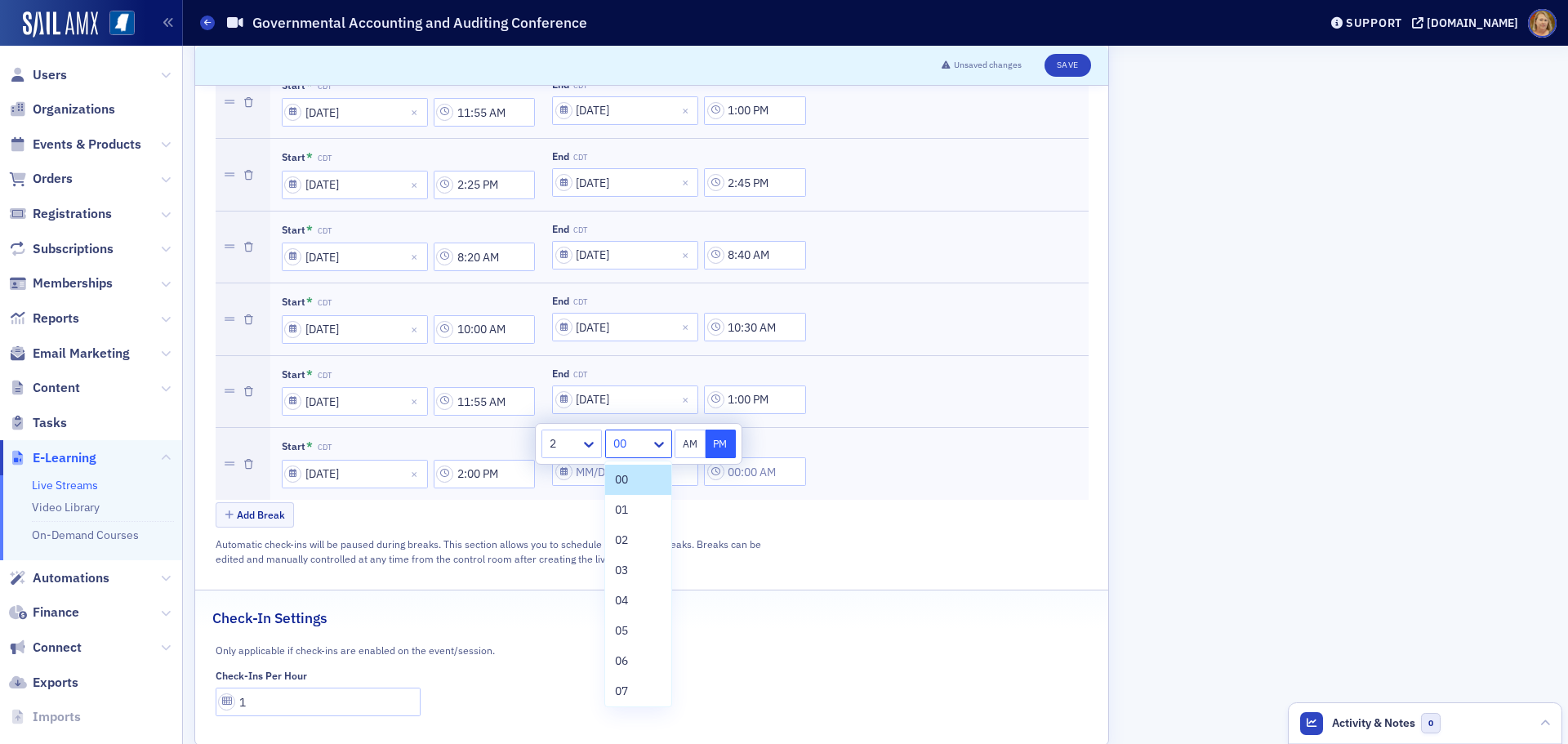
click at [645, 448] on div at bounding box center [630, 444] width 38 height 20
click at [631, 598] on div "20" at bounding box center [638, 594] width 45 height 17
type input "2:20 PM"
click at [715, 444] on button "PM" at bounding box center [721, 444] width 31 height 29
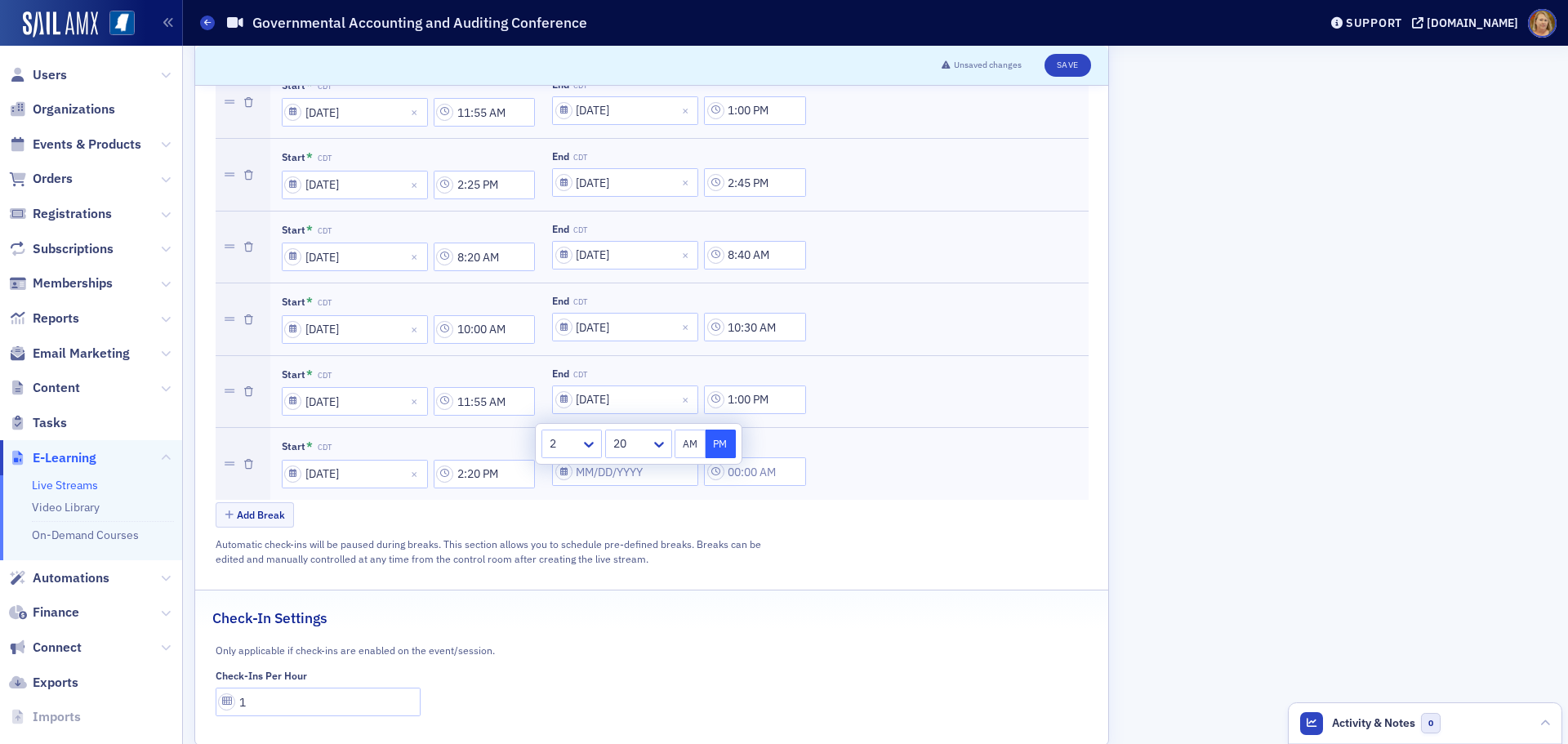
click at [664, 503] on div "Add Break" at bounding box center [652, 517] width 873 height 29
select select "8"
select select "2025"
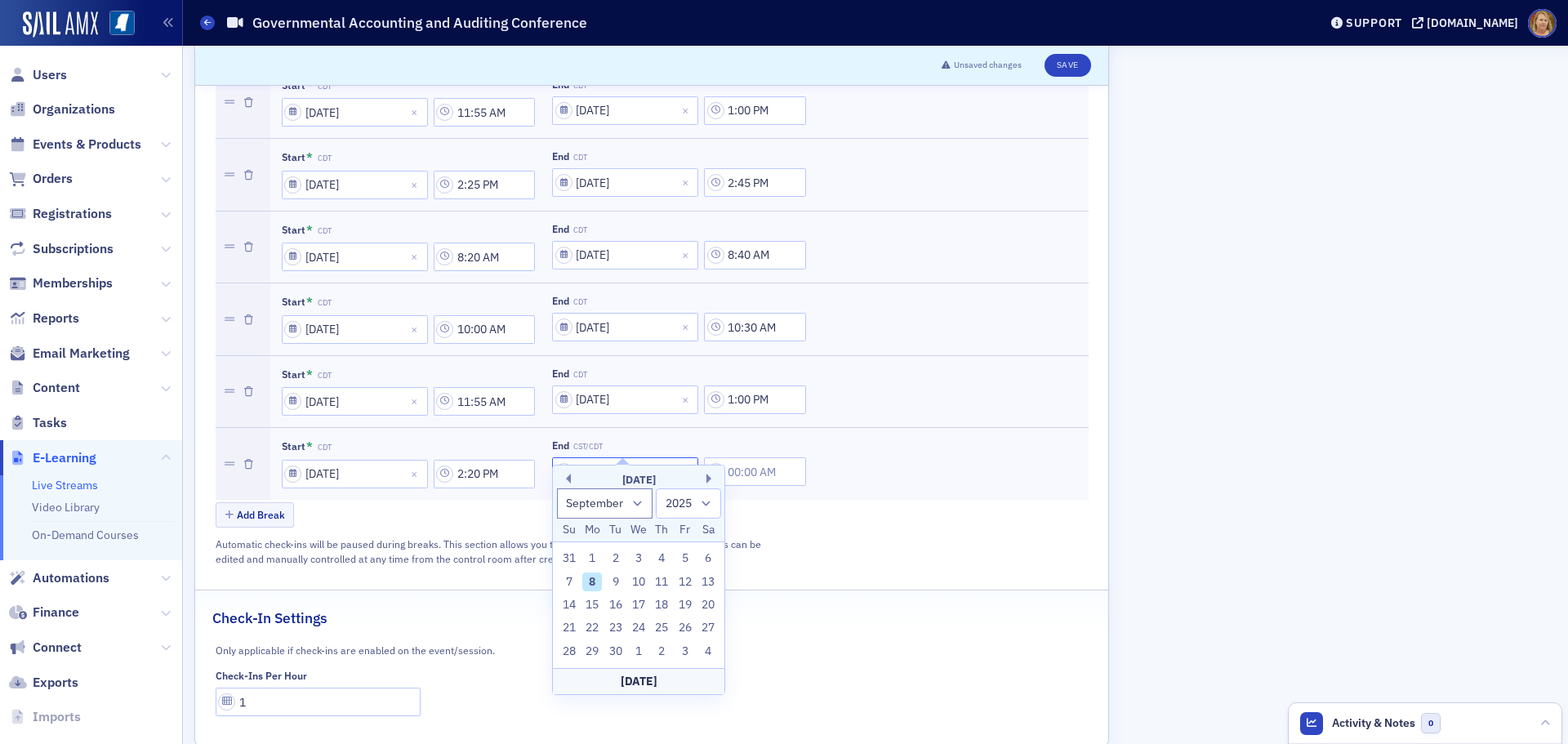
click at [601, 457] on input "End CST/CDT" at bounding box center [625, 472] width 146 height 29
click at [682, 582] on div "12" at bounding box center [685, 582] width 19 height 19
type input "09/12/2025"
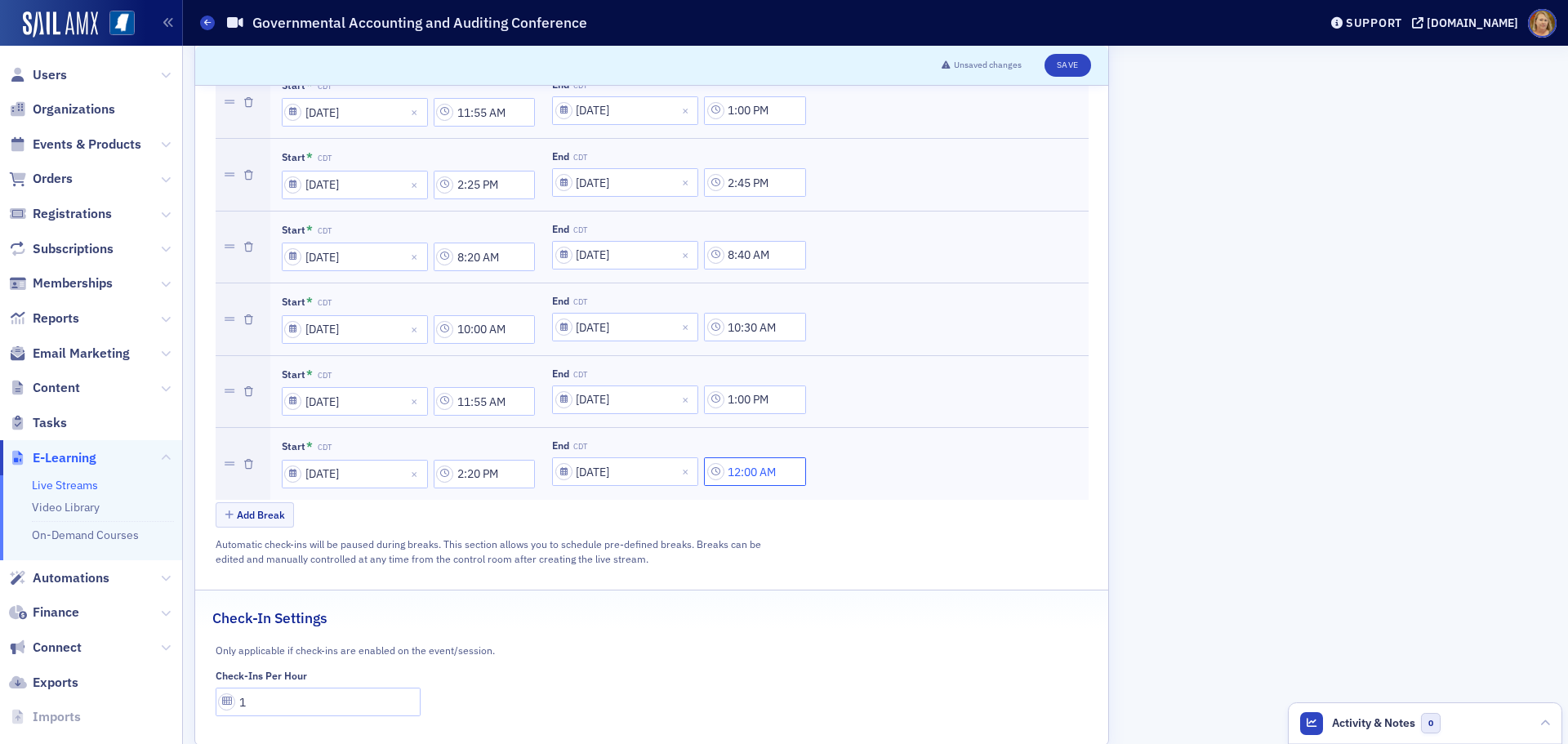
click at [739, 457] on input "12:00 AM" at bounding box center [755, 472] width 102 height 29
click at [821, 444] on input "text" at bounding box center [820, 442] width 3 height 17
click at [819, 509] on div "2" at bounding box center [845, 509] width 62 height 30
click at [890, 442] on div at bounding box center [901, 442] width 38 height 20
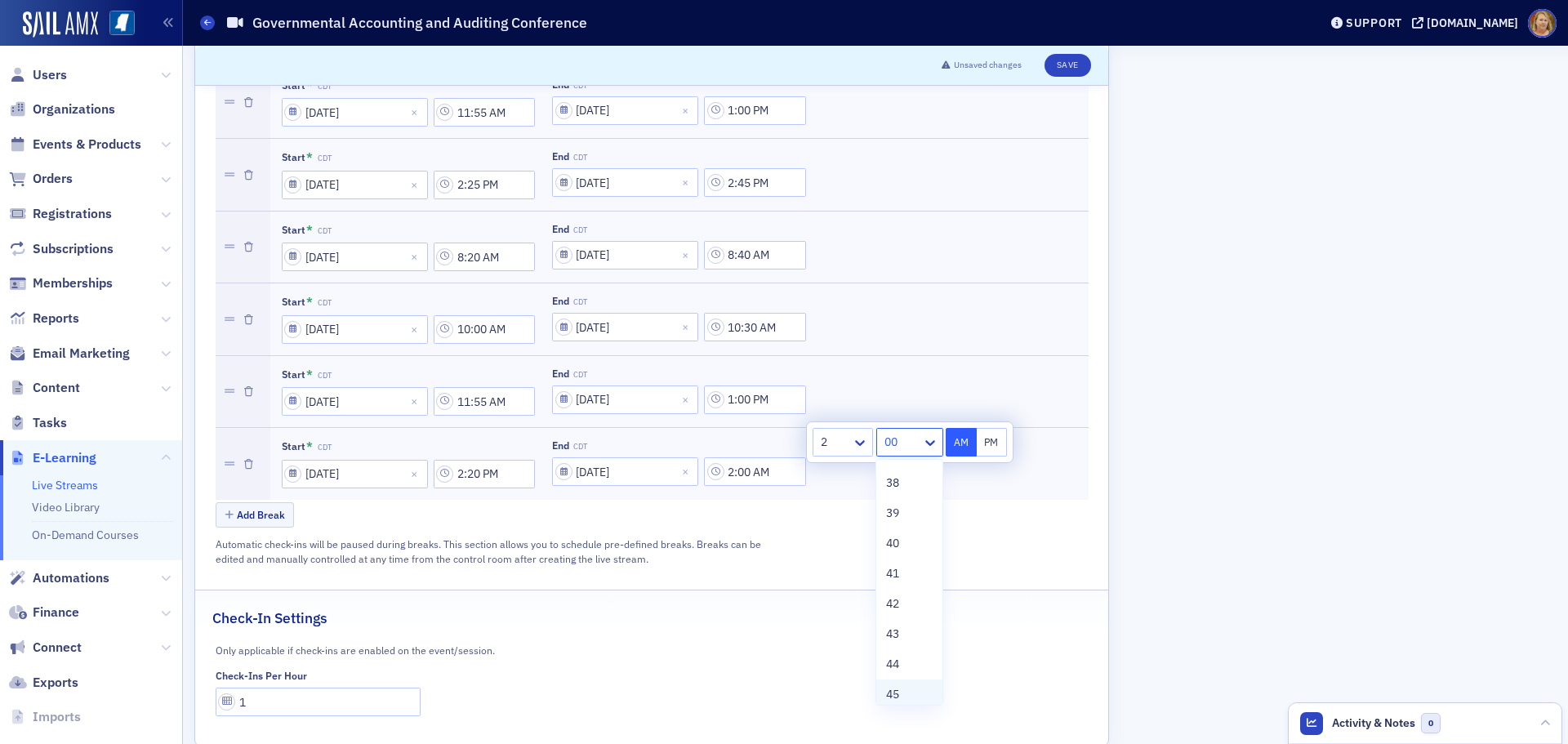
click at [902, 688] on div "45" at bounding box center [908, 694] width 45 height 17
click at [987, 446] on button "PM" at bounding box center [992, 442] width 31 height 29
type input "2:45 PM"
click at [730, 536] on div "Automatic check-ins will be paused during breaks. This section allows you to sc…" at bounding box center [490, 551] width 549 height 30
click at [1072, 65] on button "Save" at bounding box center [1067, 65] width 46 height 23
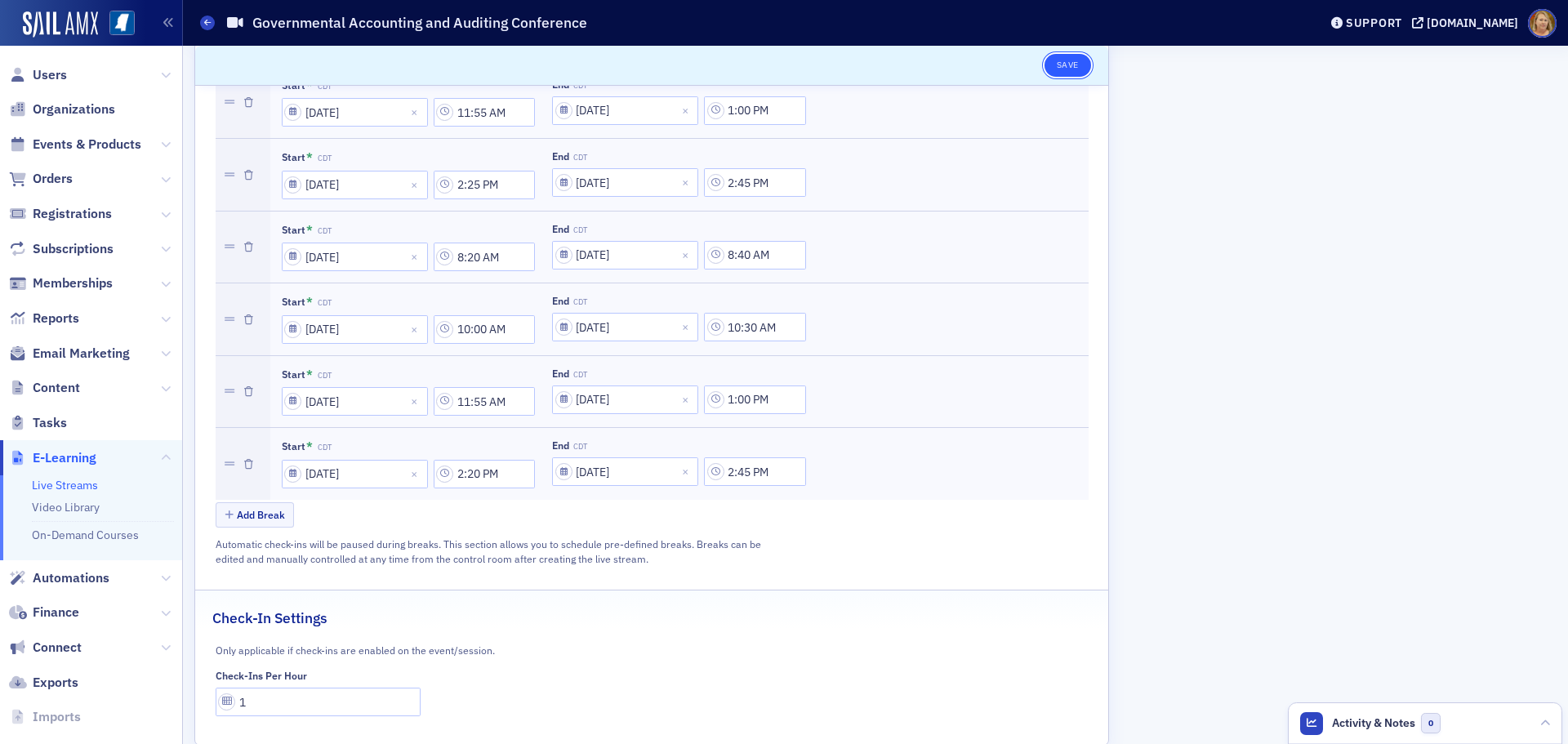
click at [1070, 61] on button "Save" at bounding box center [1067, 65] width 46 height 23
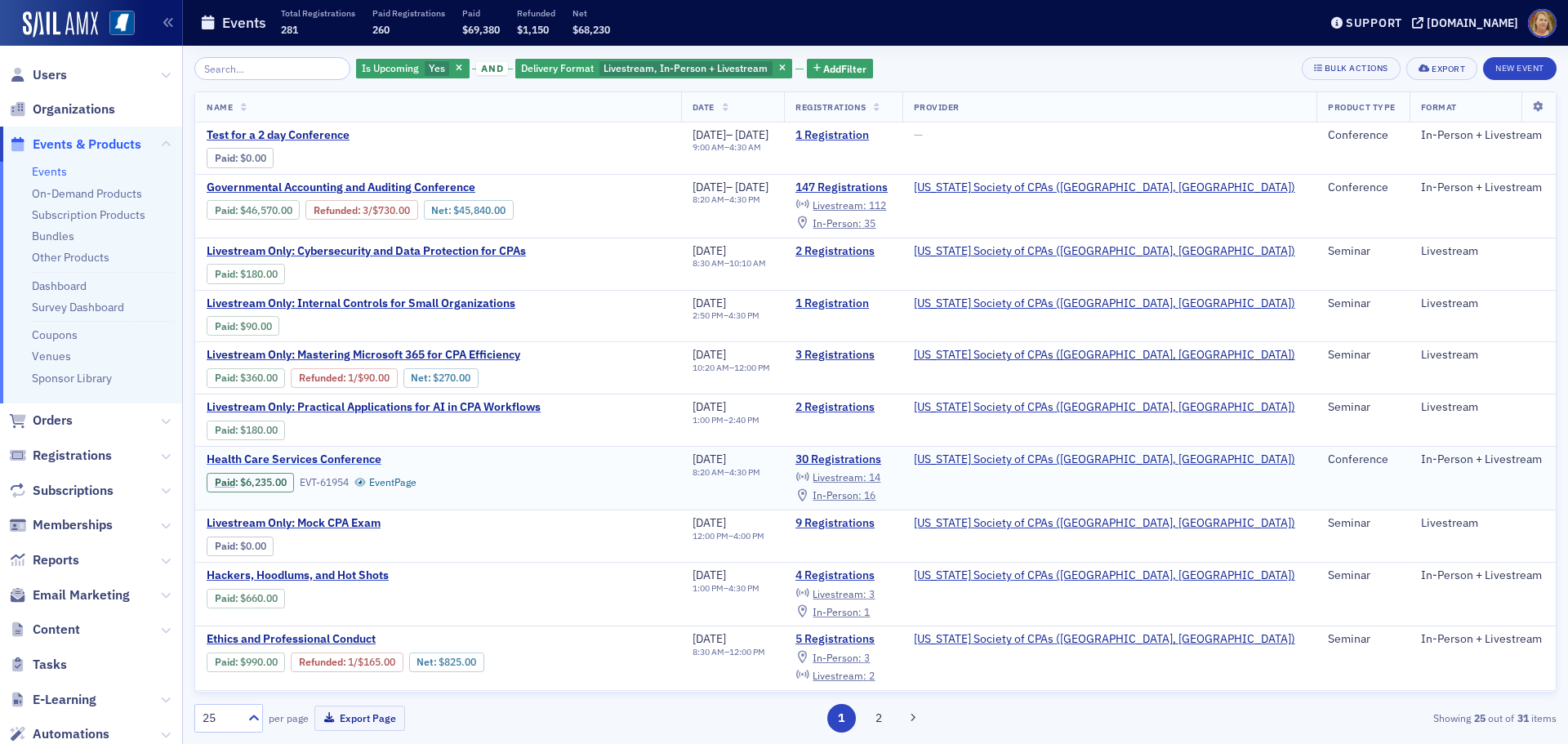
click at [362, 459] on span "Health Care Services Conference" at bounding box center [344, 459] width 274 height 14
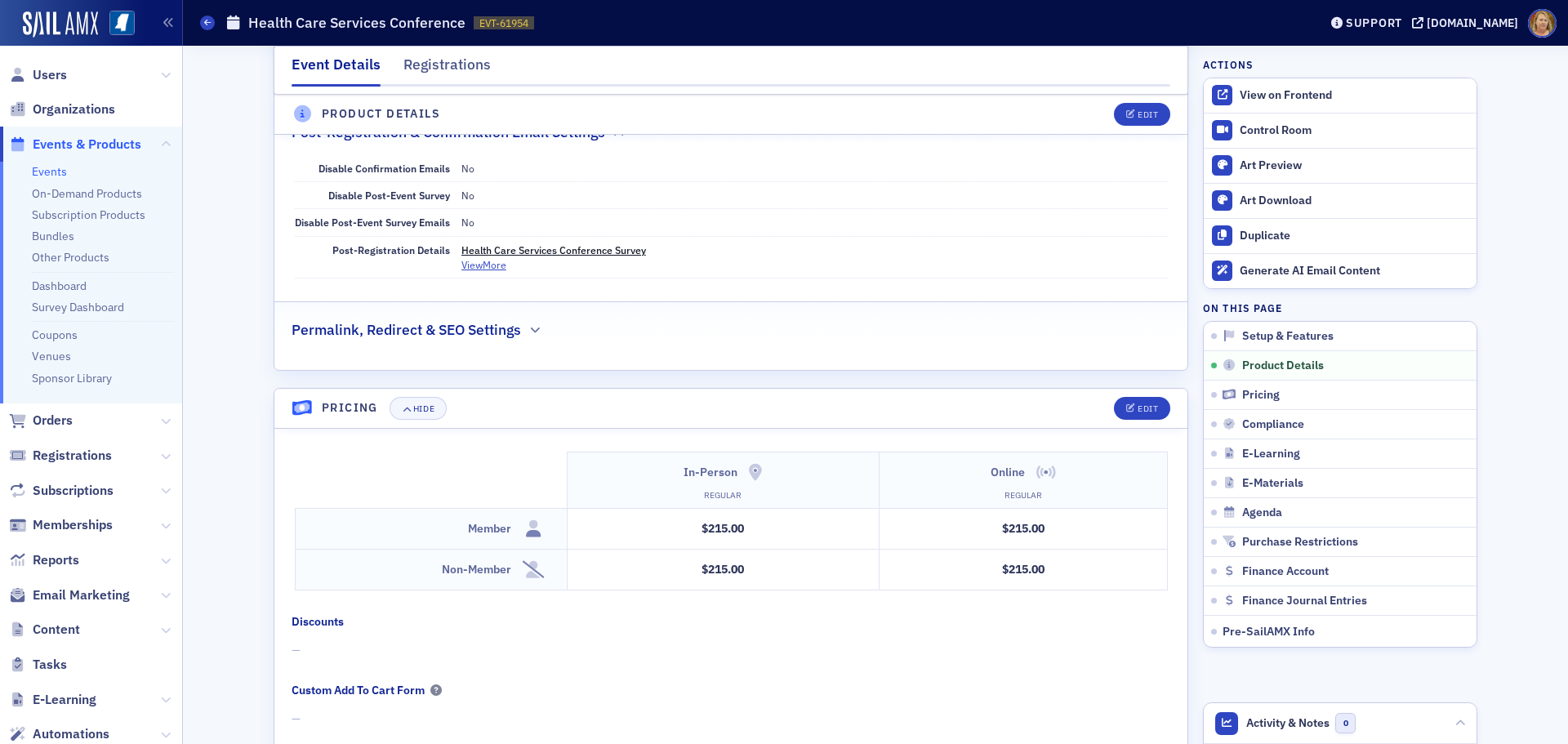
scroll to position [1307, 0]
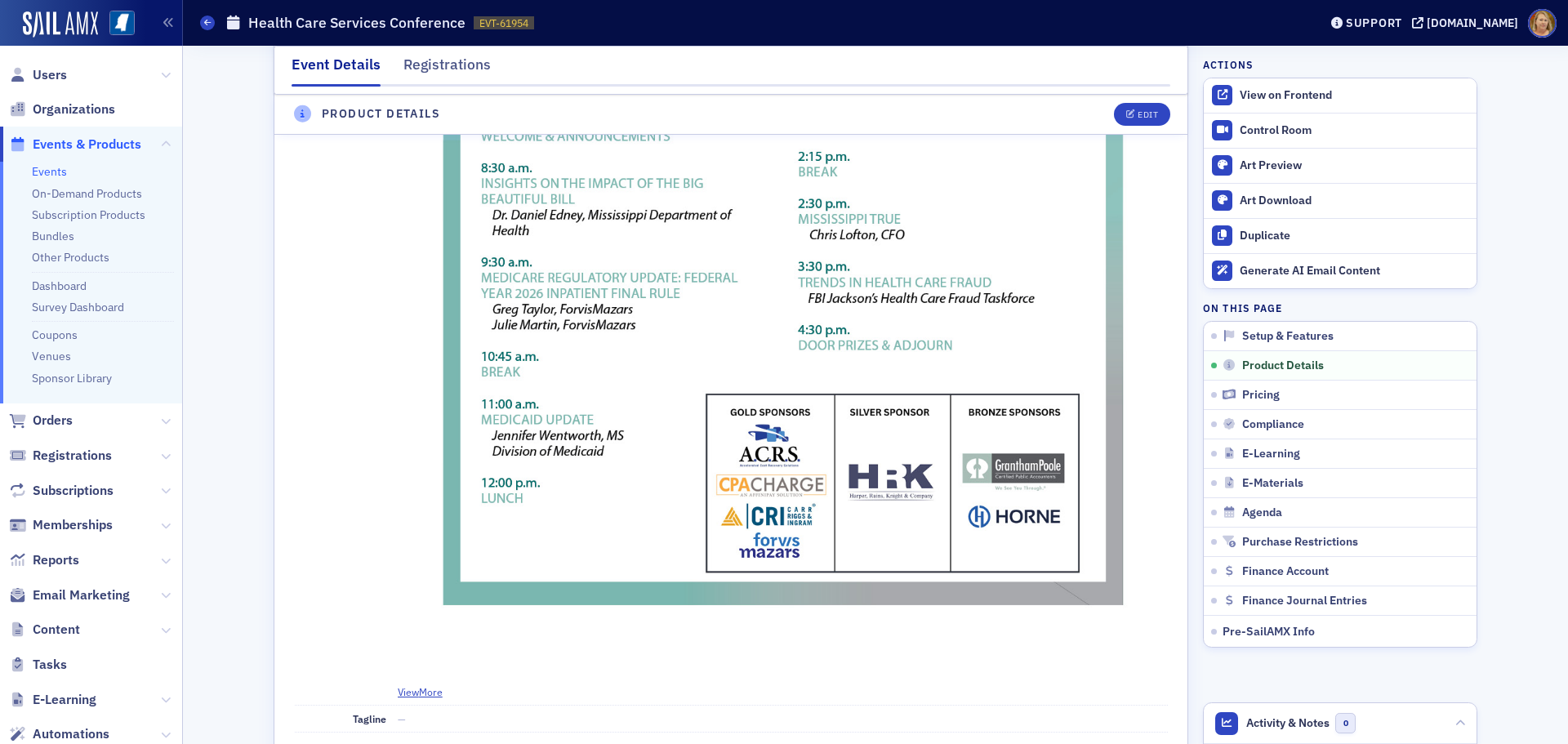
click at [582, 398] on img at bounding box center [782, 167] width 770 height 996
click at [603, 361] on img at bounding box center [782, 167] width 770 height 996
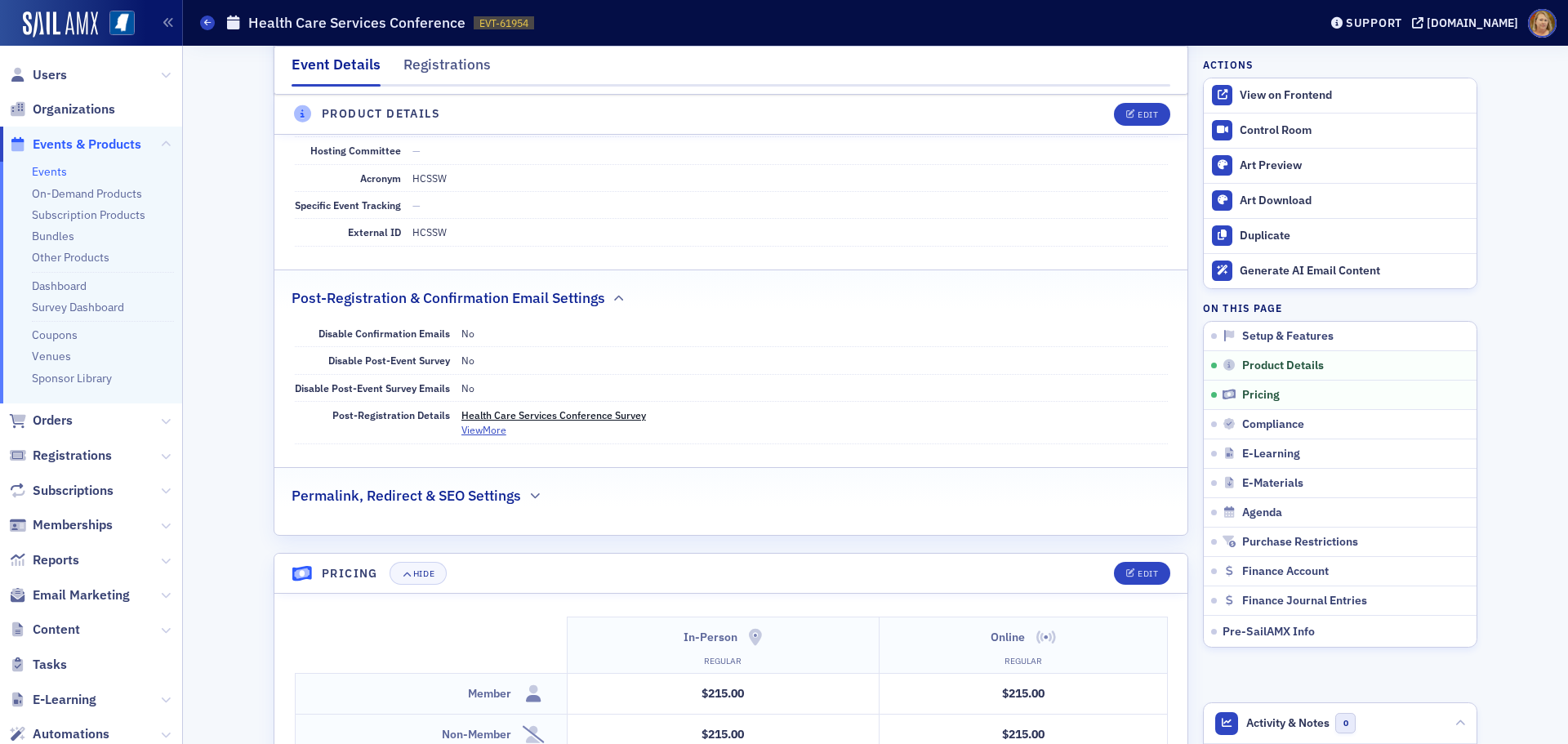
scroll to position [2124, 0]
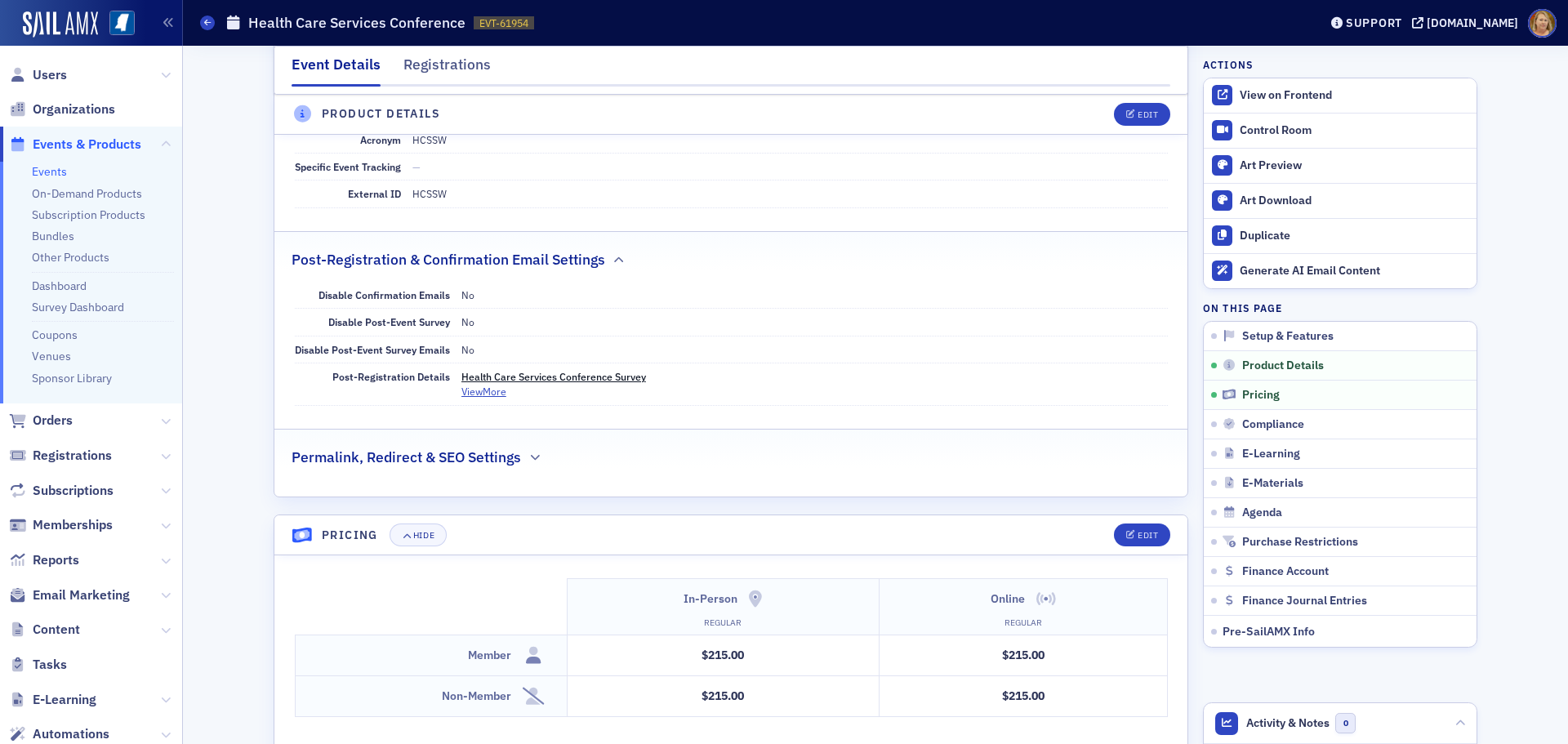
click at [602, 370] on link "Health Care Services Conference Survey" at bounding box center [554, 377] width 185 height 13
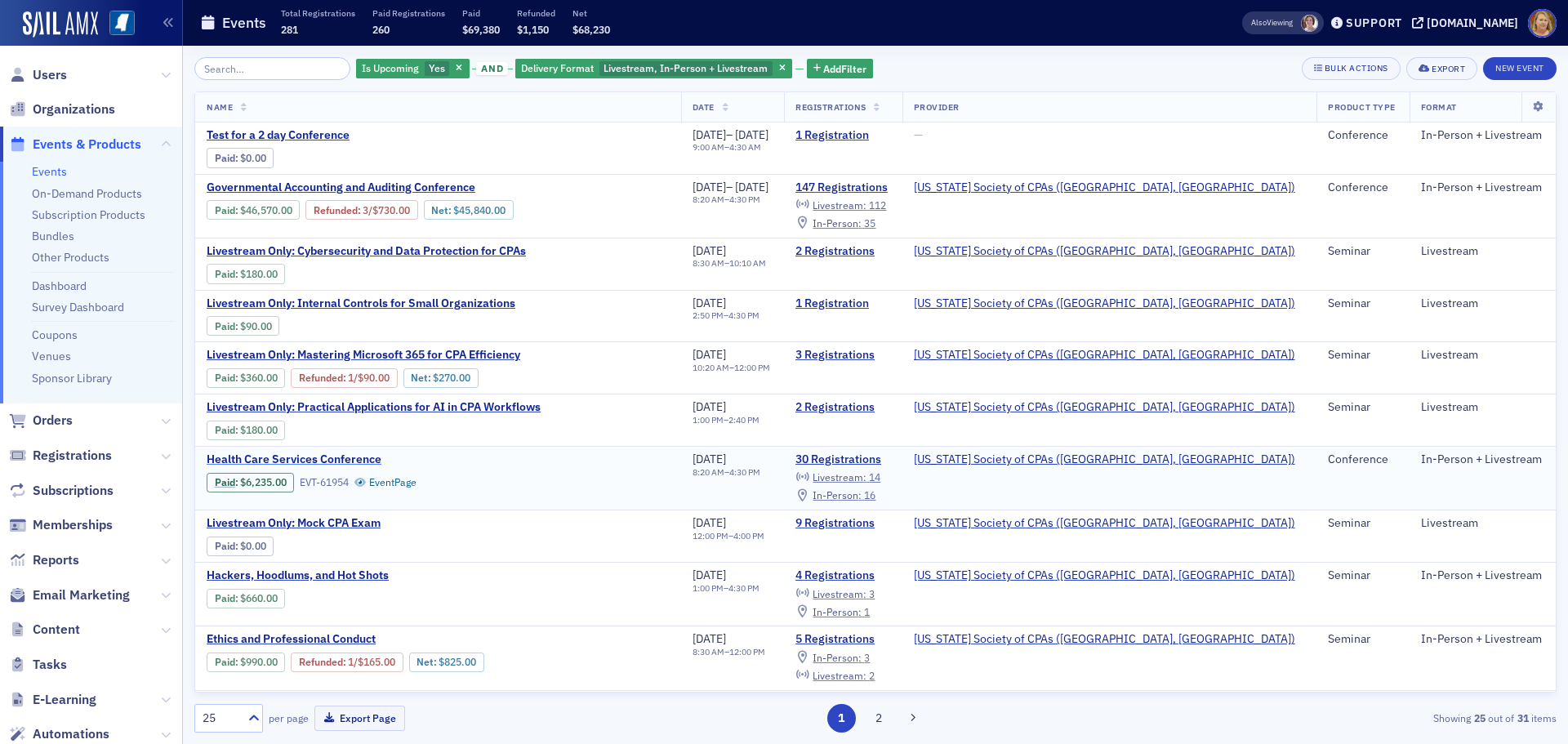
click at [298, 462] on span "Health Care Services Conference" at bounding box center [344, 459] width 274 height 14
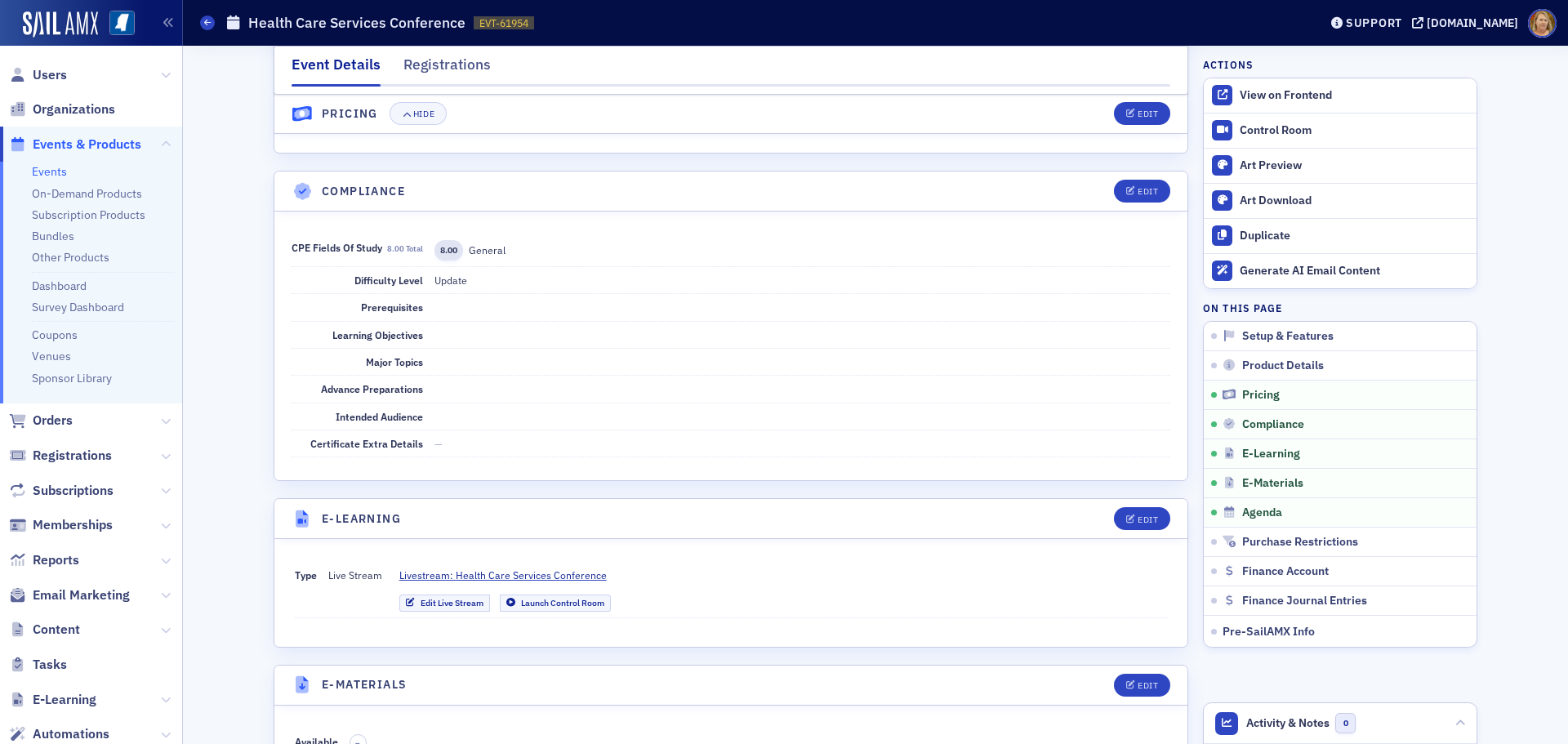
scroll to position [2941, 0]
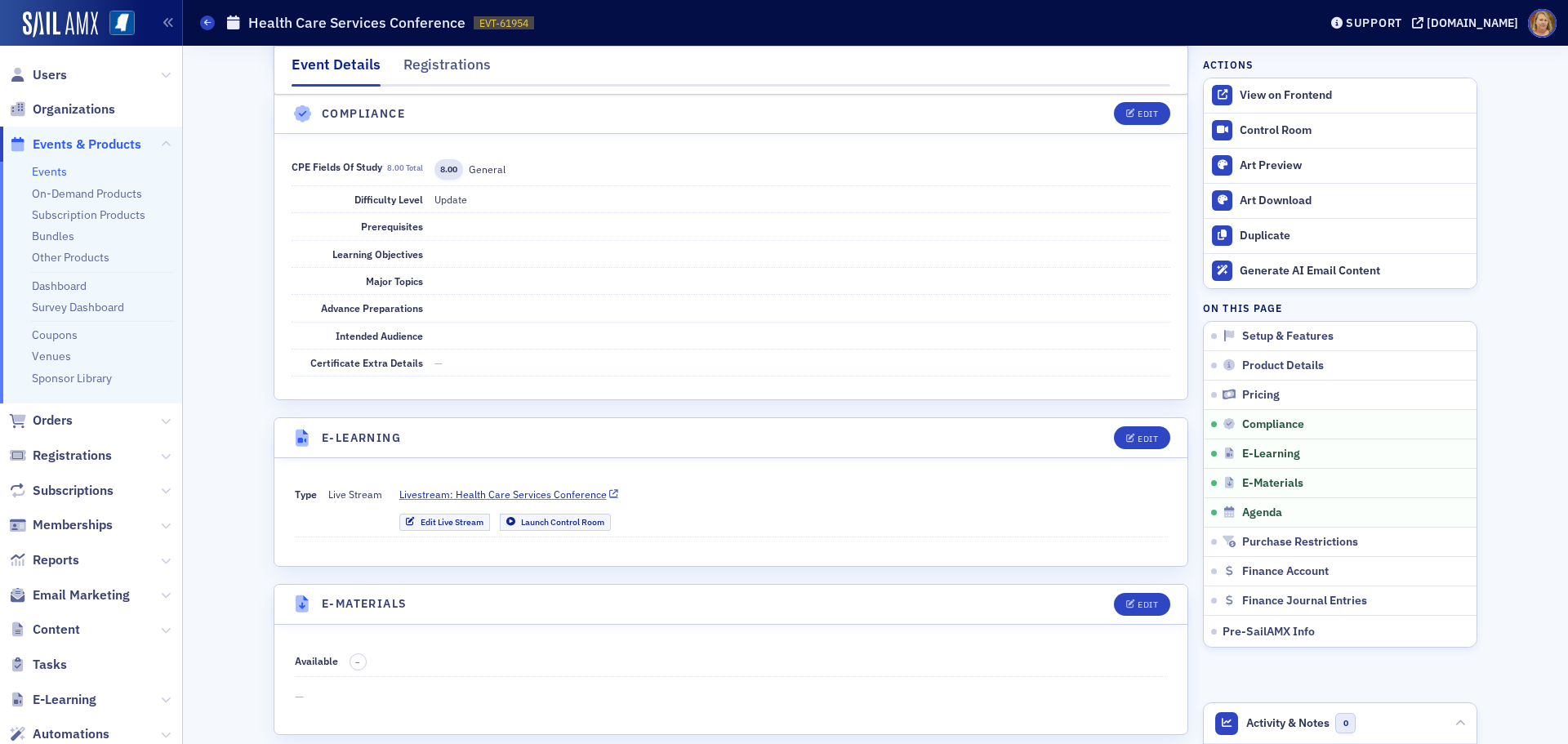
click at [419, 487] on span "Livestream: Health Care Services Conference" at bounding box center [502, 493] width 208 height 14
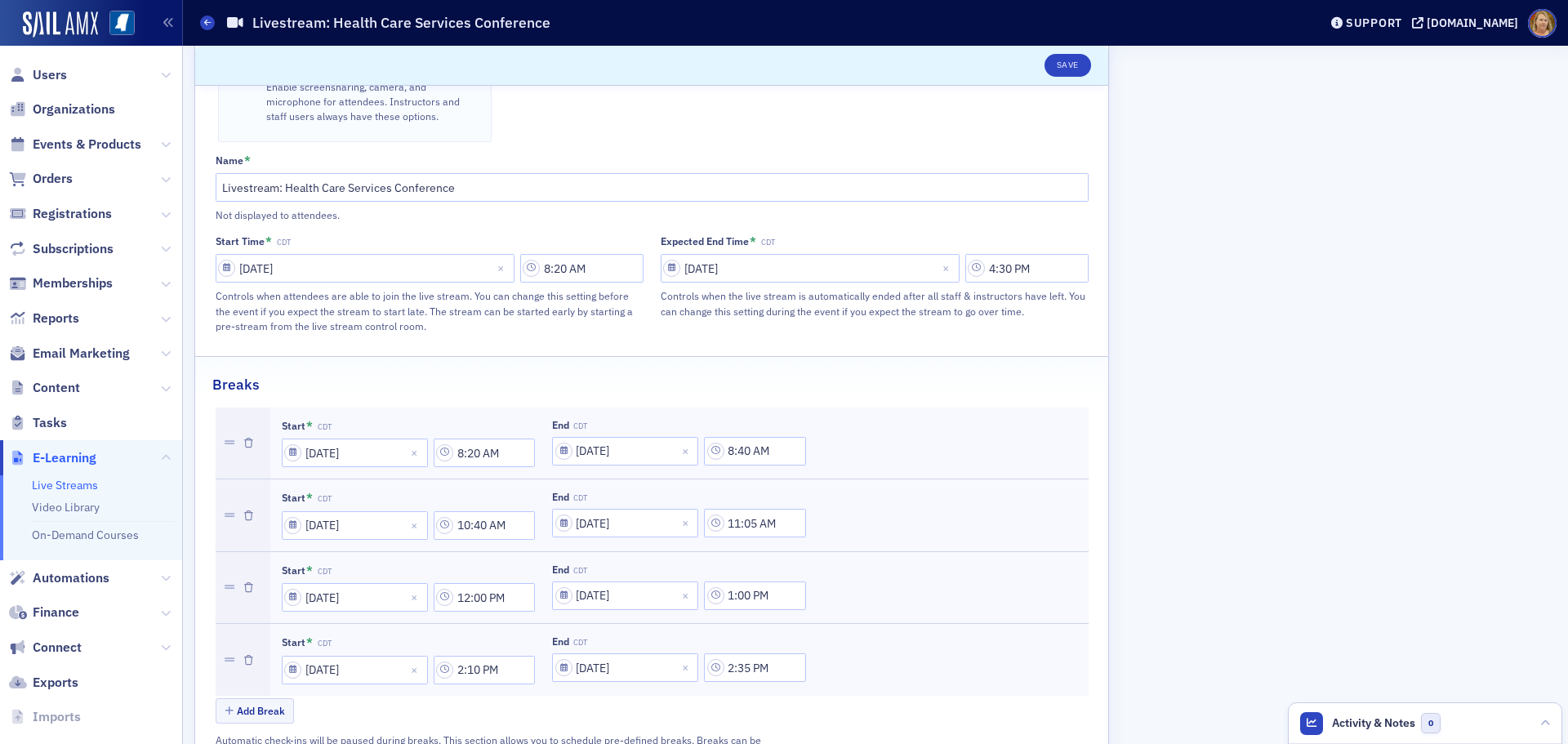
scroll to position [817, 0]
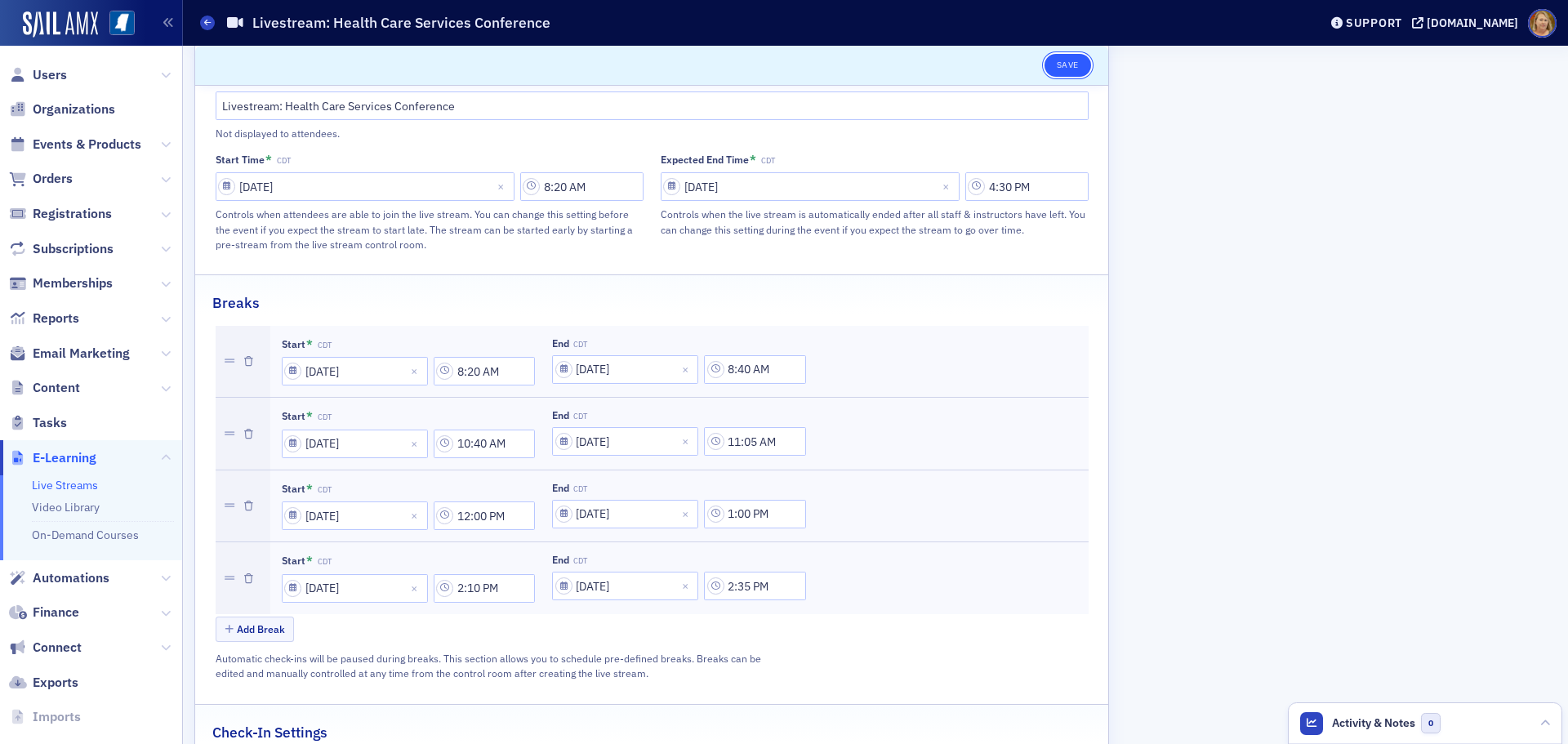
click at [1052, 68] on button "Save" at bounding box center [1067, 65] width 46 height 23
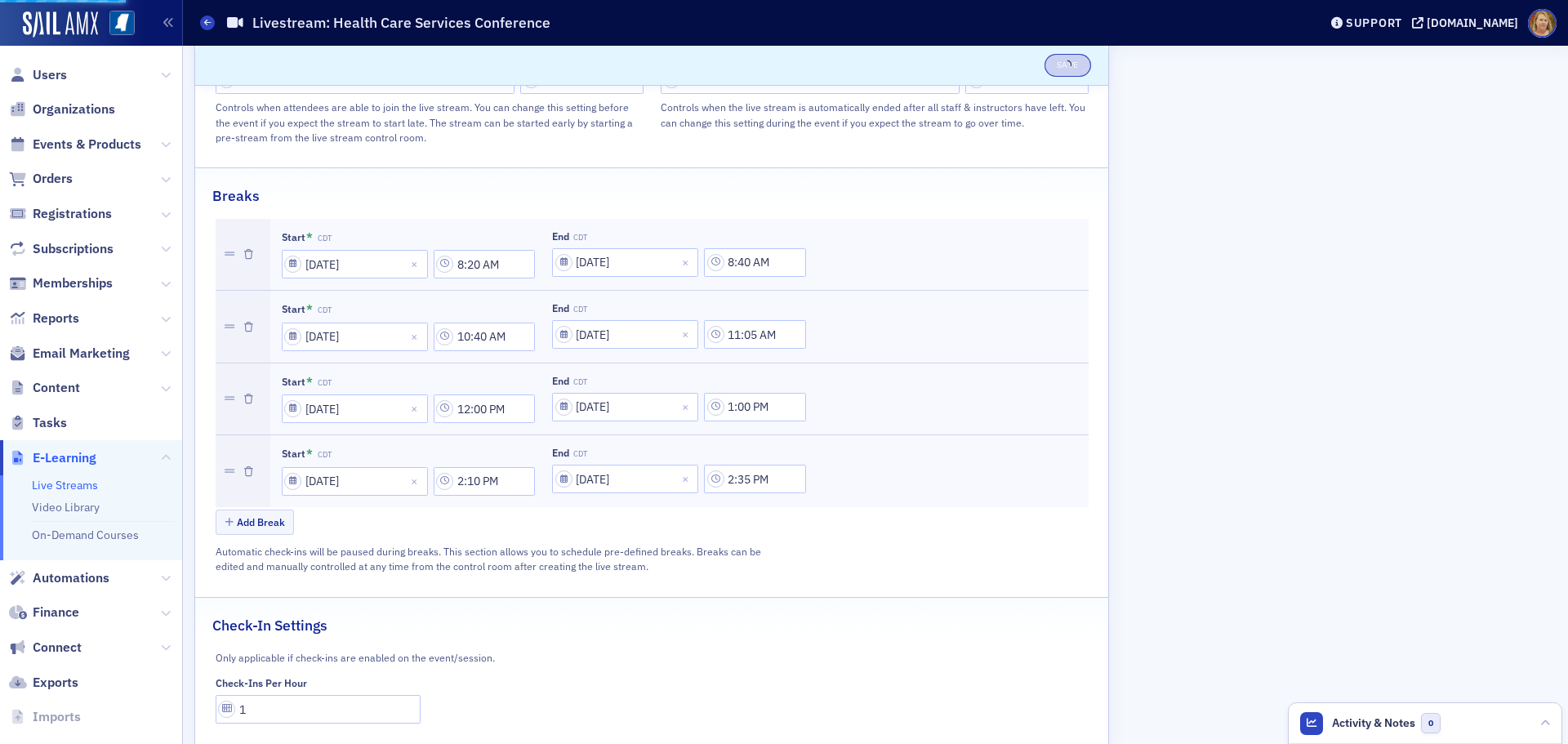
scroll to position [931, 0]
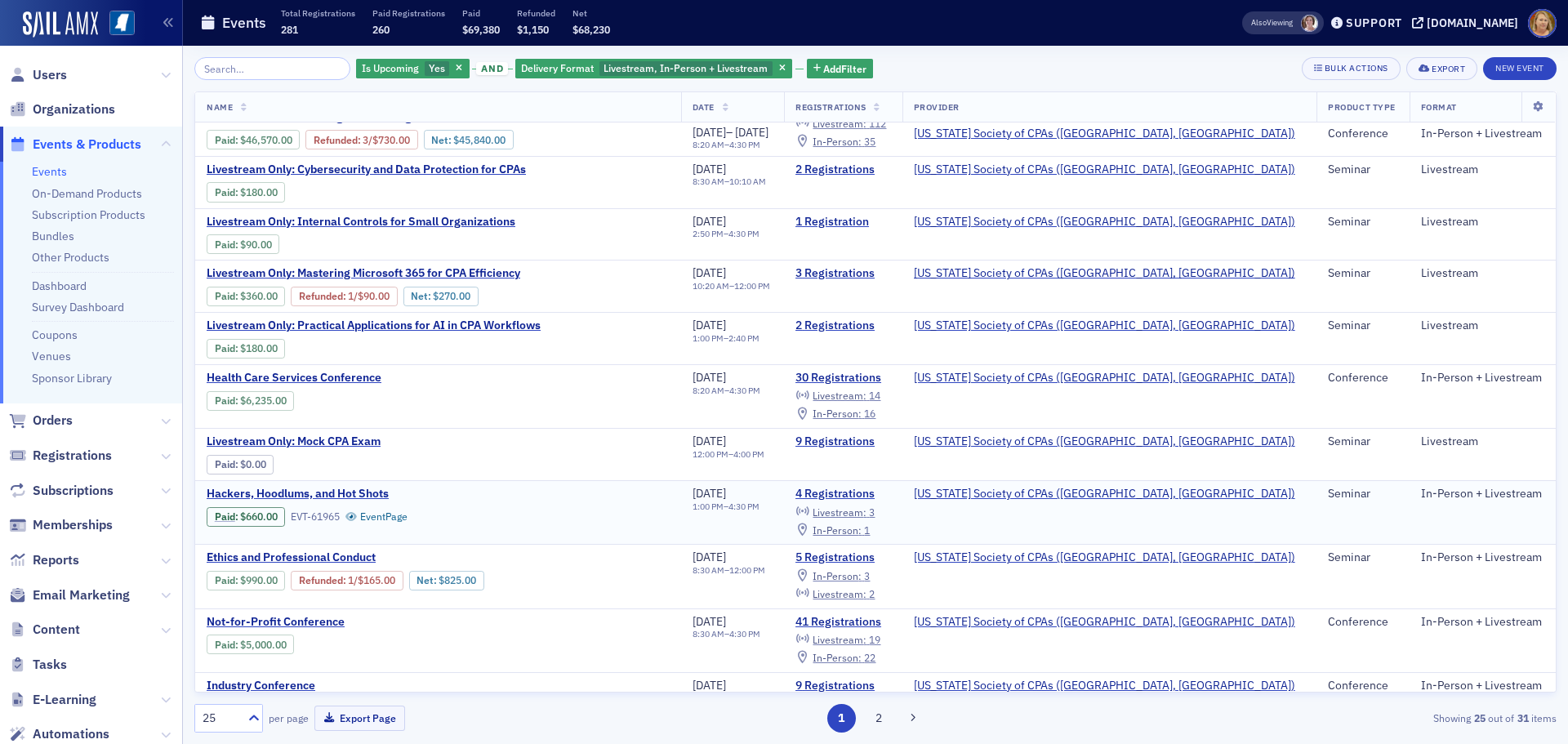
scroll to position [163, 0]
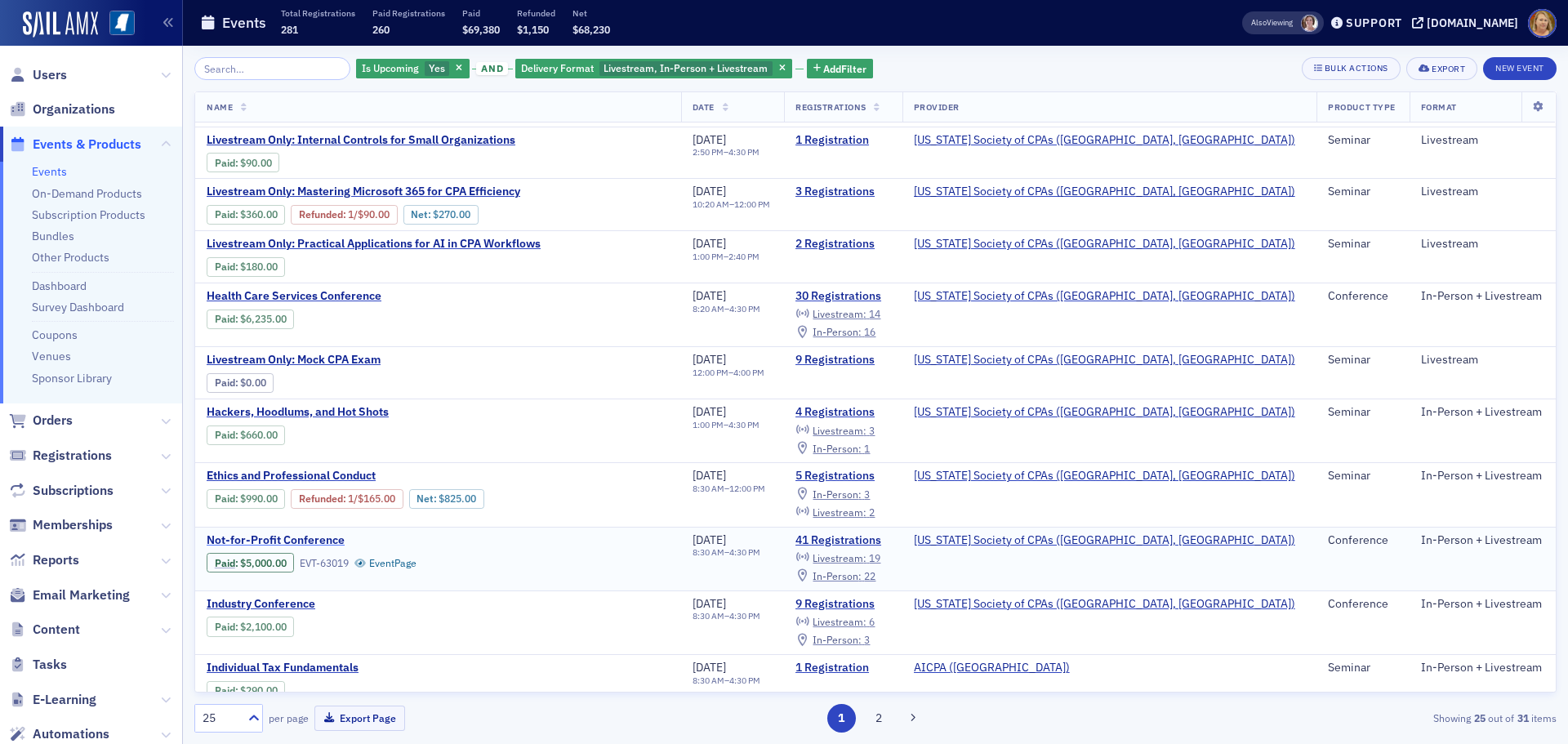
click at [326, 536] on span "Not-for-Profit Conference" at bounding box center [344, 541] width 274 height 14
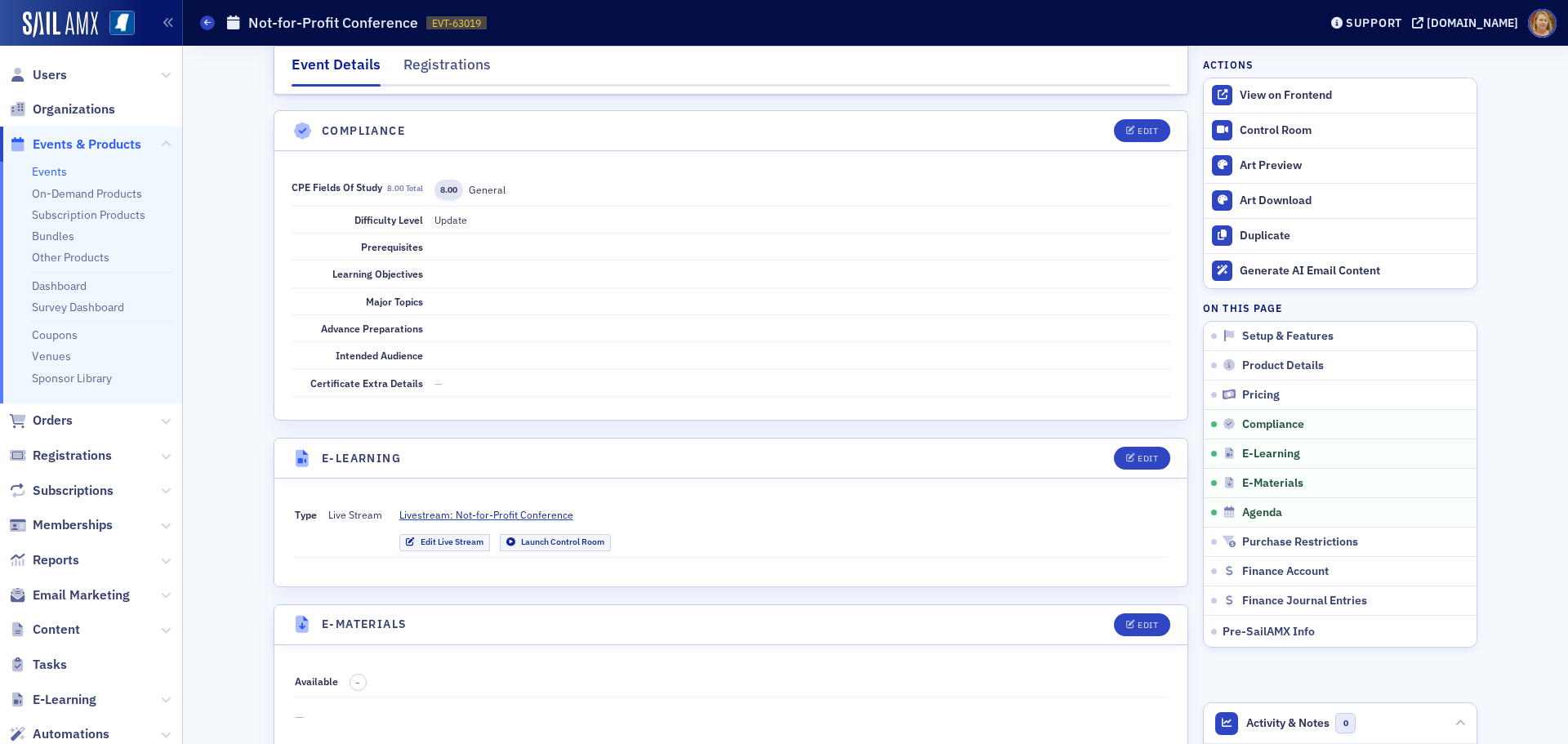
scroll to position [2941, 0]
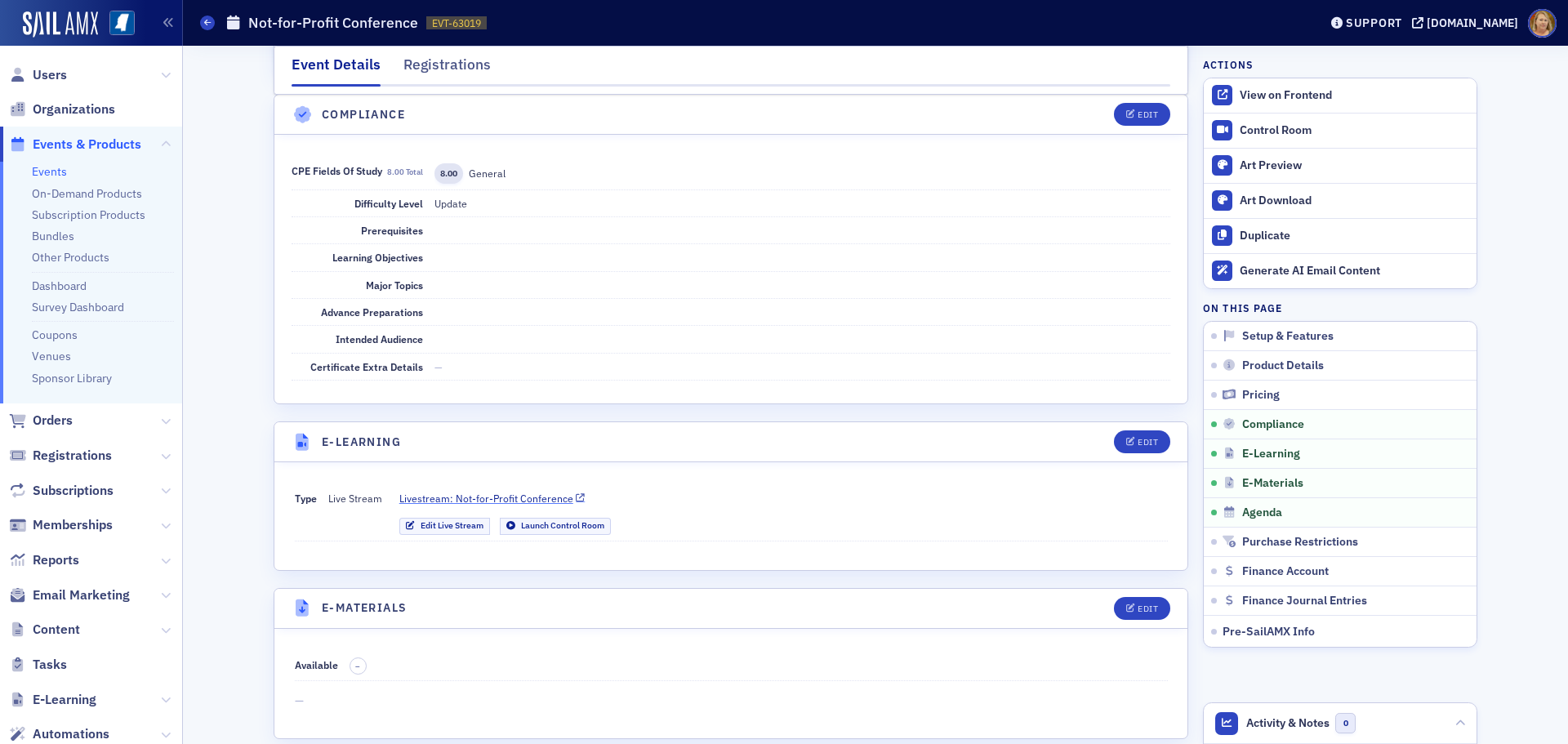
click at [527, 491] on span "Livestream: Not-for-Profit Conference" at bounding box center [486, 498] width 174 height 14
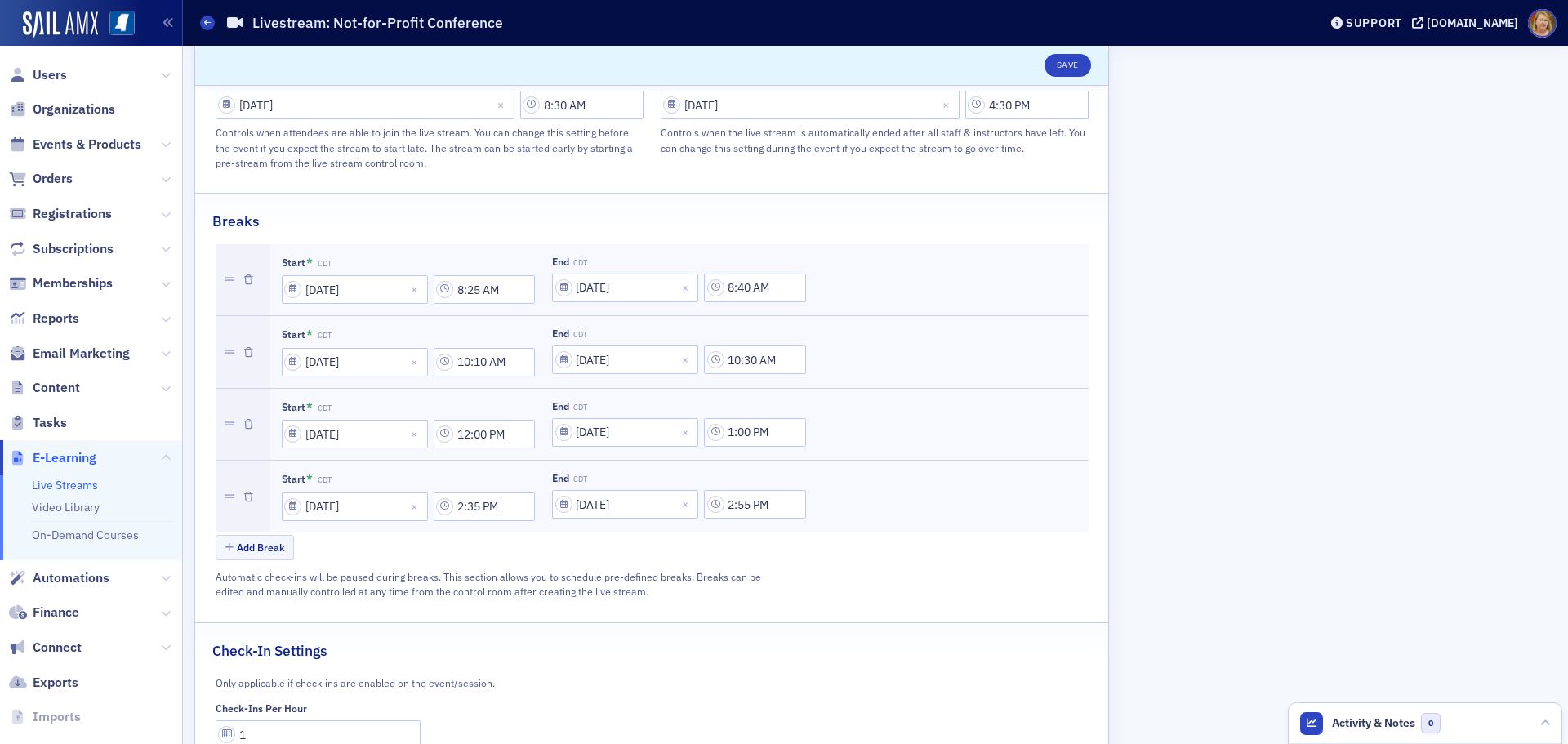
scroll to position [931, 0]
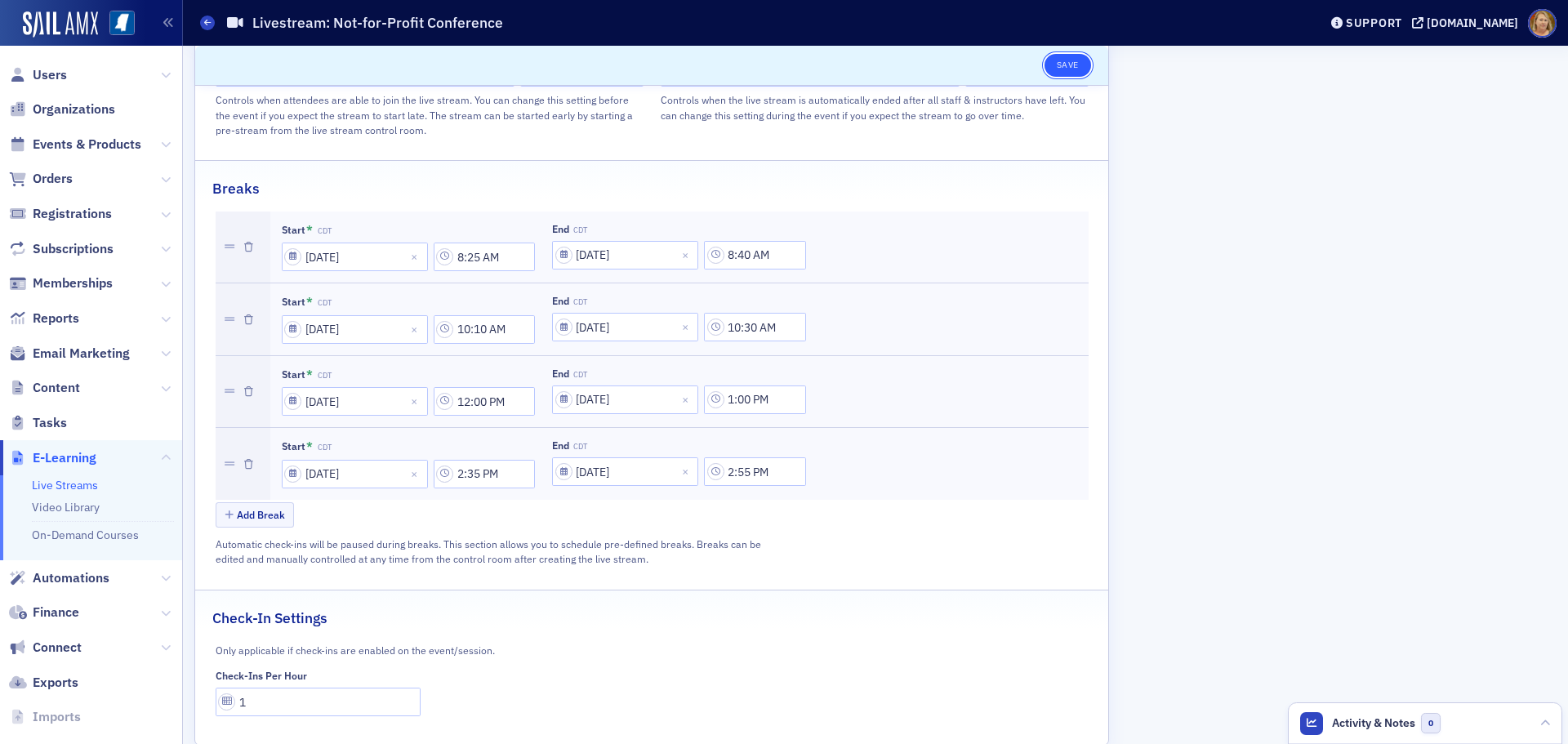
click at [1060, 61] on button "Save" at bounding box center [1067, 65] width 46 height 23
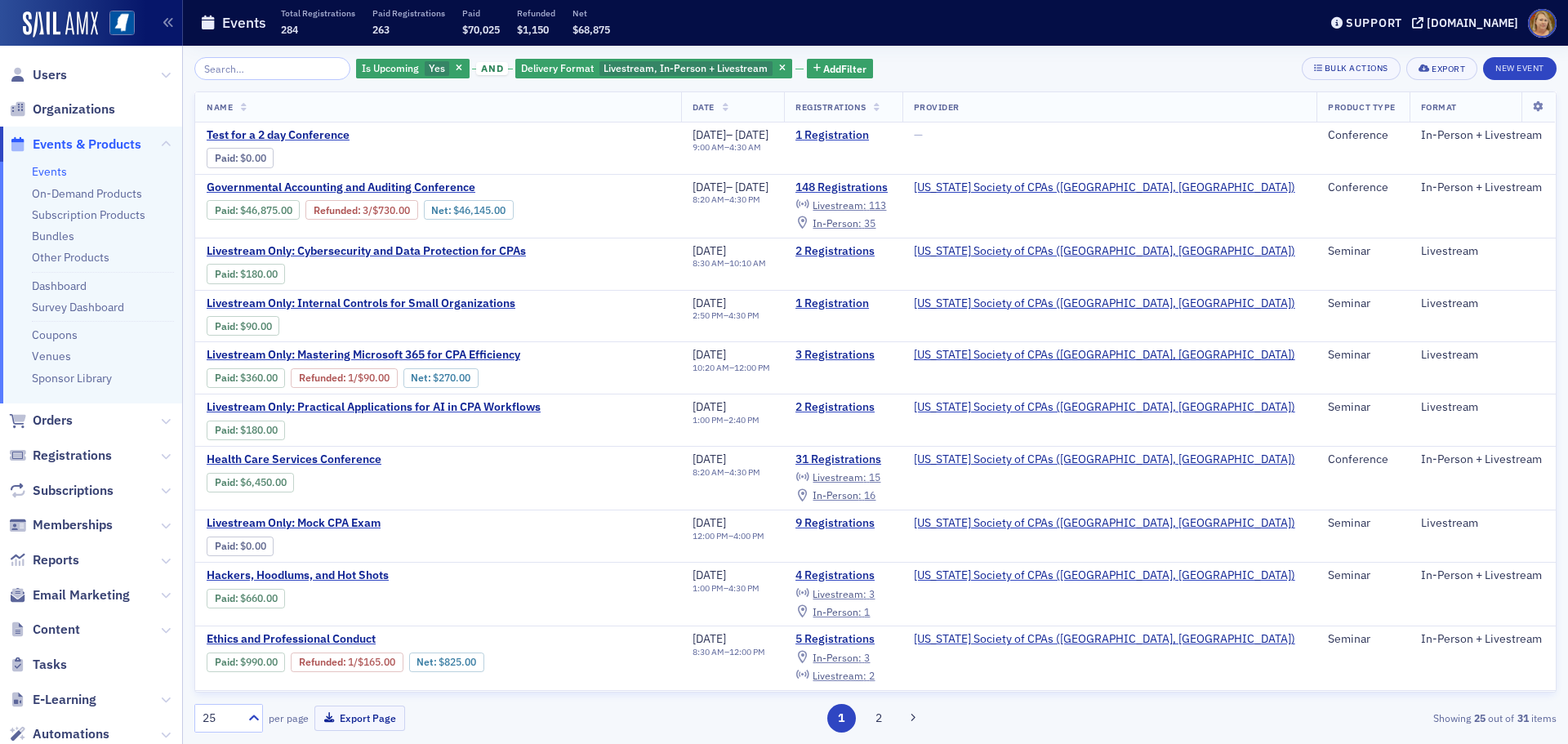
scroll to position [245, 0]
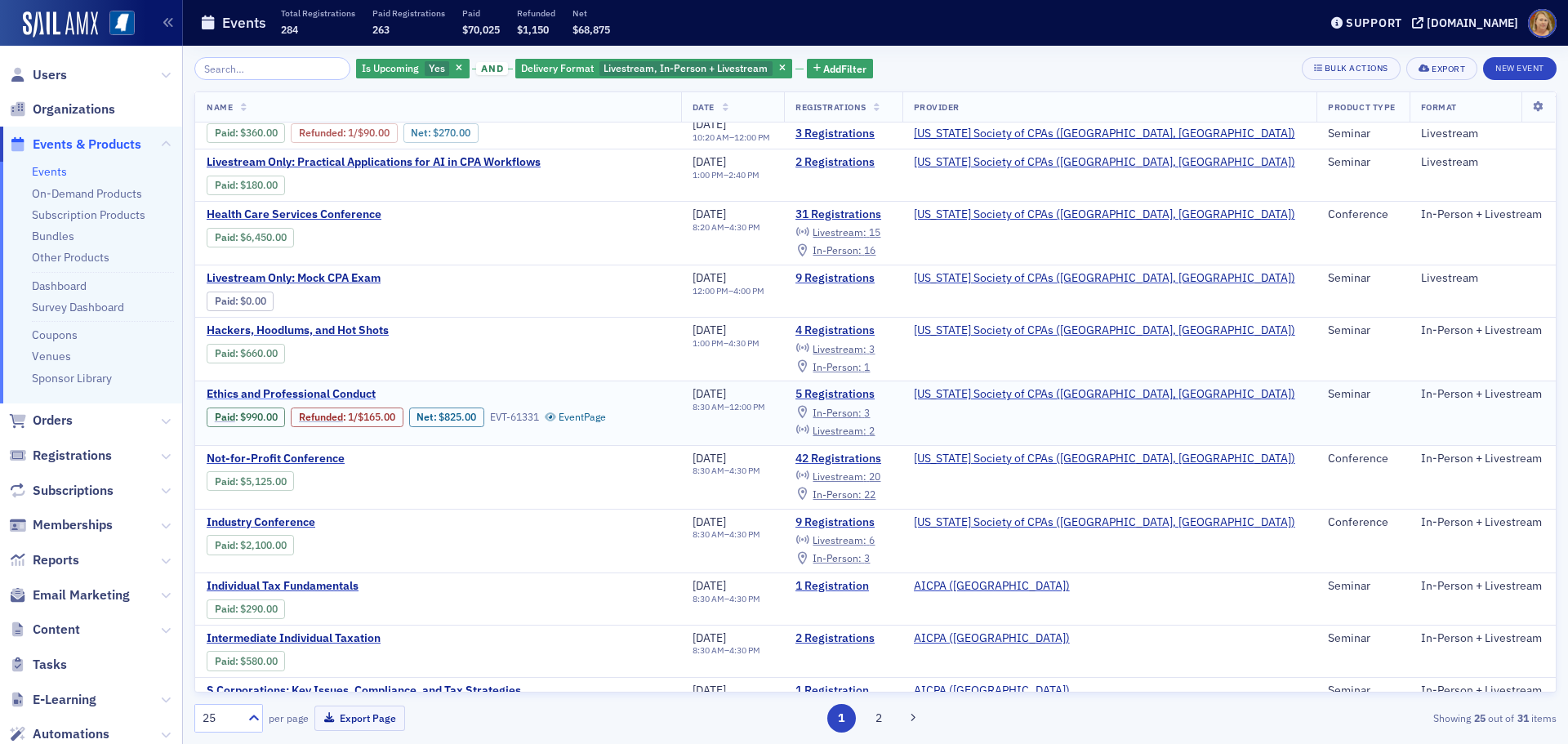
click at [342, 398] on span "Ethics and Professional Conduct" at bounding box center [344, 394] width 274 height 14
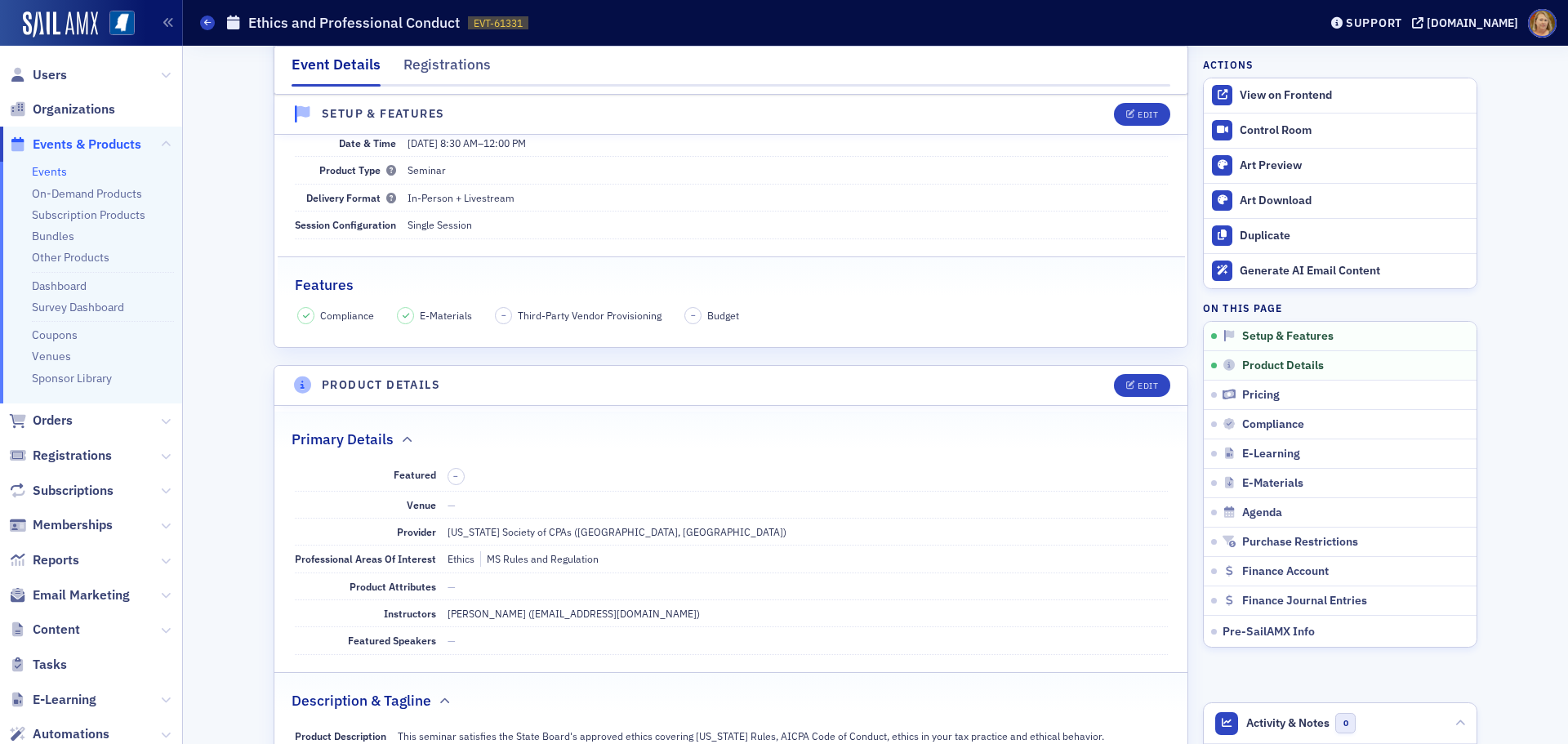
scroll to position [163, 0]
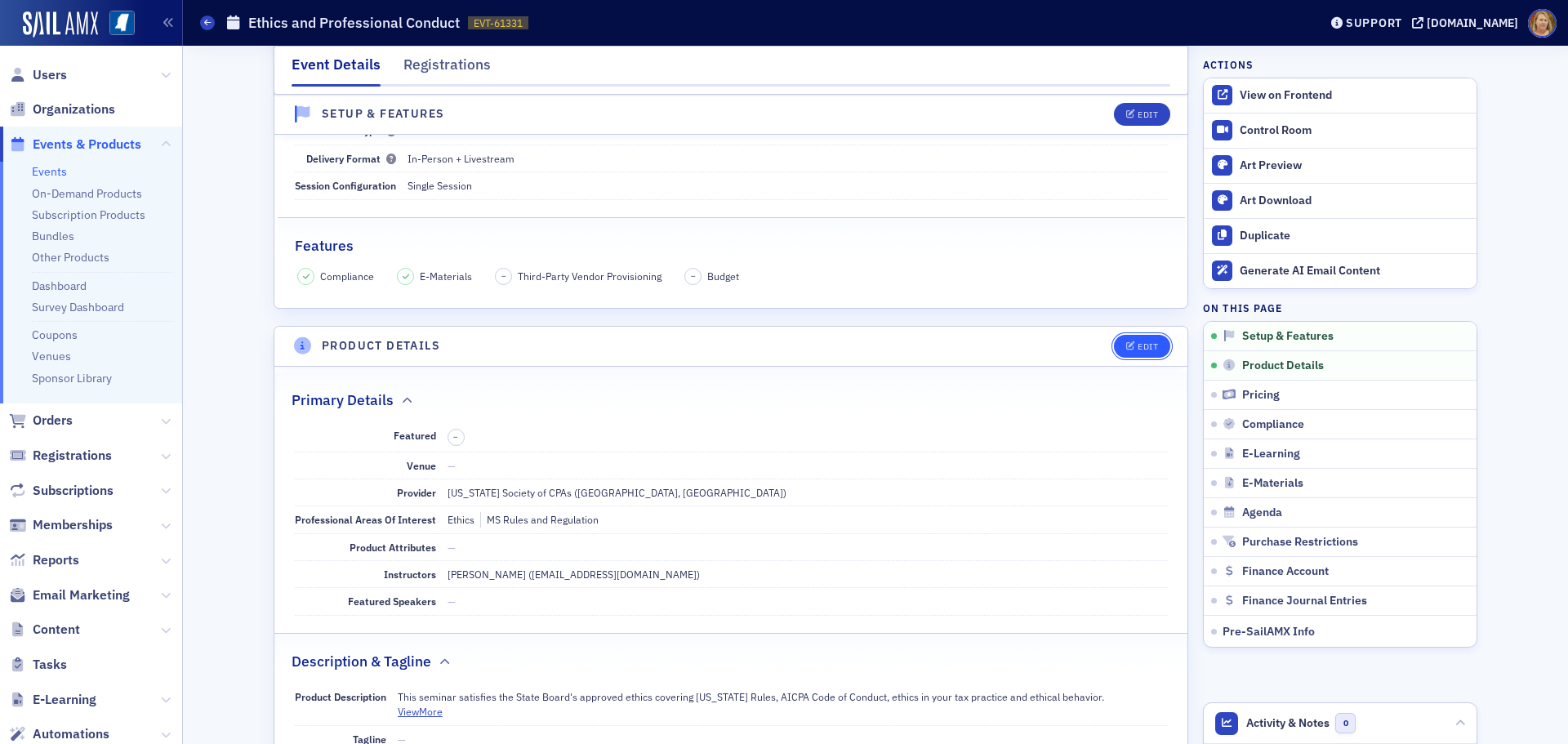
click at [1138, 349] on div "Edit" at bounding box center [1148, 346] width 20 height 9
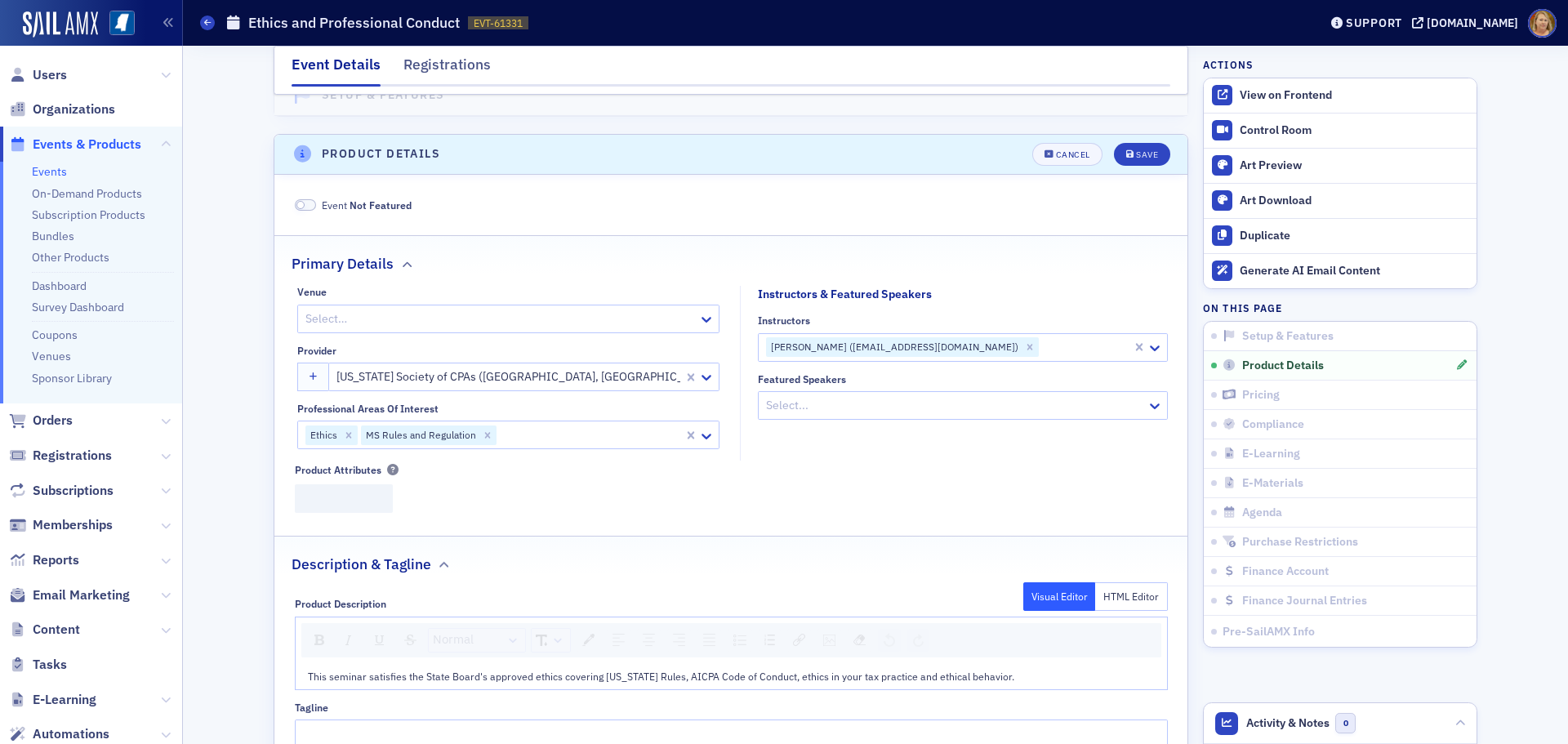
scroll to position [394, 0]
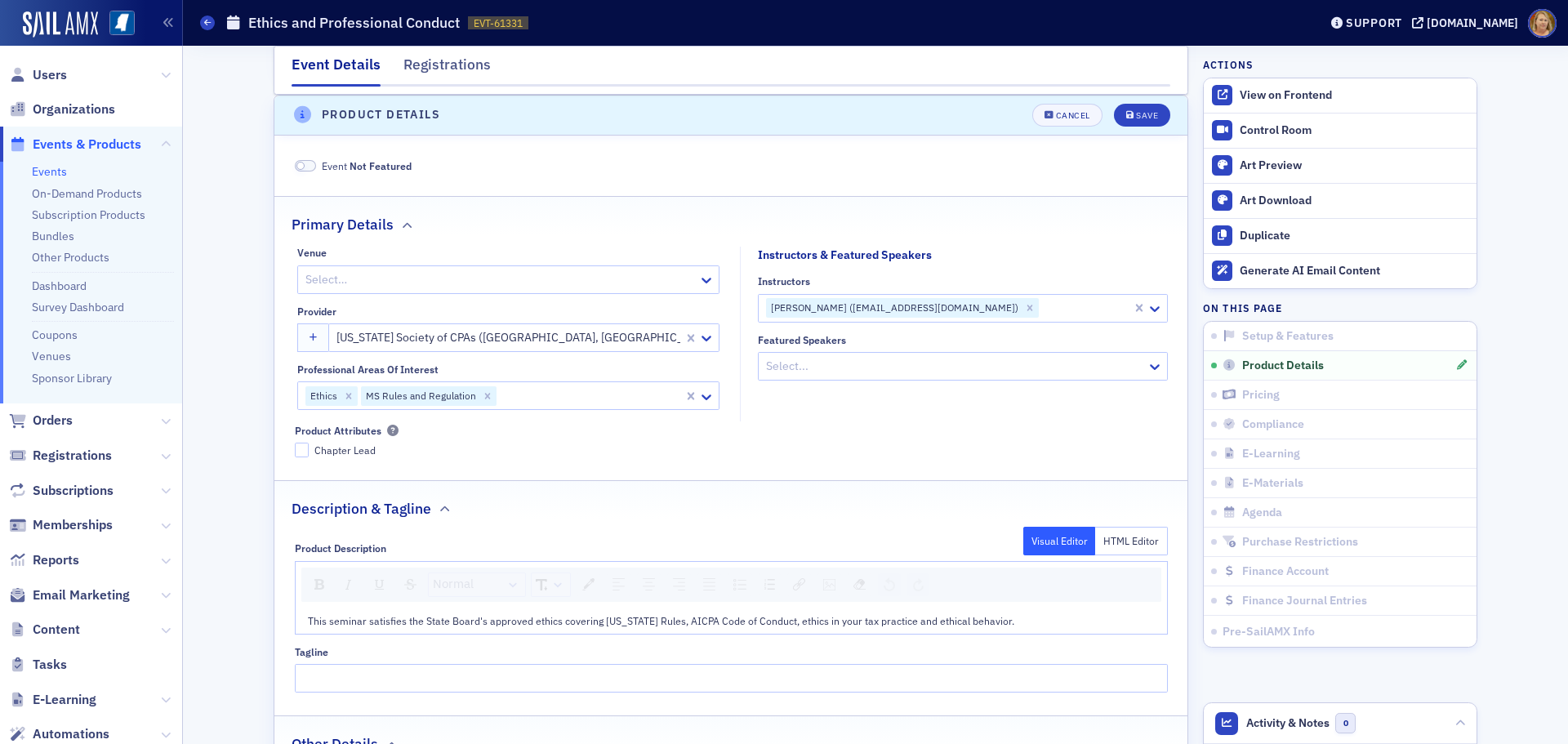
click at [498, 397] on div at bounding box center [590, 396] width 184 height 20
click at [485, 397] on icon "Remove MS Rules and Regulation" at bounding box center [487, 395] width 6 height 6
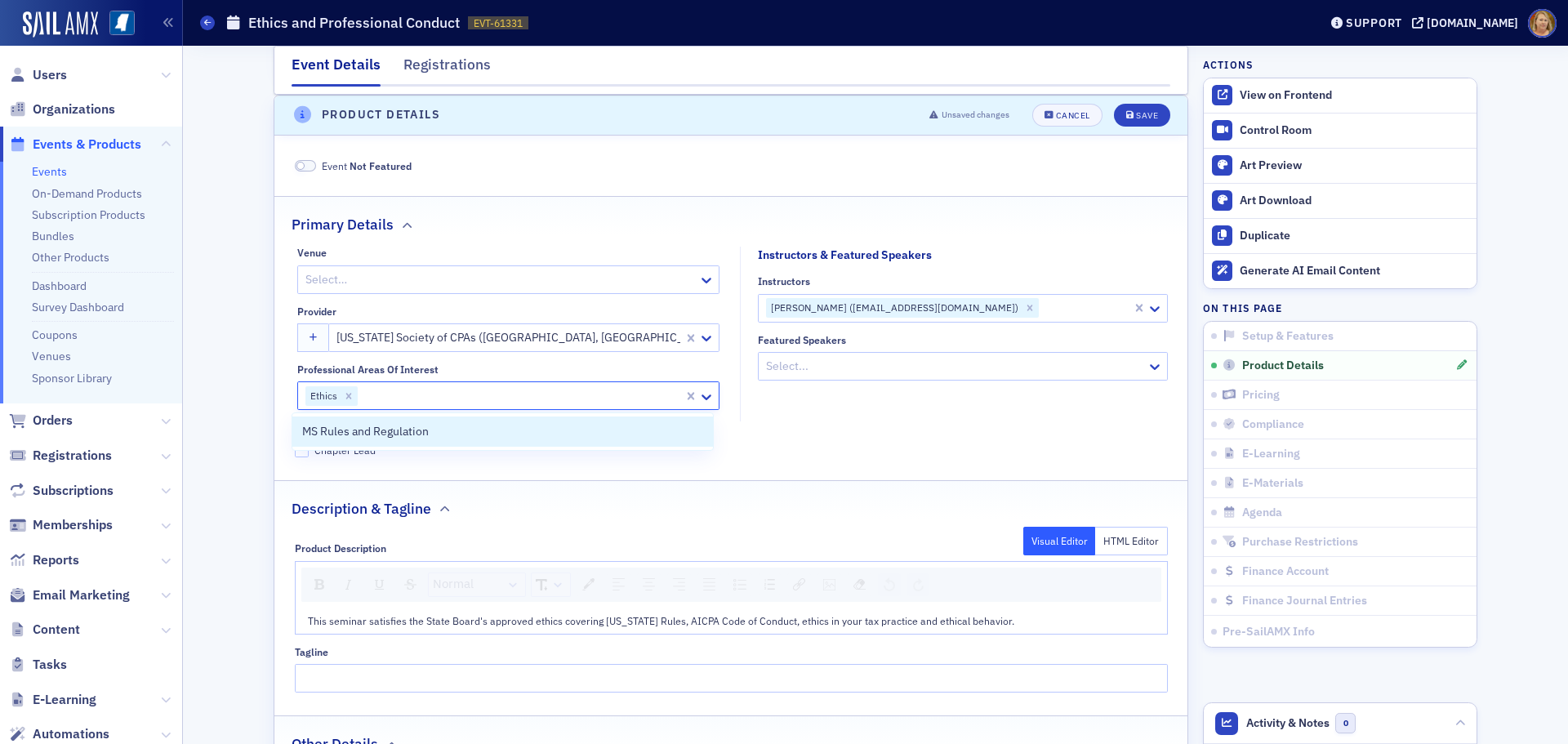
click at [418, 400] on div at bounding box center [521, 396] width 323 height 20
type input "[US_STATE] Rules and Regulations"
click at [1113, 103] on button "Save" at bounding box center [1141, 114] width 56 height 23
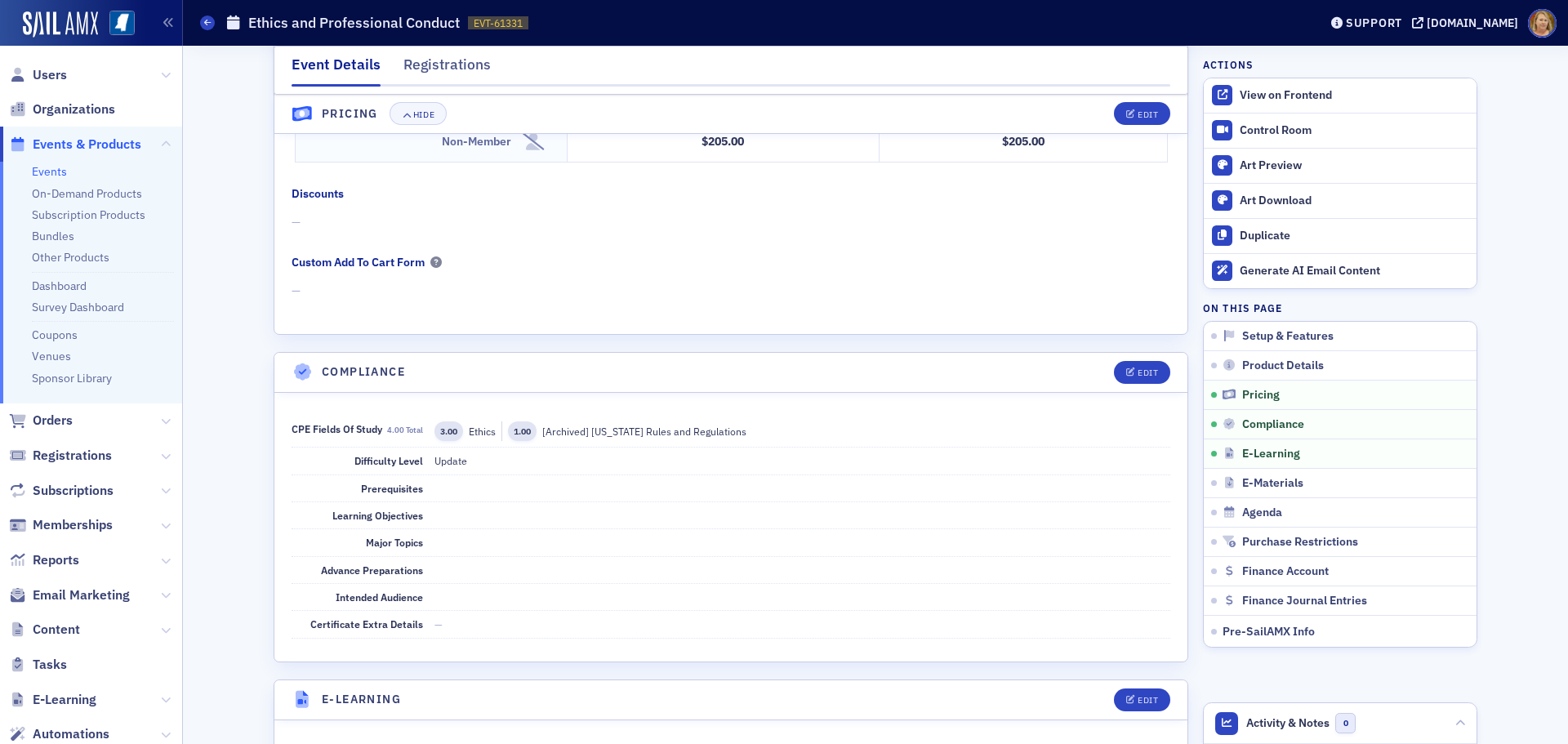
scroll to position [1620, 0]
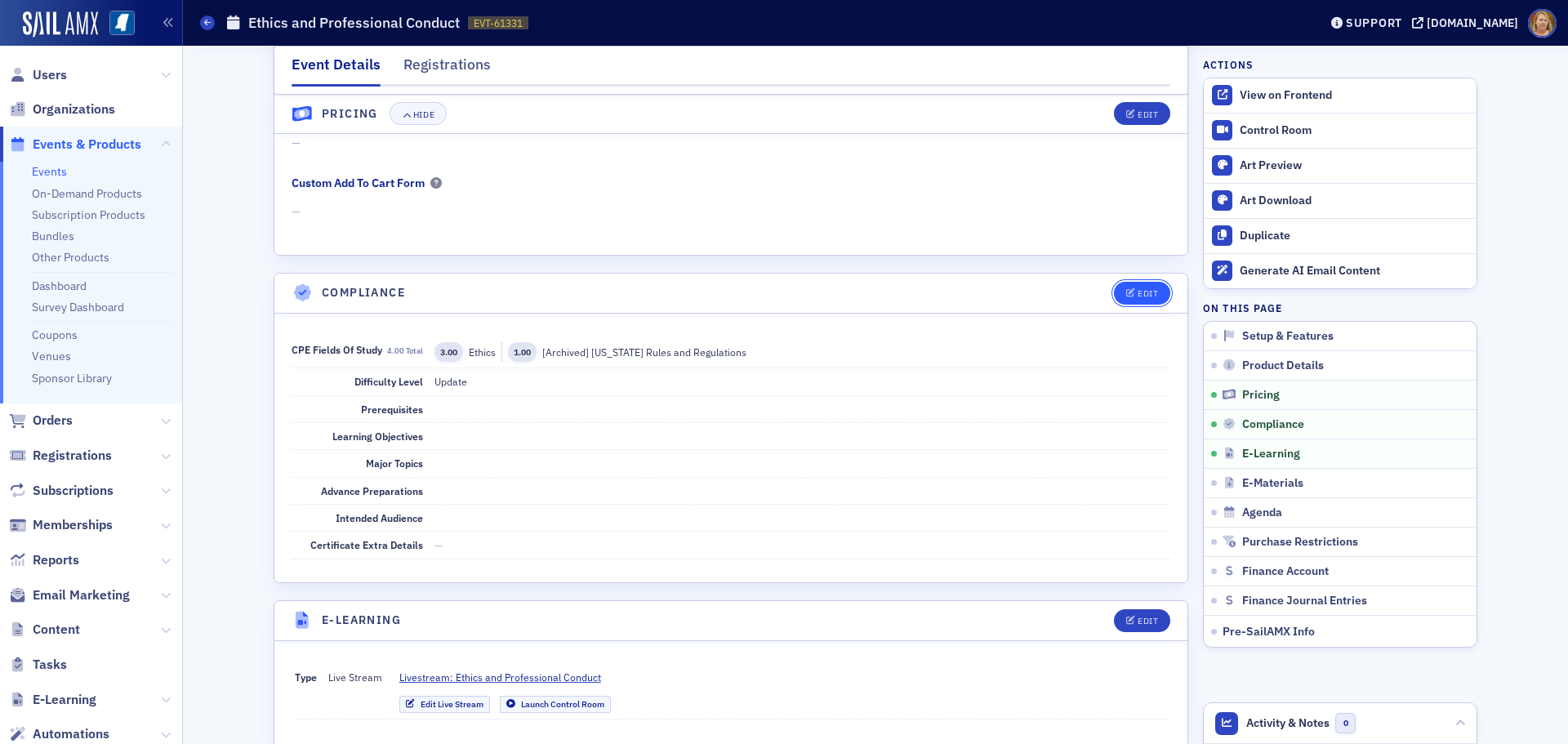
click at [1138, 295] on div "Edit" at bounding box center [1148, 293] width 20 height 9
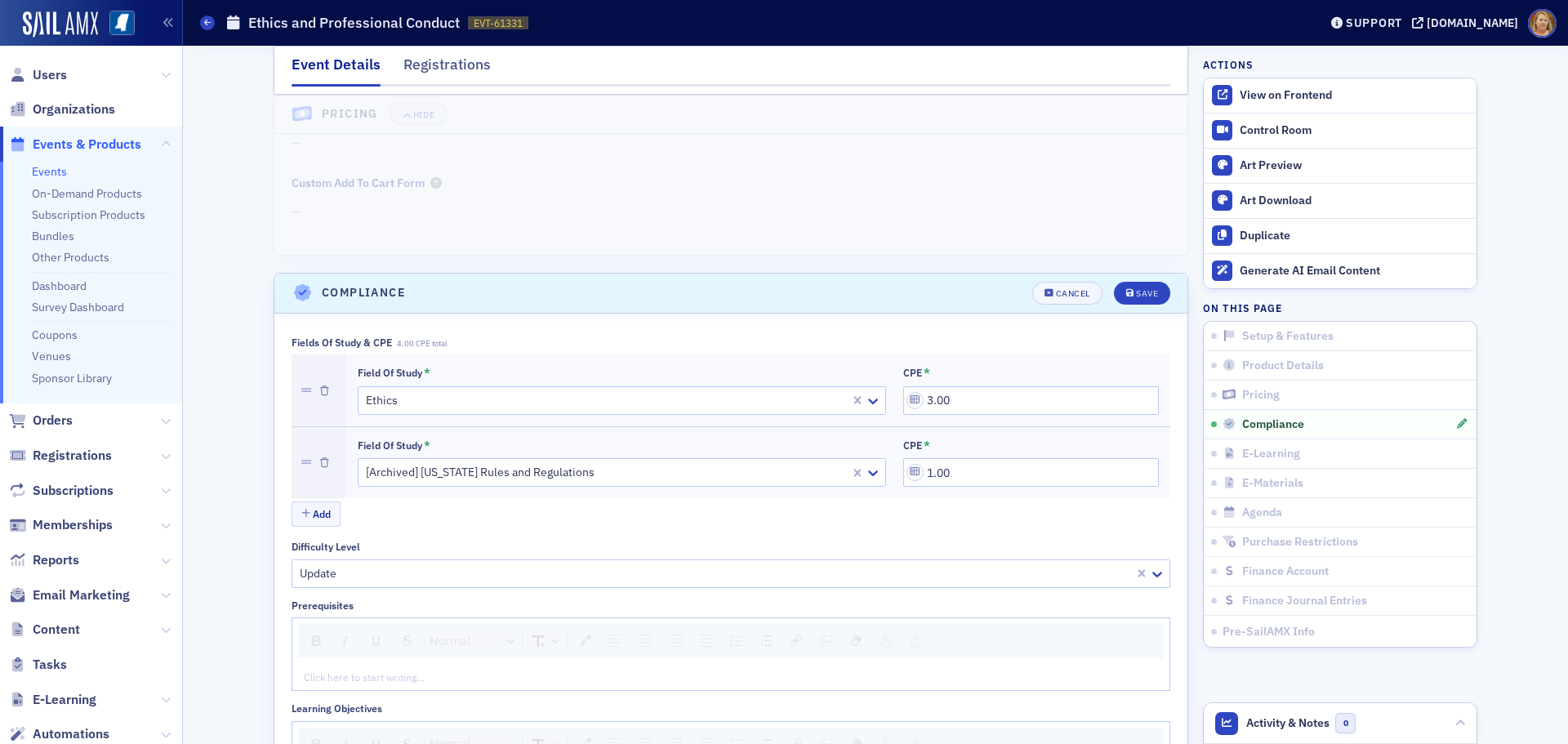
scroll to position [1798, 0]
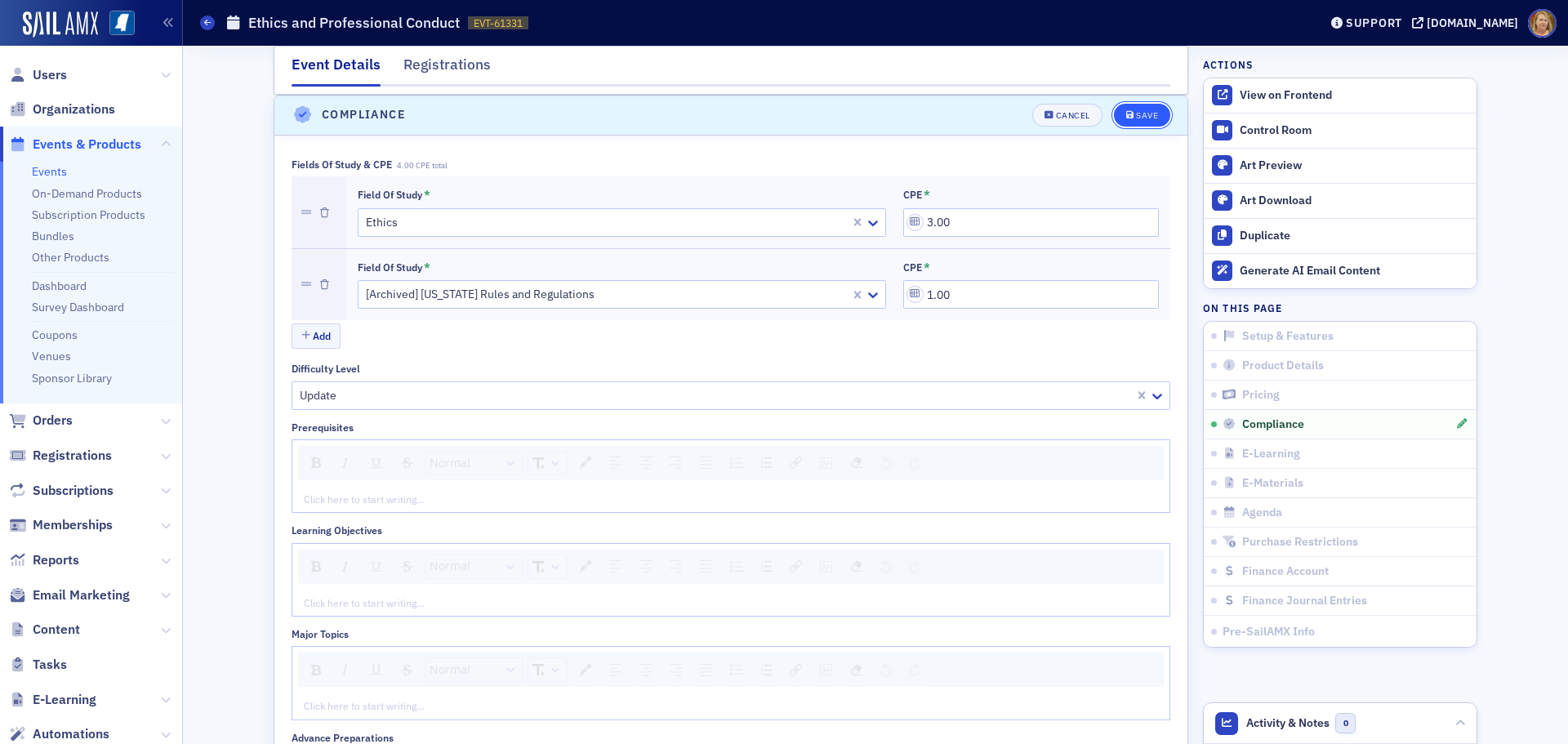
click at [1136, 117] on div "Save" at bounding box center [1147, 115] width 22 height 9
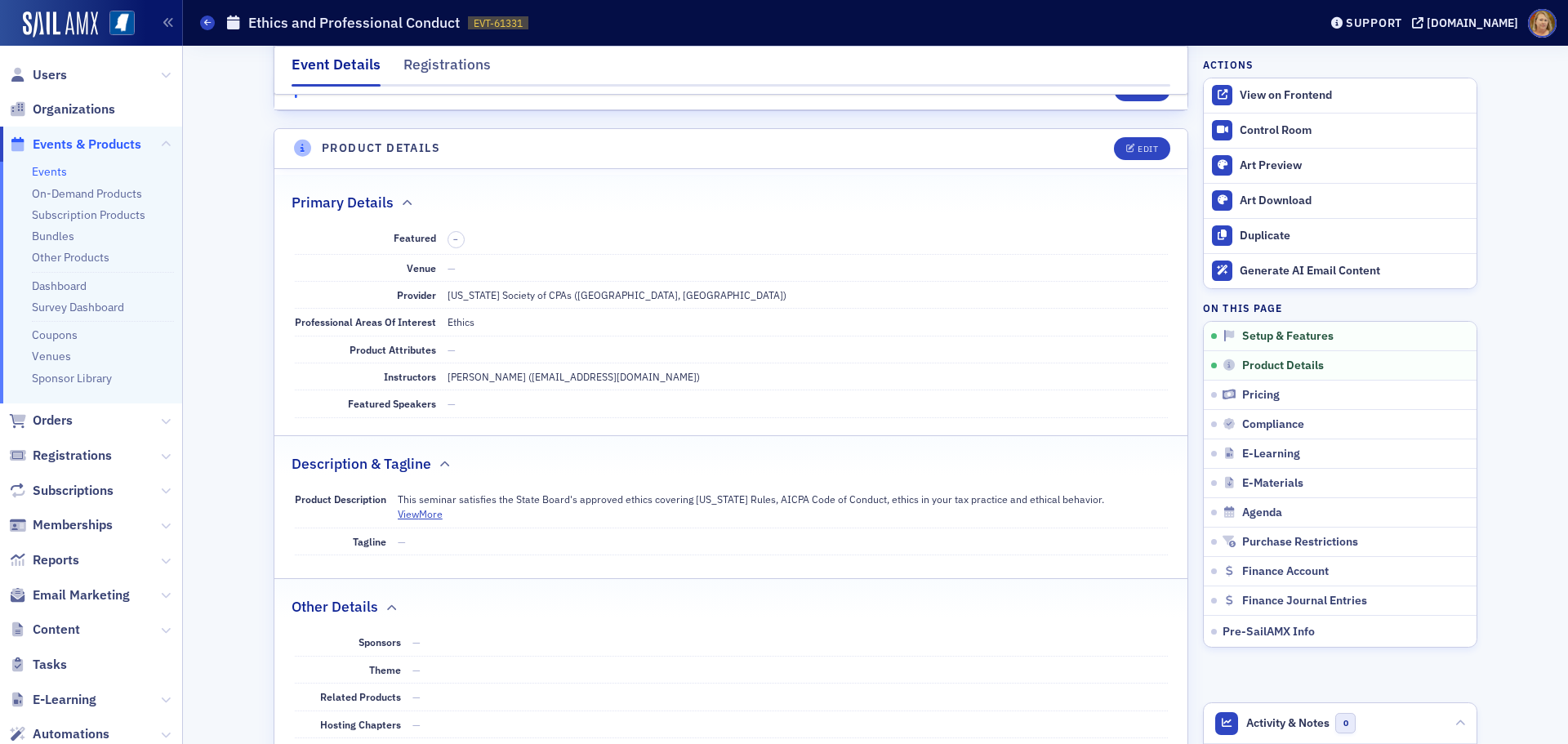
scroll to position [332, 0]
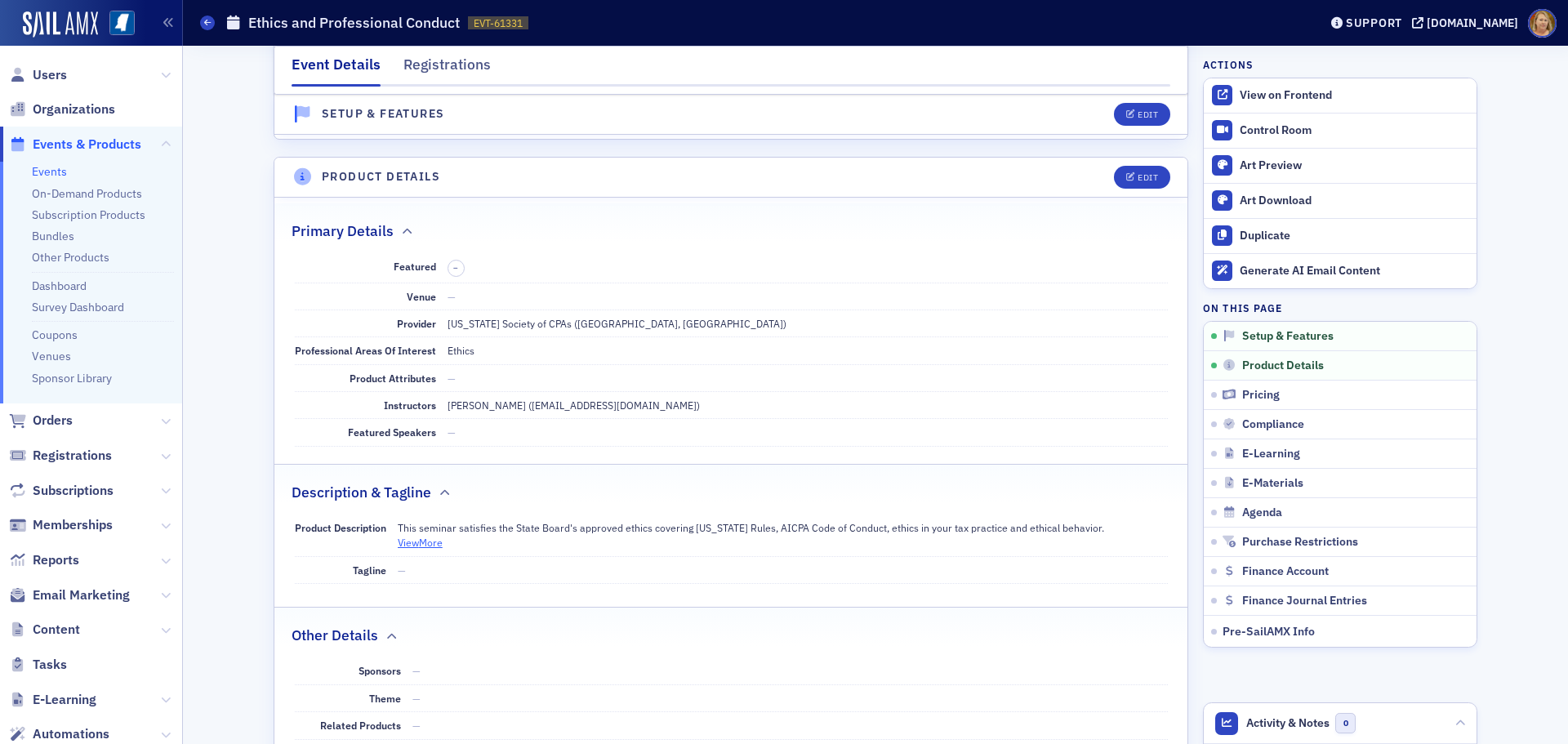
click at [429, 541] on button "View More" at bounding box center [419, 541] width 45 height 14
click at [420, 546] on button "View Less" at bounding box center [418, 541] width 42 height 14
click at [422, 542] on button "View More" at bounding box center [419, 541] width 45 height 14
click at [499, 538] on dd "This seminar satisfies the State Board's approved ethics covering [US_STATE] Ru…" at bounding box center [782, 536] width 770 height 42
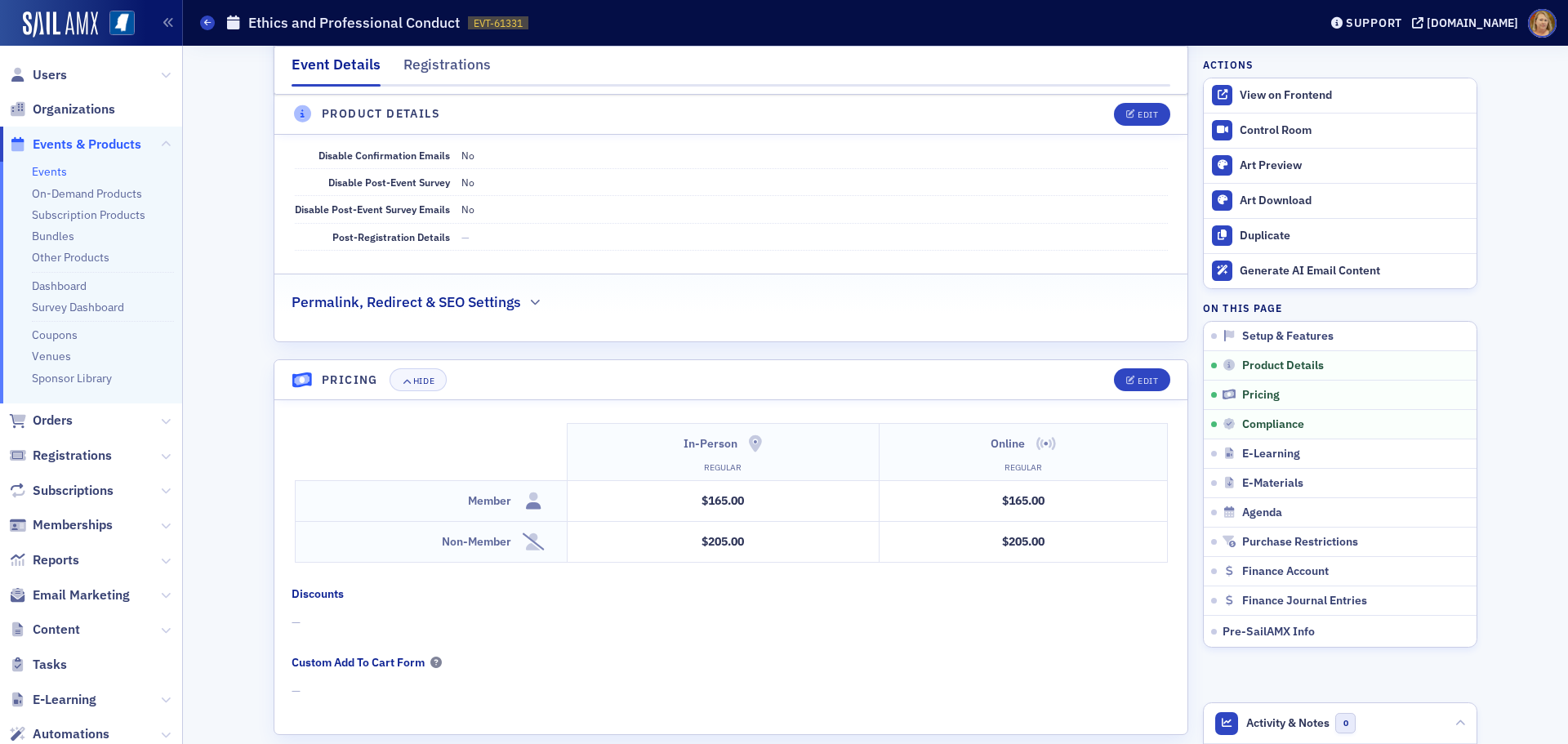
scroll to position [980, 0]
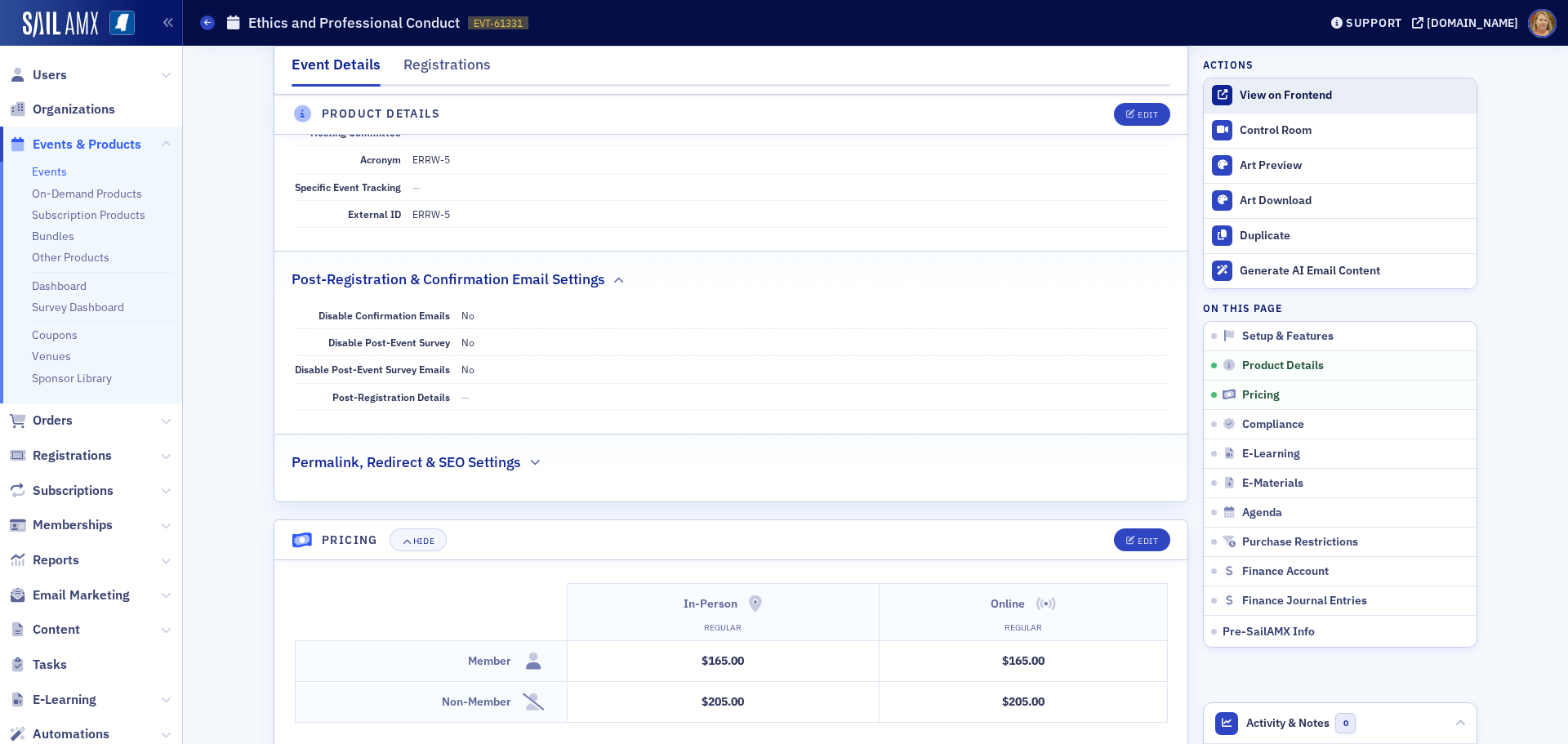
click at [1255, 96] on div "View on Frontend" at bounding box center [1354, 95] width 229 height 14
